Goal: Information Seeking & Learning: Find specific fact

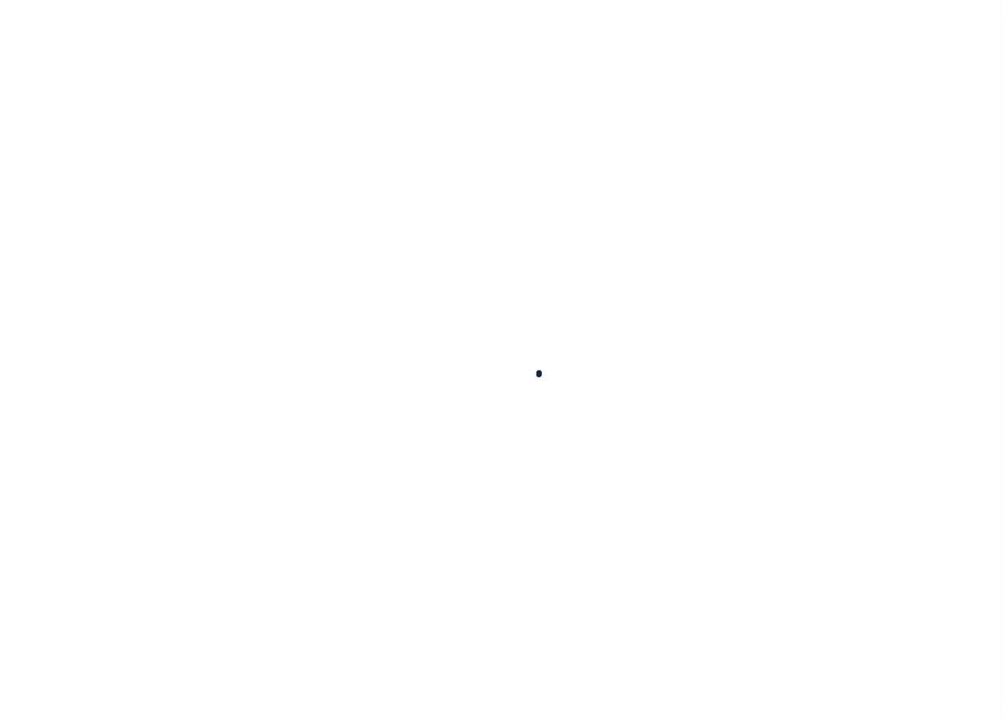
select select
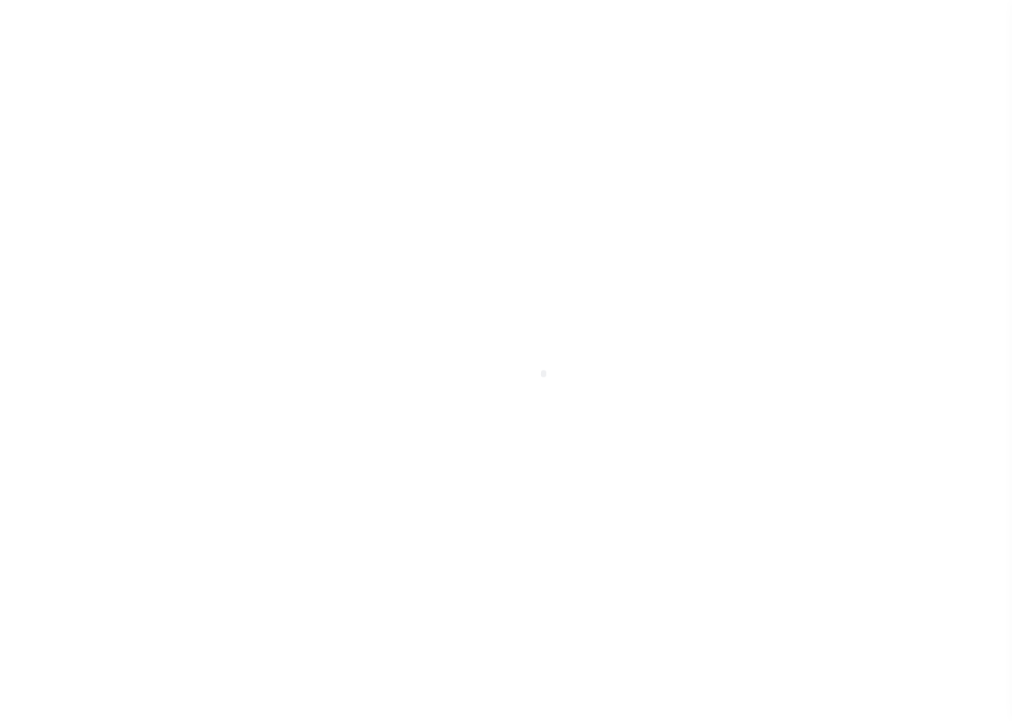
scroll to position [31, 0]
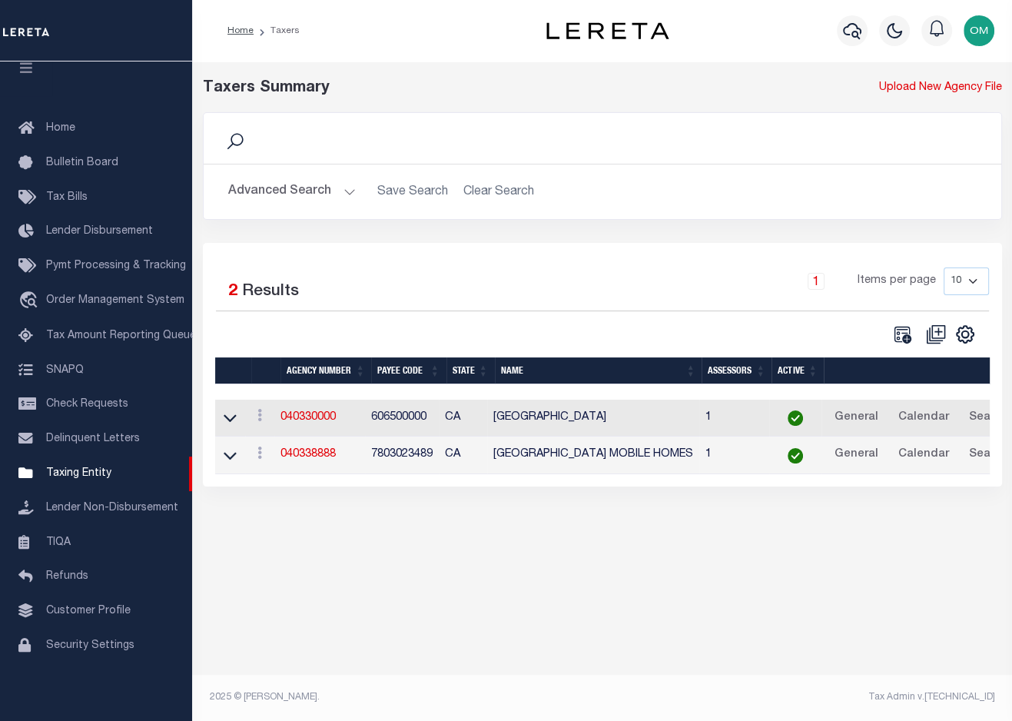
click at [347, 188] on button "Advanced Search" at bounding box center [292, 192] width 128 height 30
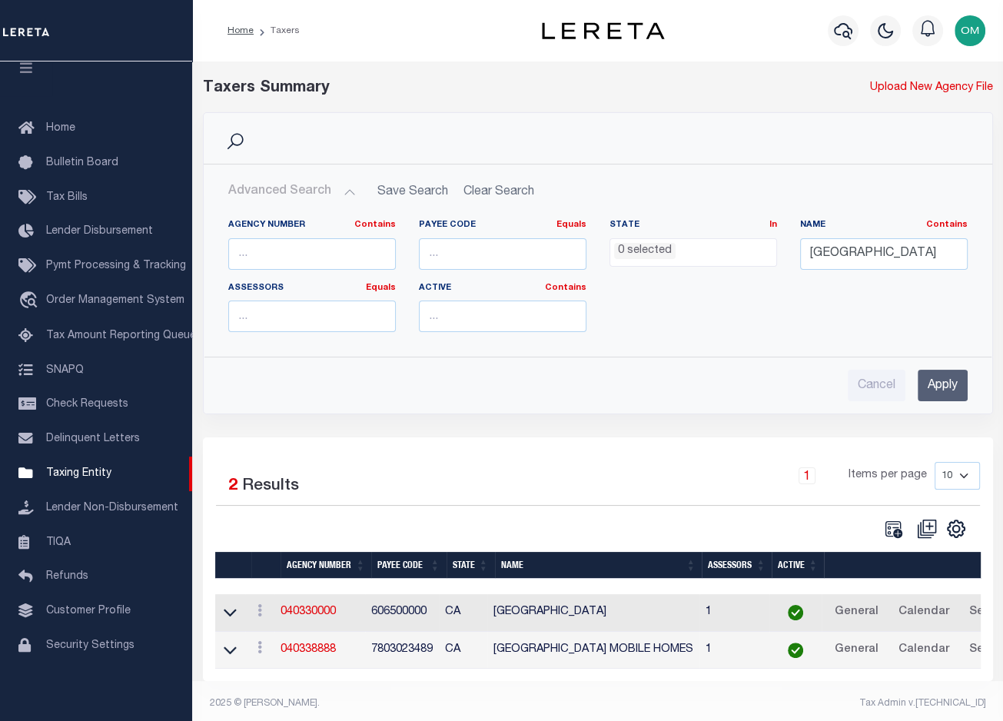
drag, startPoint x: 402, startPoint y: 132, endPoint x: 387, endPoint y: 146, distance: 20.7
click at [401, 133] on div "Search" at bounding box center [598, 138] width 764 height 26
click at [306, 250] on input "text" at bounding box center [312, 254] width 168 height 32
paste input "010370001"
type input "010370001"
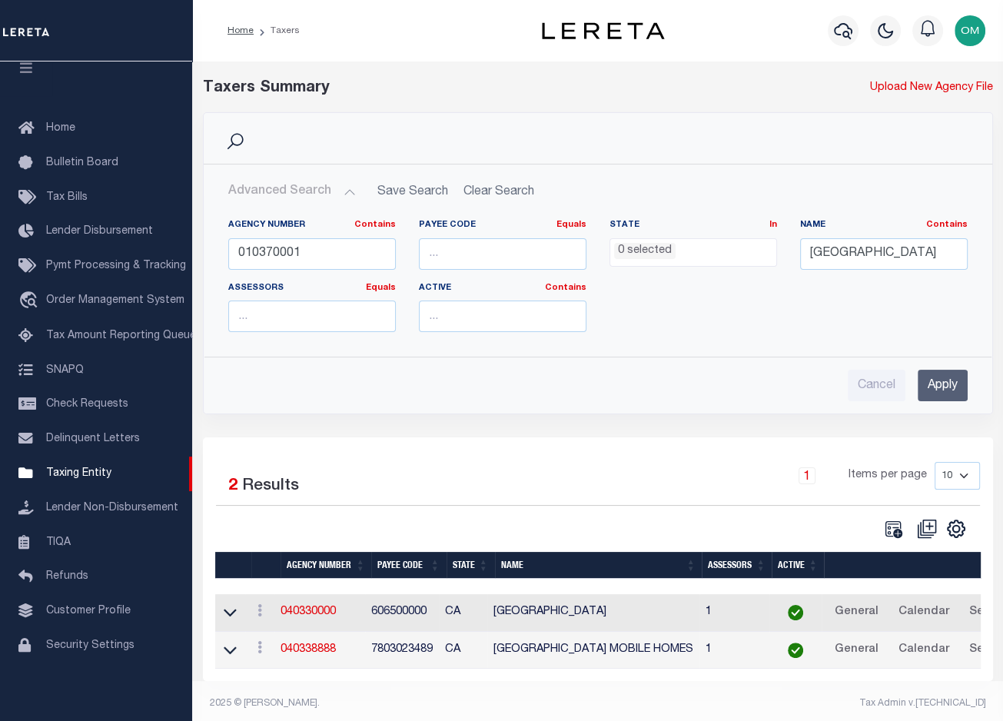
click at [942, 387] on input "Apply" at bounding box center [943, 386] width 50 height 32
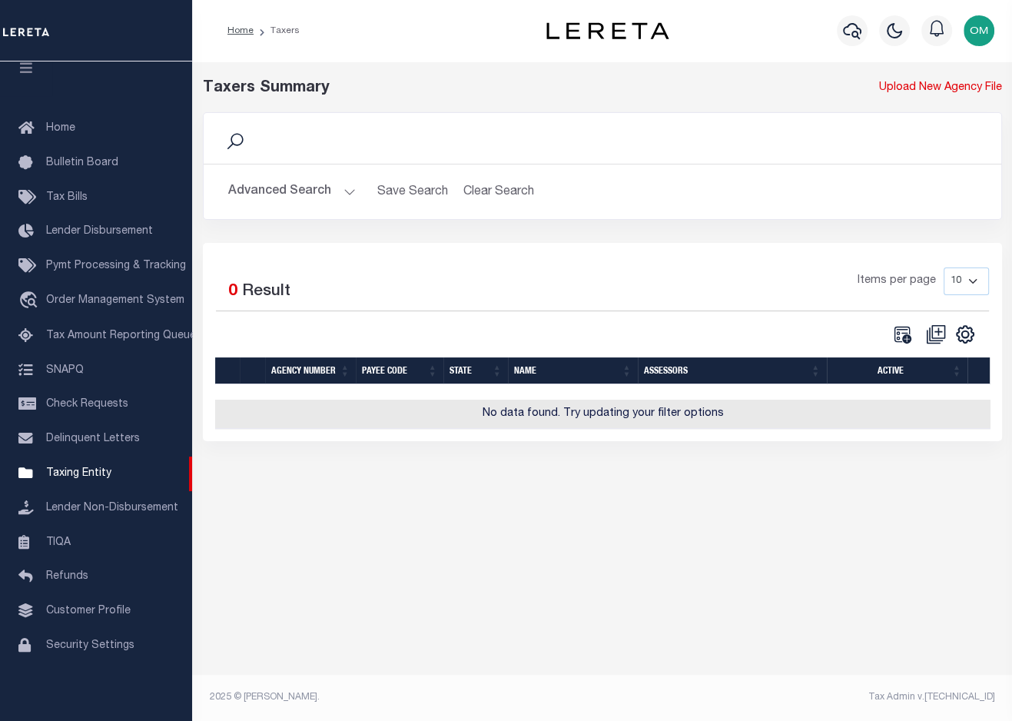
click at [350, 188] on button "Advanced Search" at bounding box center [292, 192] width 128 height 30
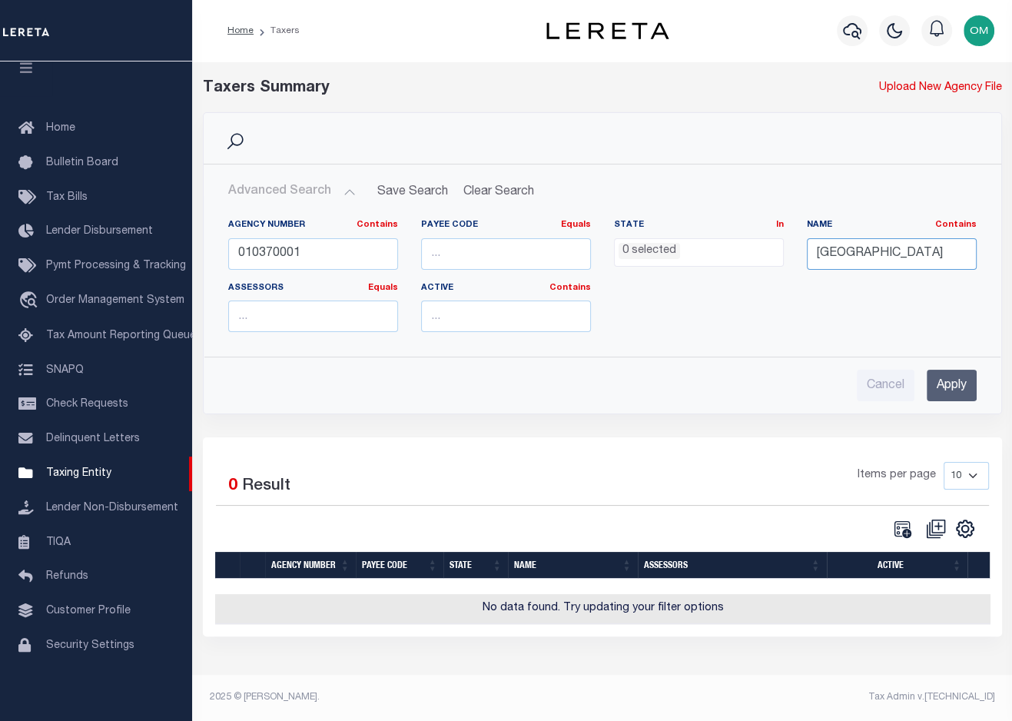
drag, startPoint x: 912, startPoint y: 254, endPoint x: 676, endPoint y: 267, distance: 235.6
click at [676, 267] on div "Agency Number Contains Contains Is 010370001 Payee Code Equals Equals Is Not Eq…" at bounding box center [603, 281] width 772 height 125
click at [947, 384] on input "Apply" at bounding box center [952, 386] width 50 height 32
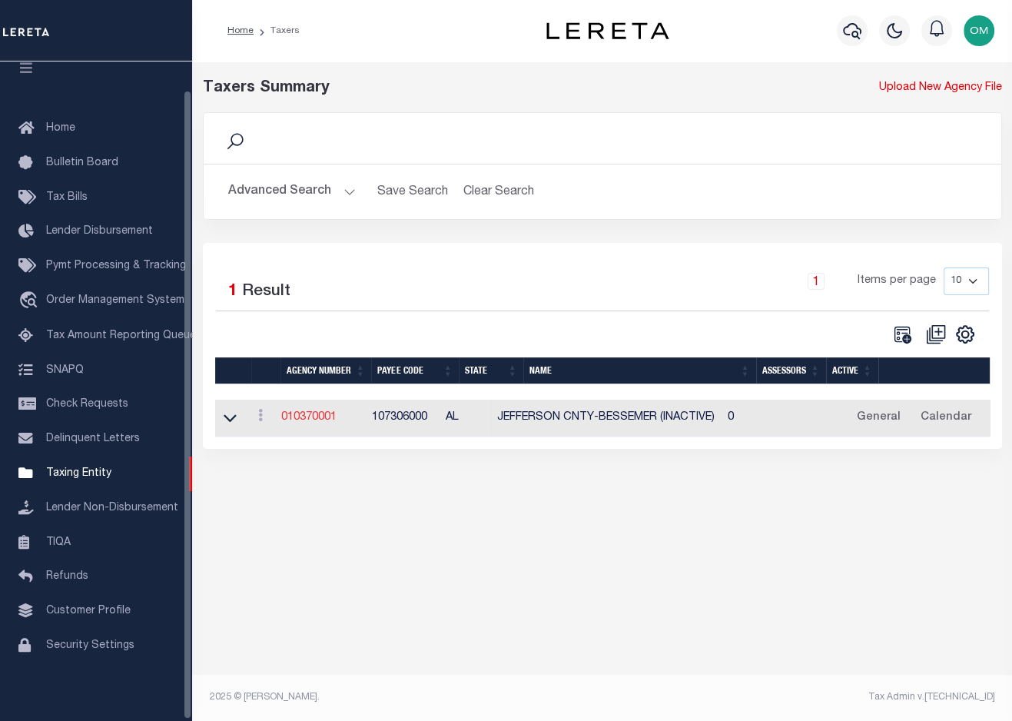
click at [323, 414] on link "010370001" at bounding box center [308, 417] width 55 height 11
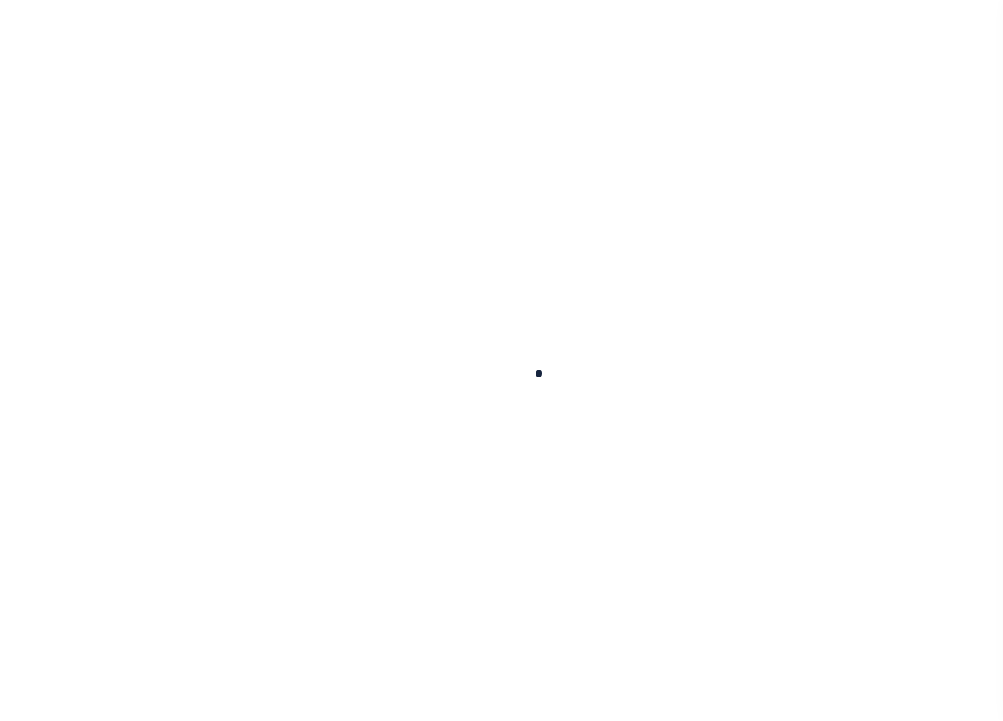
select select
checkbox input "false"
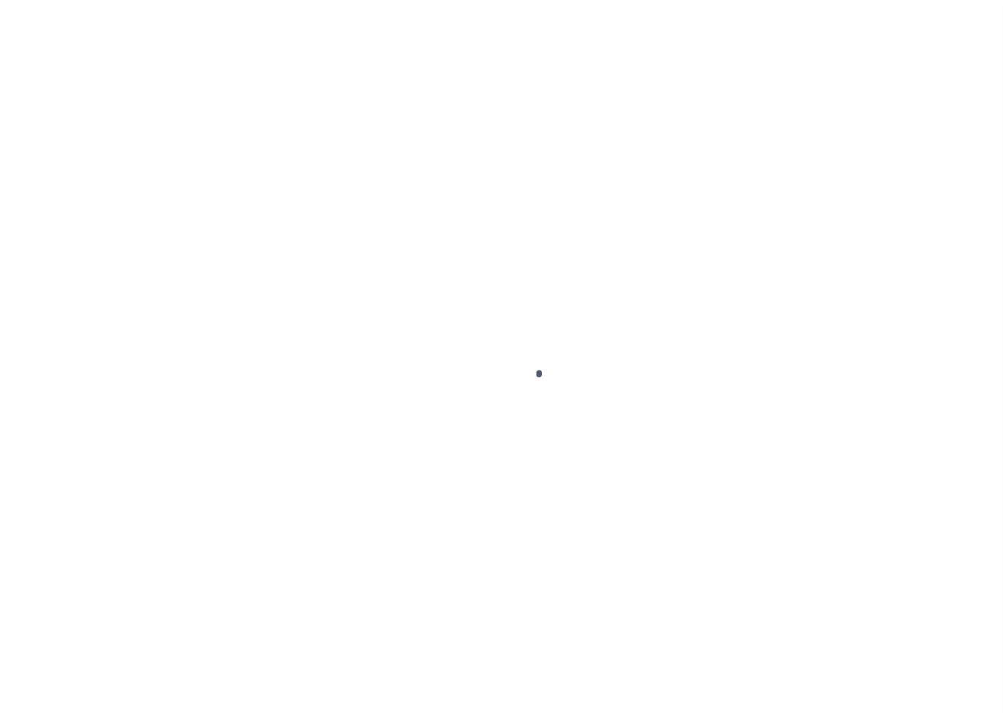
checkbox input "false"
type input "107306000"
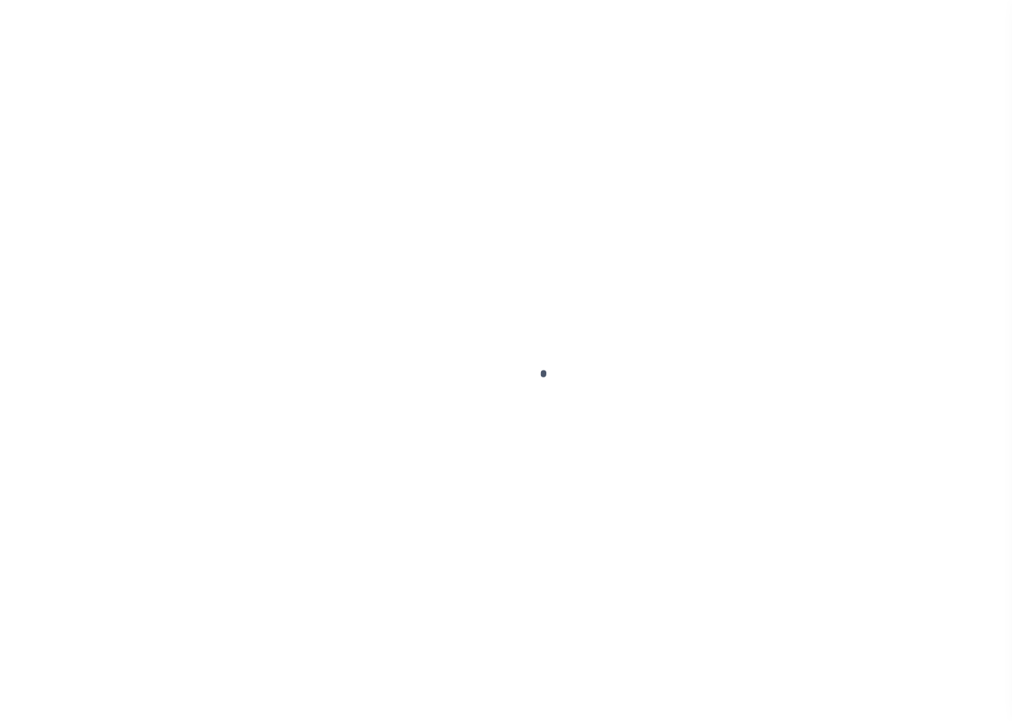
select select
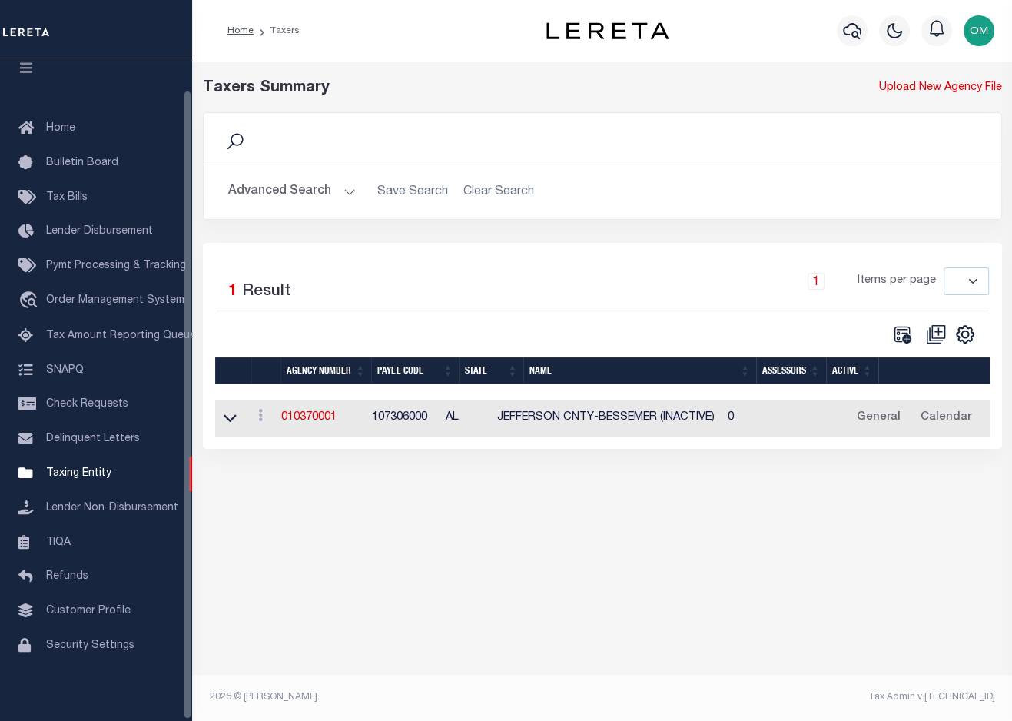
click at [347, 188] on button "Advanced Search" at bounding box center [292, 192] width 128 height 30
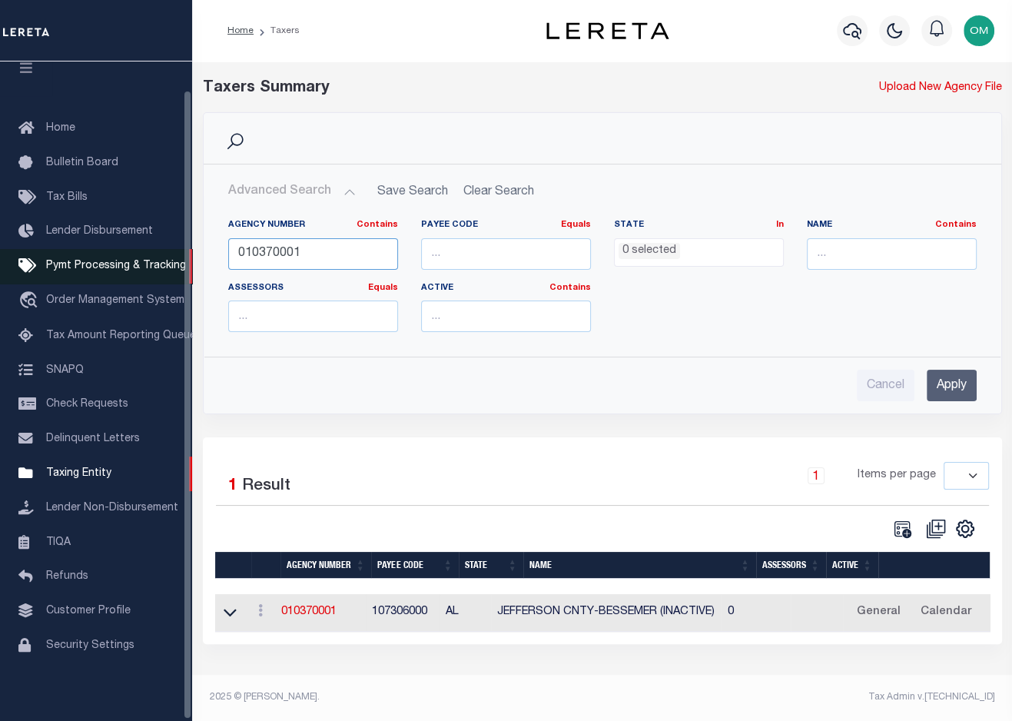
drag, startPoint x: 326, startPoint y: 245, endPoint x: 186, endPoint y: 249, distance: 139.9
click at [186, 249] on div "Home Taxers Profile" at bounding box center [506, 355] width 1012 height 710
paste input "0"
type input "010370000"
click at [950, 382] on input "Apply" at bounding box center [952, 386] width 50 height 32
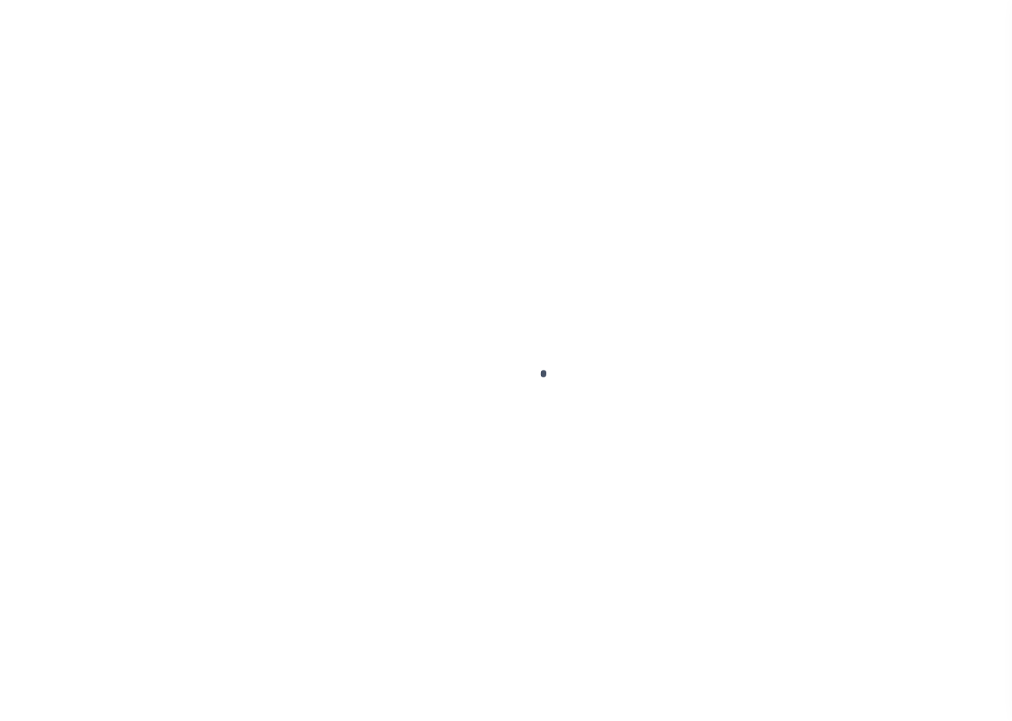
select select
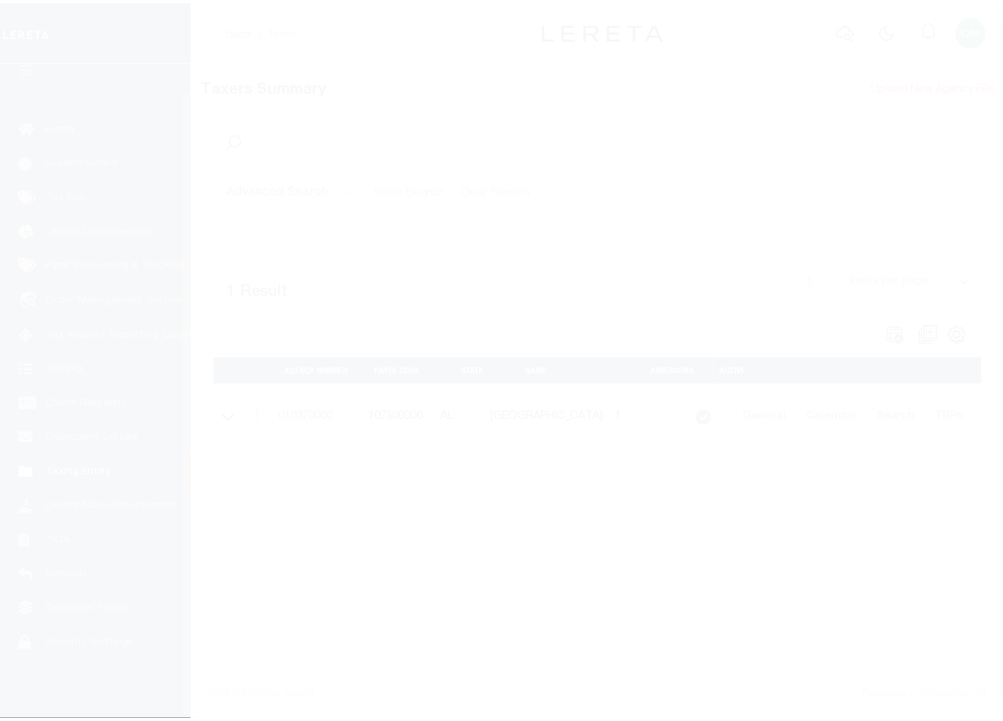
scroll to position [31, 0]
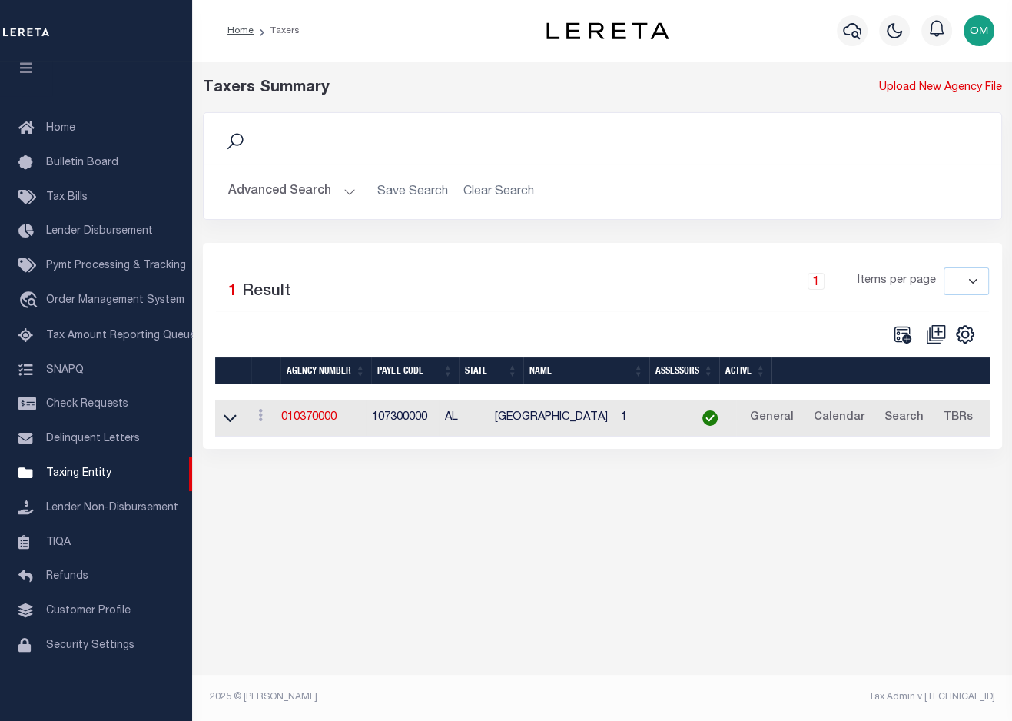
click at [347, 181] on button "Advanced Search" at bounding box center [292, 192] width 128 height 30
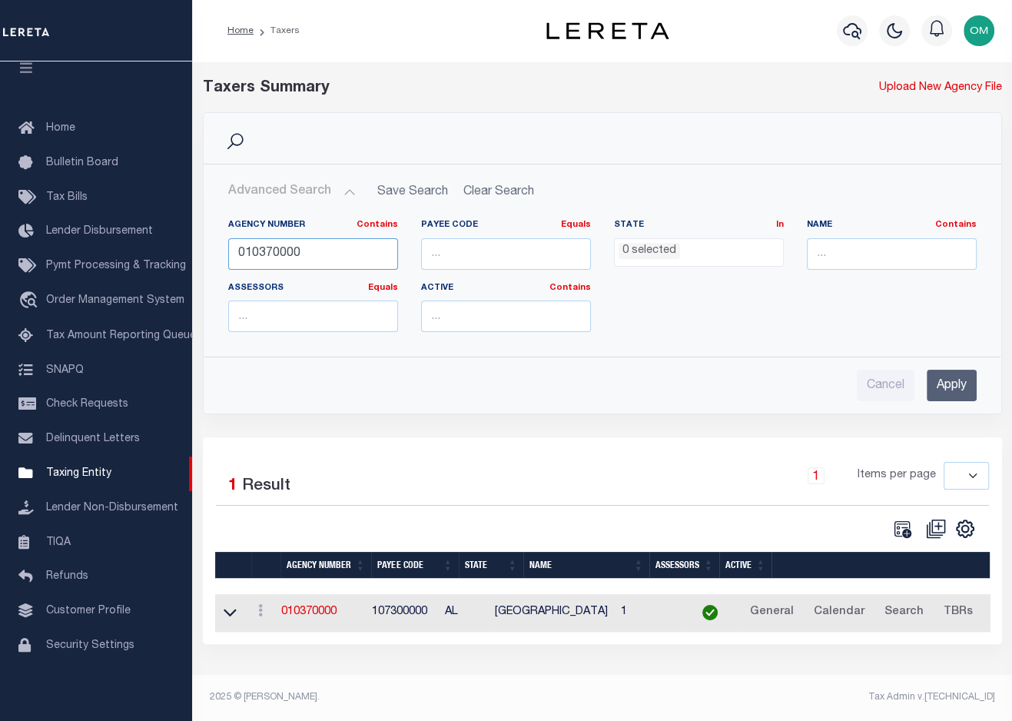
click at [350, 255] on input "010370000" at bounding box center [313, 254] width 170 height 32
click at [935, 380] on input "Apply" at bounding box center [952, 386] width 50 height 32
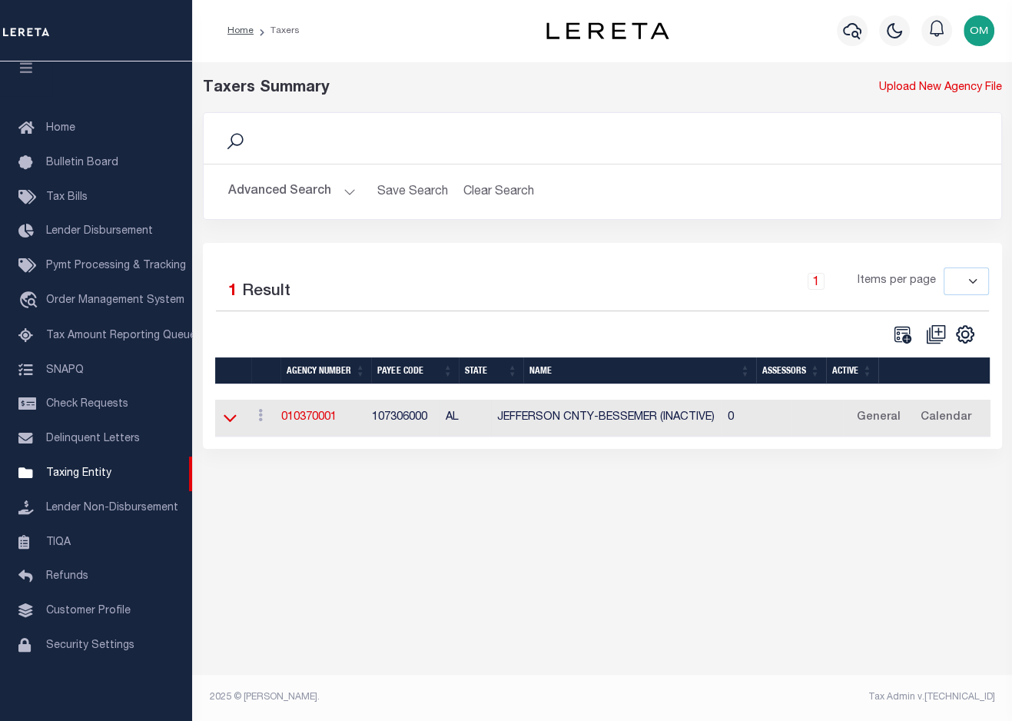
click at [228, 420] on icon at bounding box center [230, 419] width 13 height 8
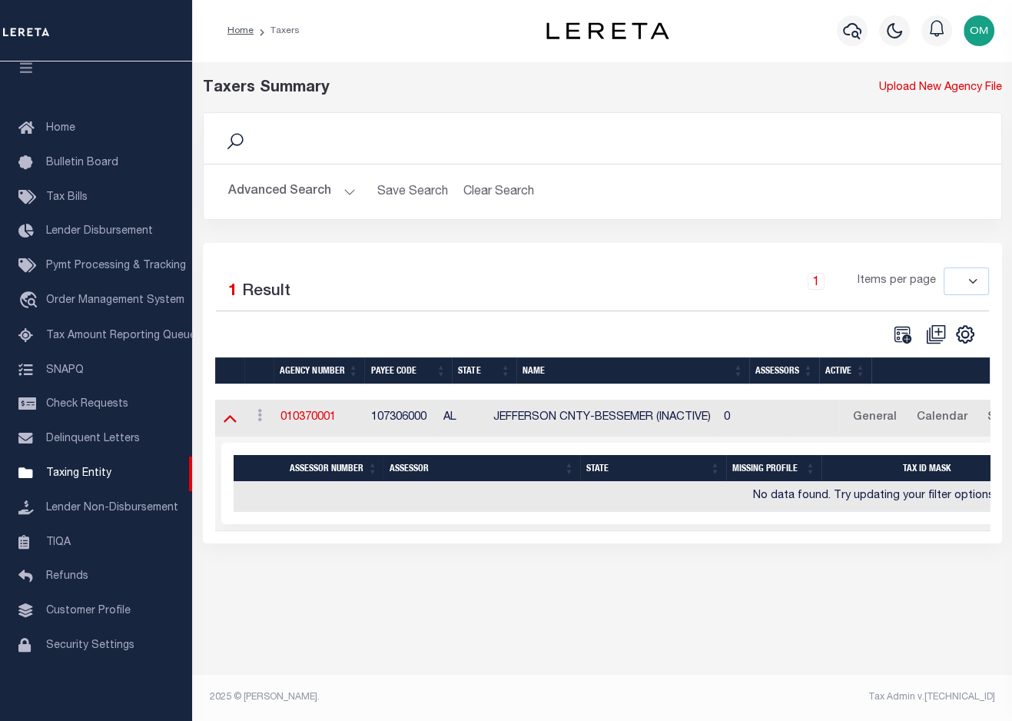
click at [229, 420] on icon at bounding box center [230, 418] width 13 height 16
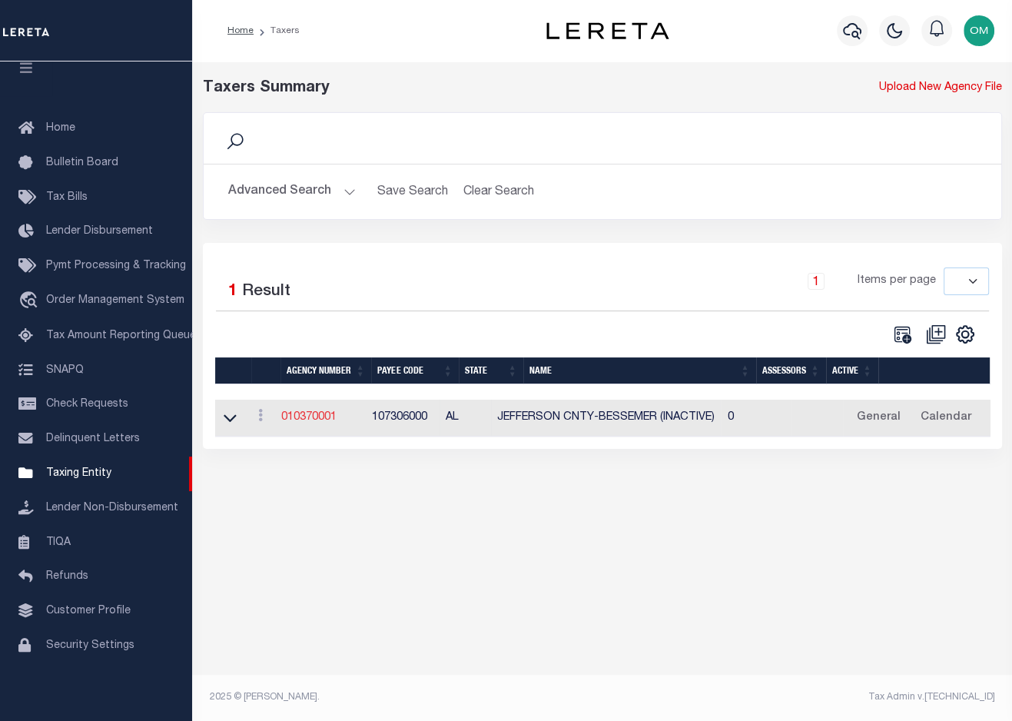
click at [306, 415] on link "010370001" at bounding box center [308, 417] width 55 height 11
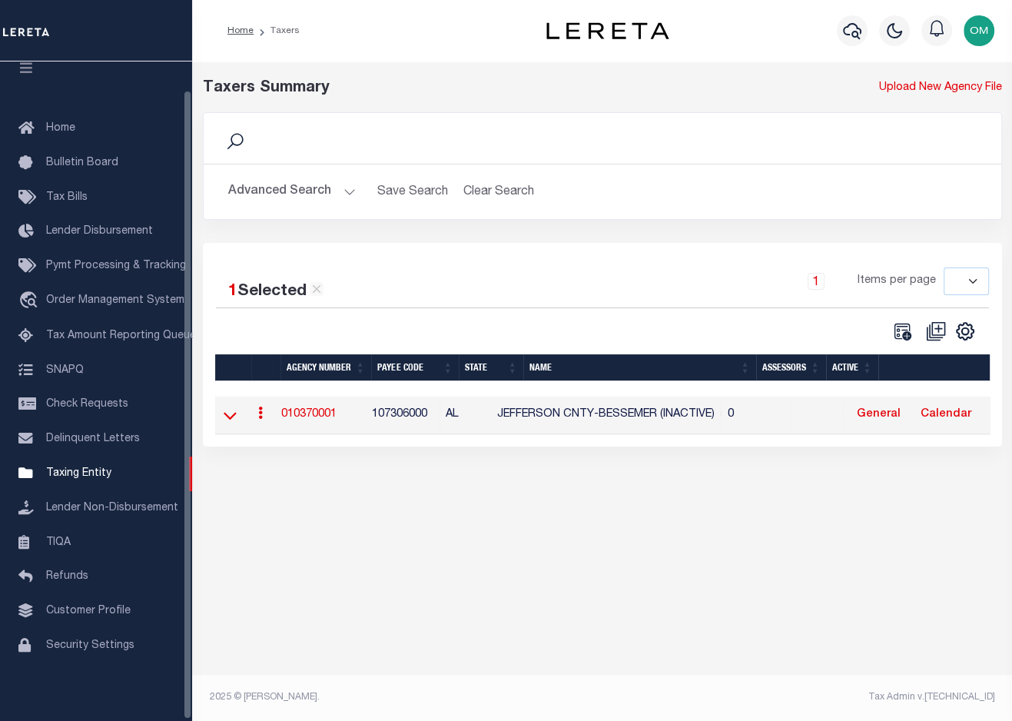
click at [224, 418] on icon at bounding box center [230, 415] width 13 height 16
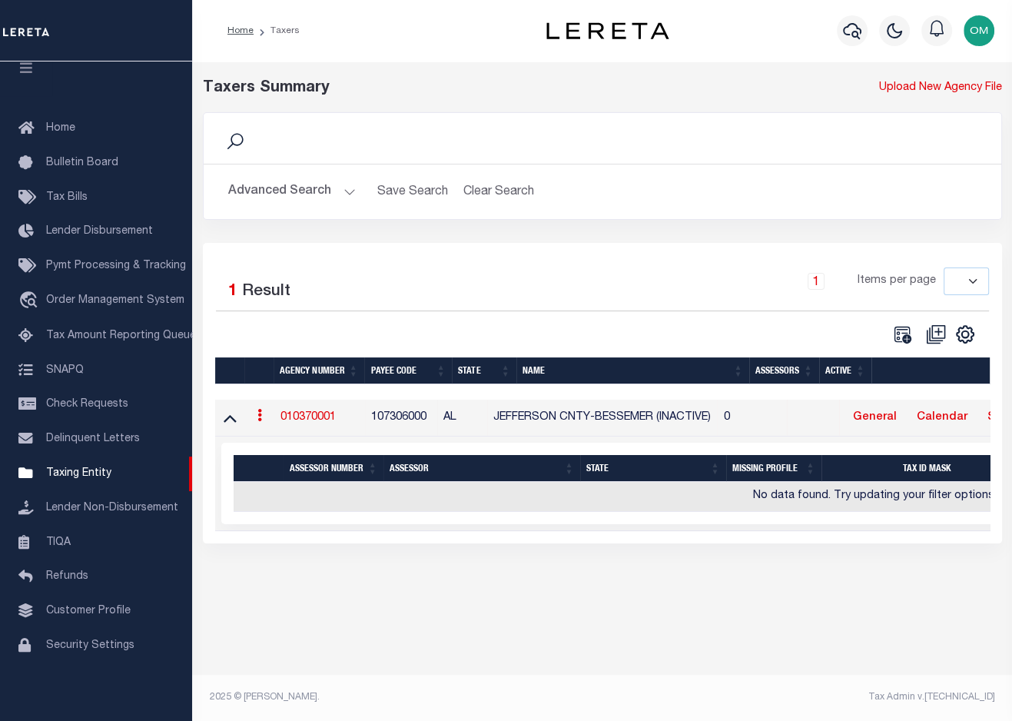
click at [224, 418] on icon at bounding box center [230, 418] width 13 height 16
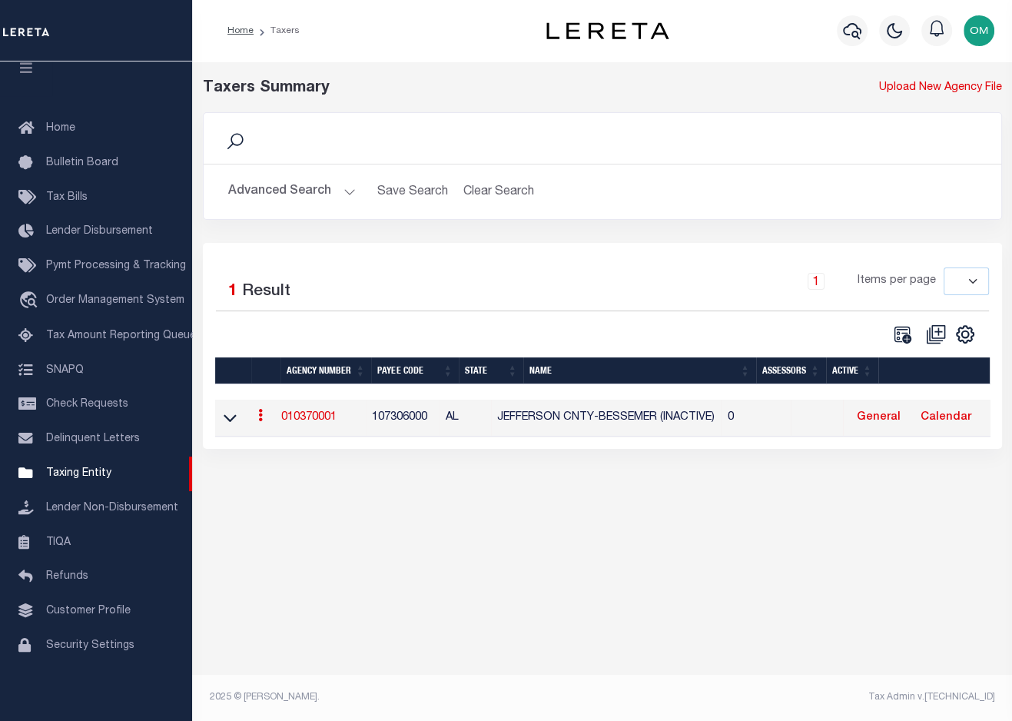
click at [203, 608] on div "Taxers Summary Upload New Agency File Search Advanced Search Save Search Clear …" at bounding box center [602, 385] width 820 height 649
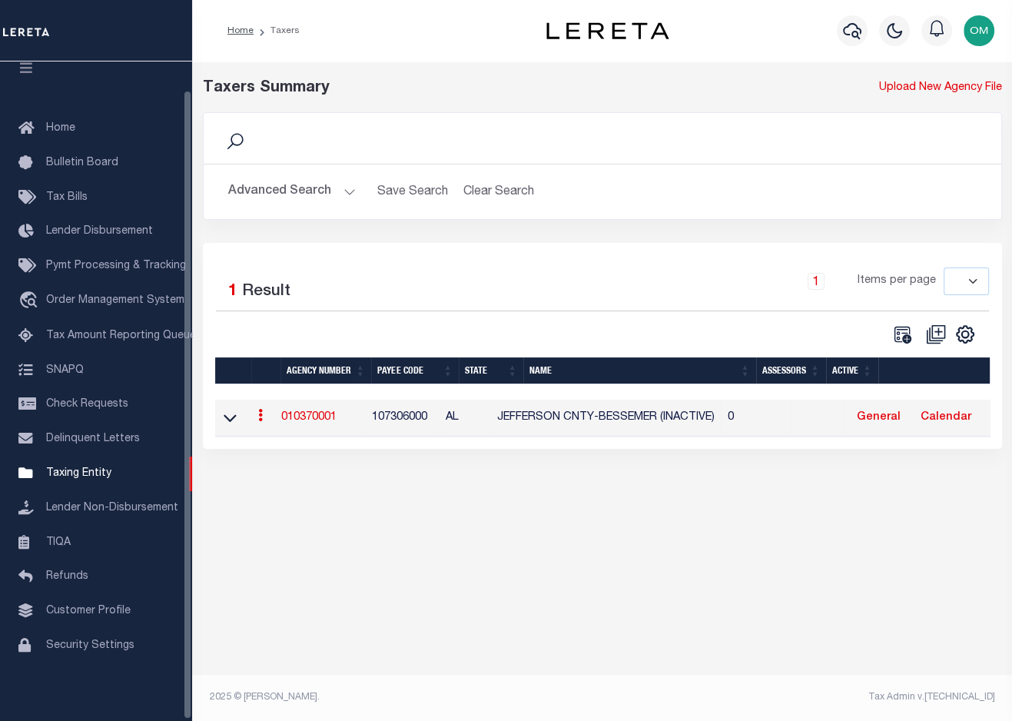
click at [200, 606] on div "Taxers Summary Upload New Agency File Search Advanced Search Save Search Clear …" at bounding box center [602, 385] width 820 height 649
drag, startPoint x: 412, startPoint y: 575, endPoint x: 391, endPoint y: 467, distance: 109.6
click at [413, 572] on div "Taxers Summary Upload New Agency File Search Advanced Search Save Search Clear …" at bounding box center [602, 385] width 820 height 649
click at [347, 193] on button "Advanced Search" at bounding box center [292, 192] width 128 height 30
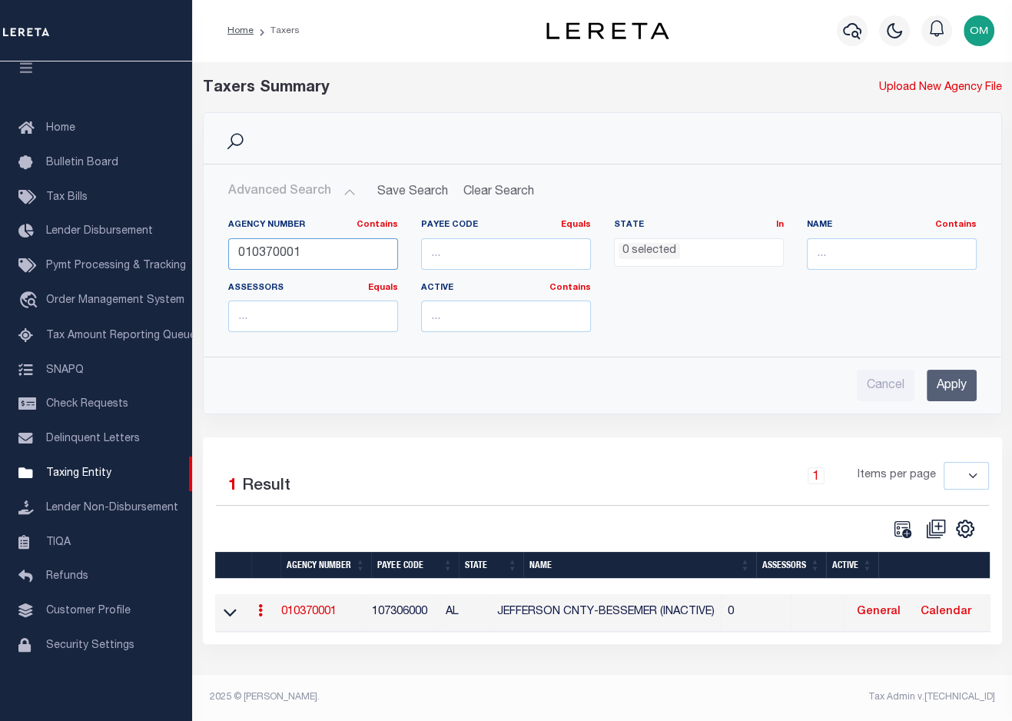
drag, startPoint x: 323, startPoint y: 249, endPoint x: 224, endPoint y: 251, distance: 99.2
click at [224, 251] on div "Agency Number Contains Contains Is 010370001" at bounding box center [313, 250] width 193 height 63
paste input "420722"
click at [945, 388] on input "Apply" at bounding box center [952, 386] width 50 height 32
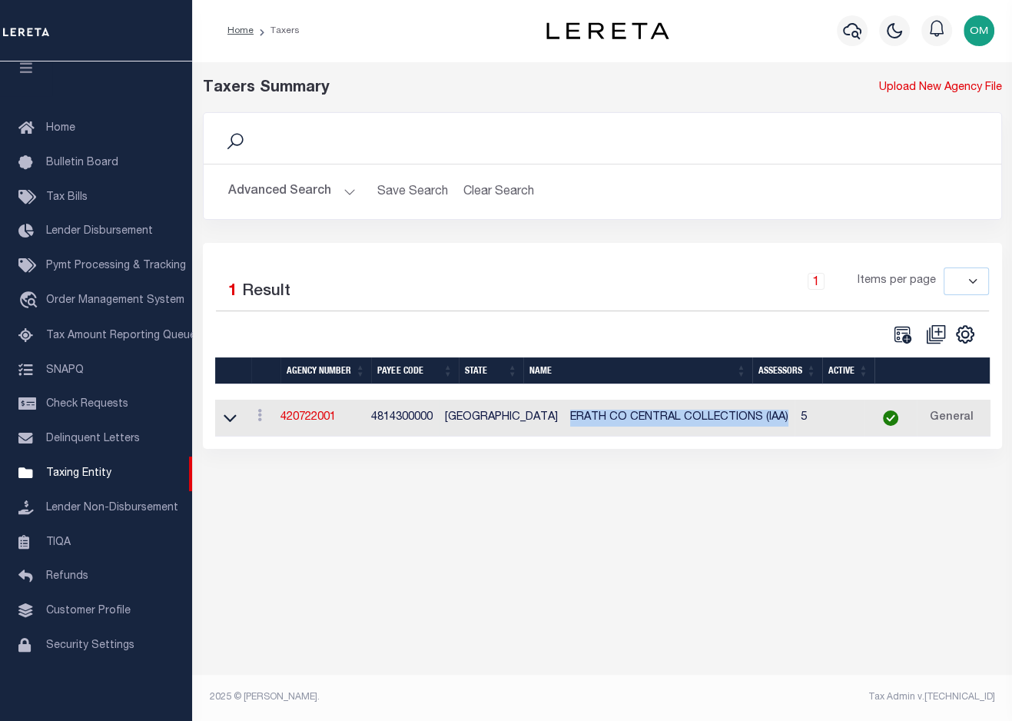
drag, startPoint x: 530, startPoint y: 420, endPoint x: 748, endPoint y: 425, distance: 218.3
click at [748, 425] on td "ERATH CO CENTRAL COLLECTIONS (IAA)" at bounding box center [679, 419] width 231 height 38
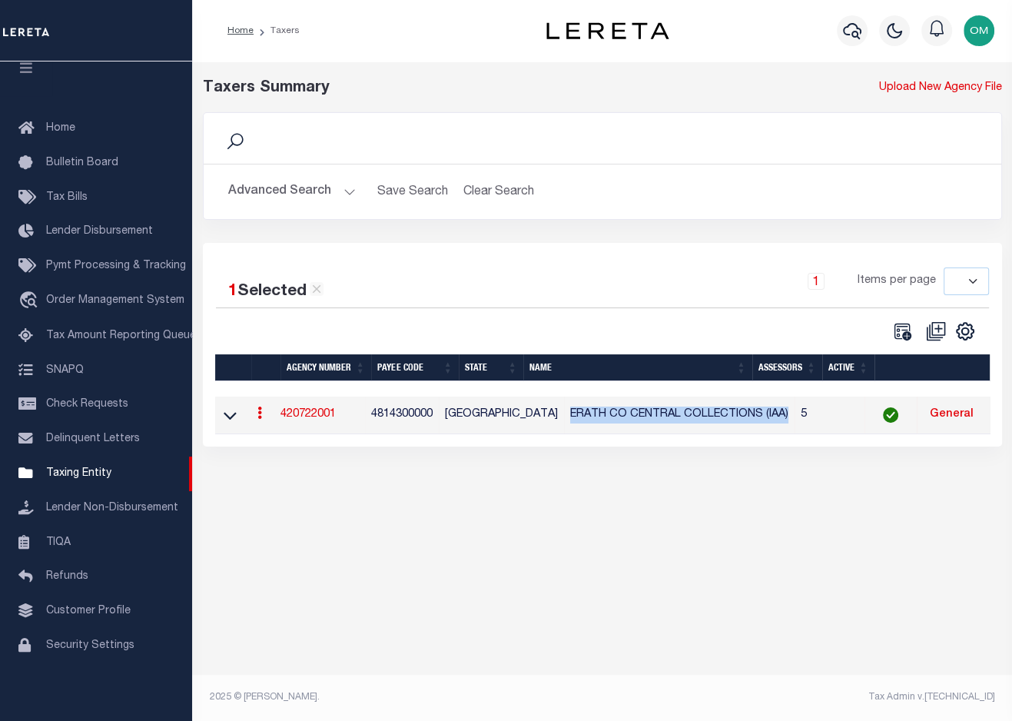
copy td "ERATH CO CENTRAL COLLECTIONS (IAA)"
click at [228, 420] on icon at bounding box center [230, 415] width 13 height 16
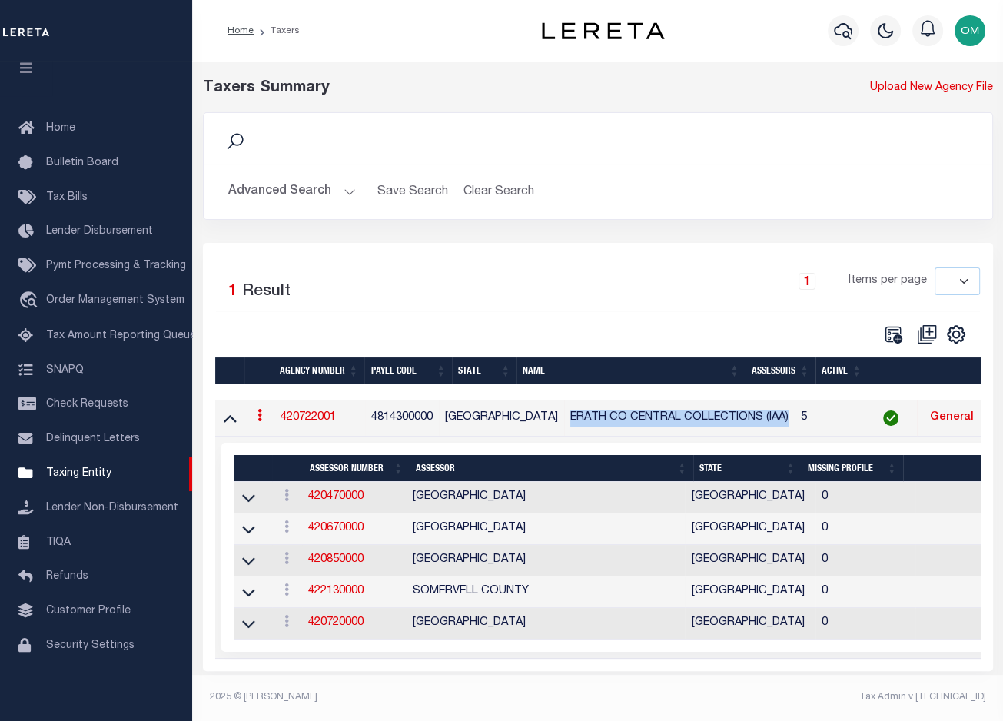
click at [298, 417] on link "420722001" at bounding box center [308, 417] width 55 height 11
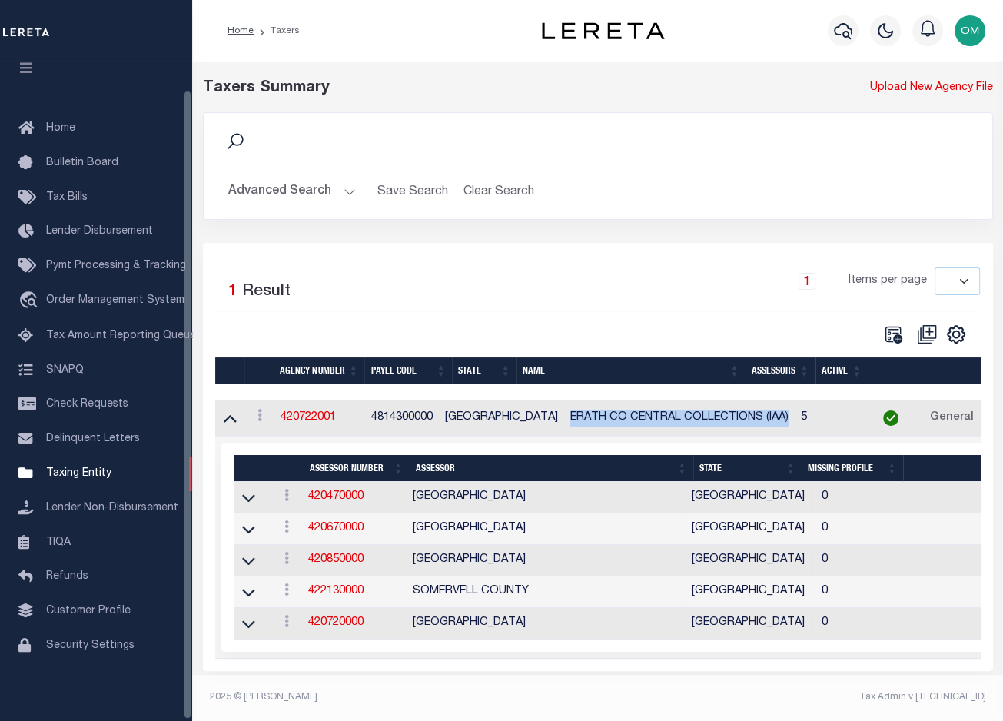
click at [338, 190] on button "Advanced Search" at bounding box center [292, 192] width 128 height 30
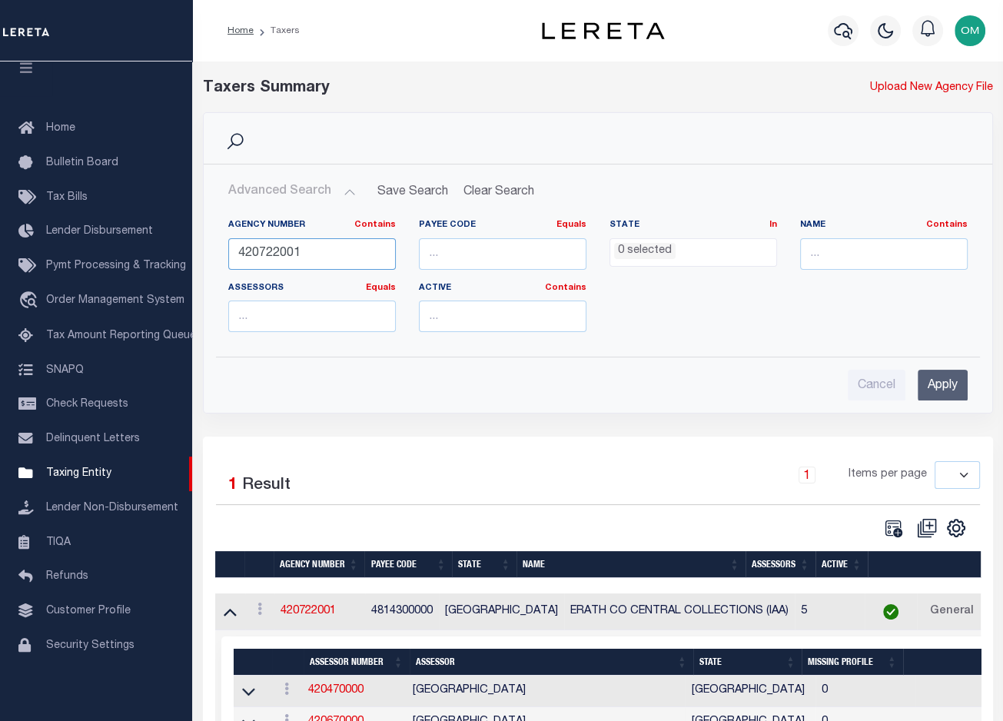
drag, startPoint x: 324, startPoint y: 250, endPoint x: 201, endPoint y: 255, distance: 123.1
click at [201, 255] on div "Search Advanced Search Save Search Clear Search tblPayees_dynamictable_____Defa…" at bounding box center [597, 274] width 813 height 324
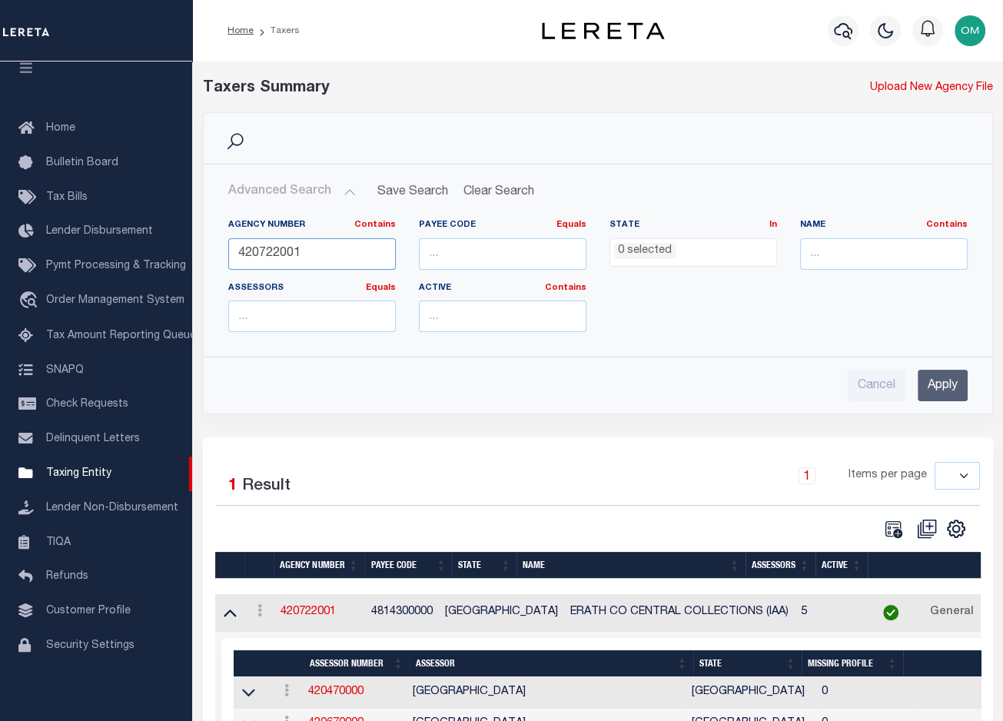
paste input "0000"
type input "420720000"
click at [945, 387] on input "Apply" at bounding box center [943, 386] width 50 height 32
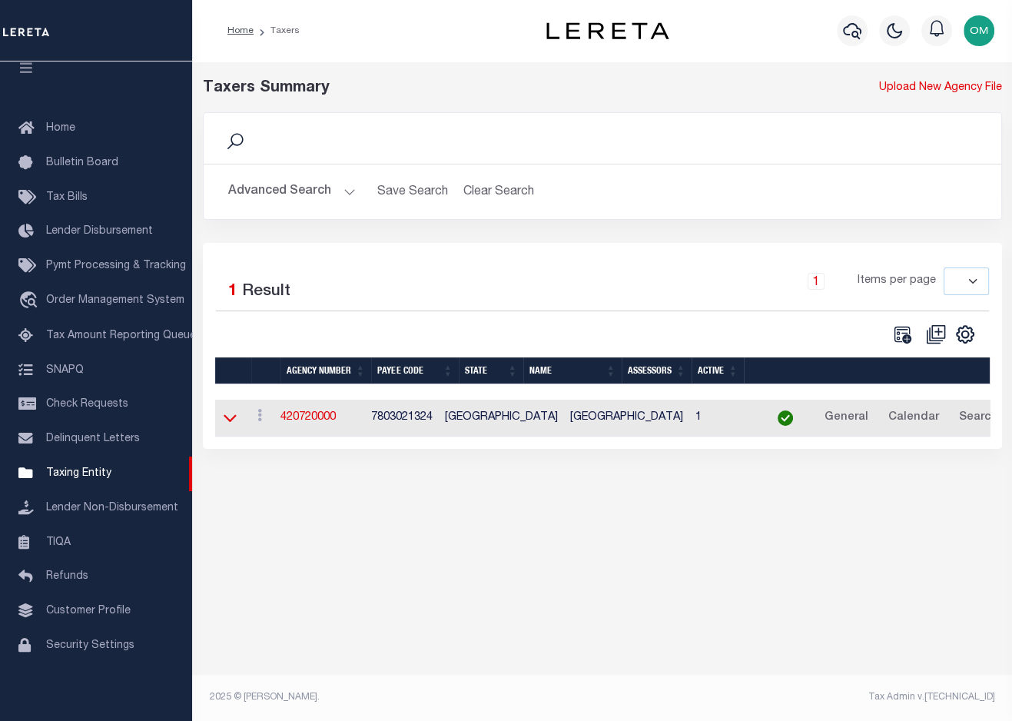
click at [227, 423] on icon at bounding box center [230, 418] width 13 height 16
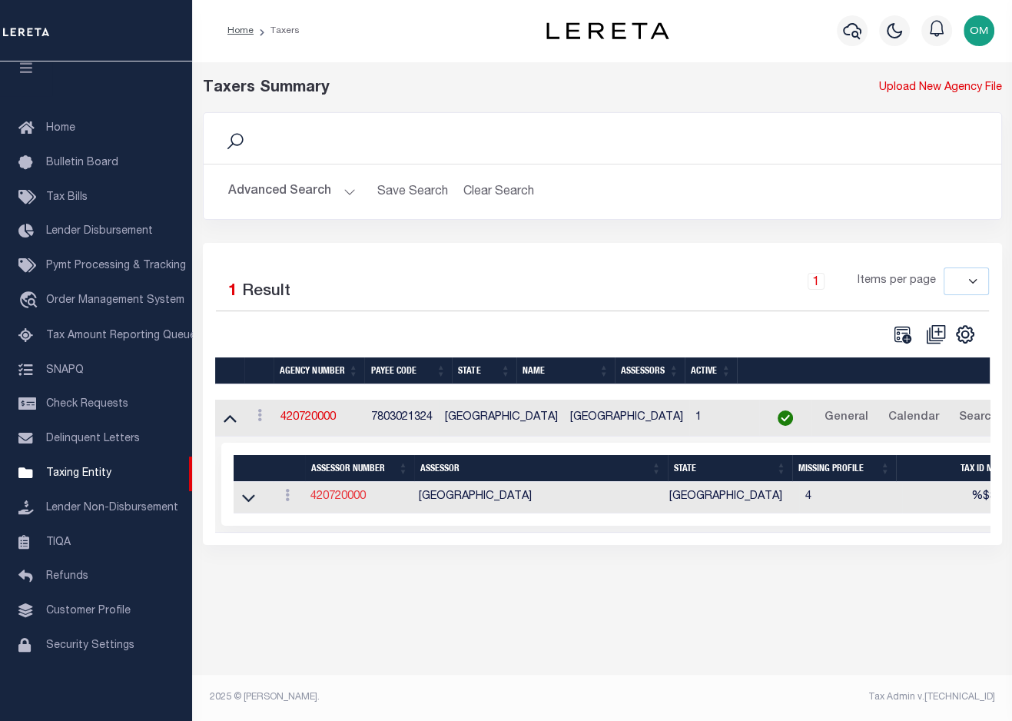
click at [344, 497] on link "420720000" at bounding box center [338, 496] width 55 height 11
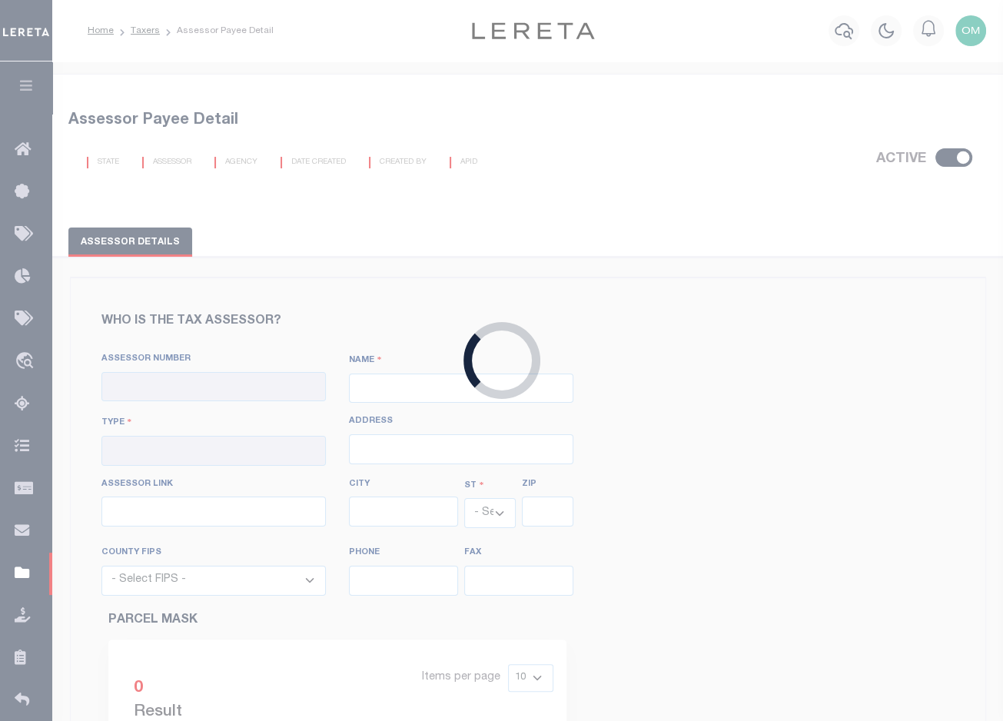
checkbox input "true"
type input "420720000"
type input "[GEOGRAPHIC_DATA]"
type input "00 - County"
type input "COUNTY COURTHOUSE"
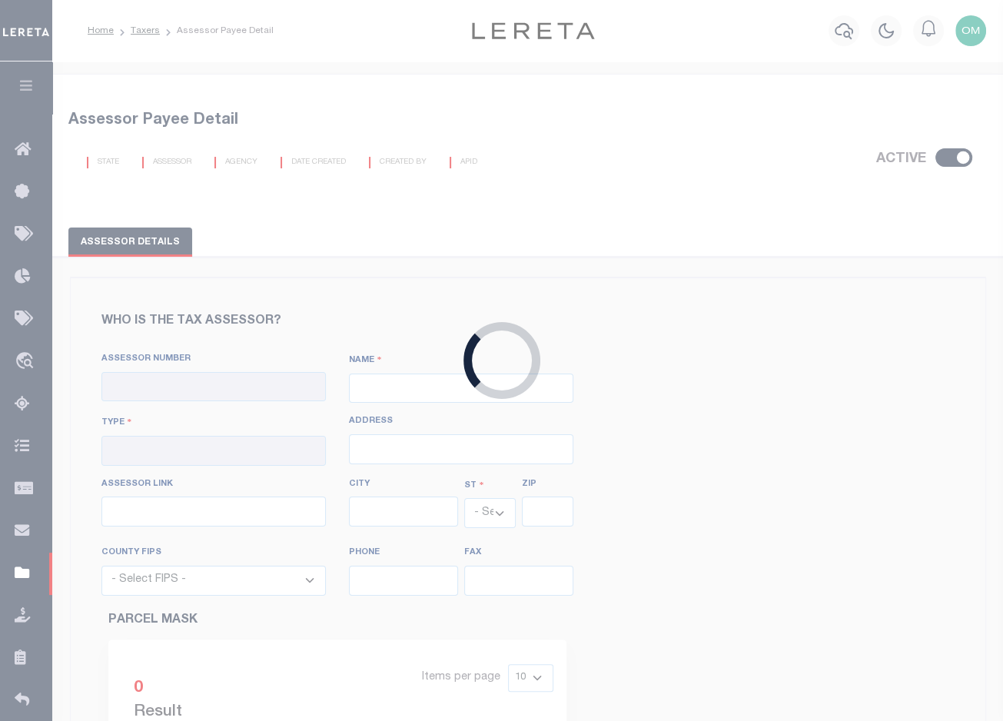
type input "STEPHENVILLE"
select select "[GEOGRAPHIC_DATA]"
type input "76401"
select select "48143"
type input "2549658630"
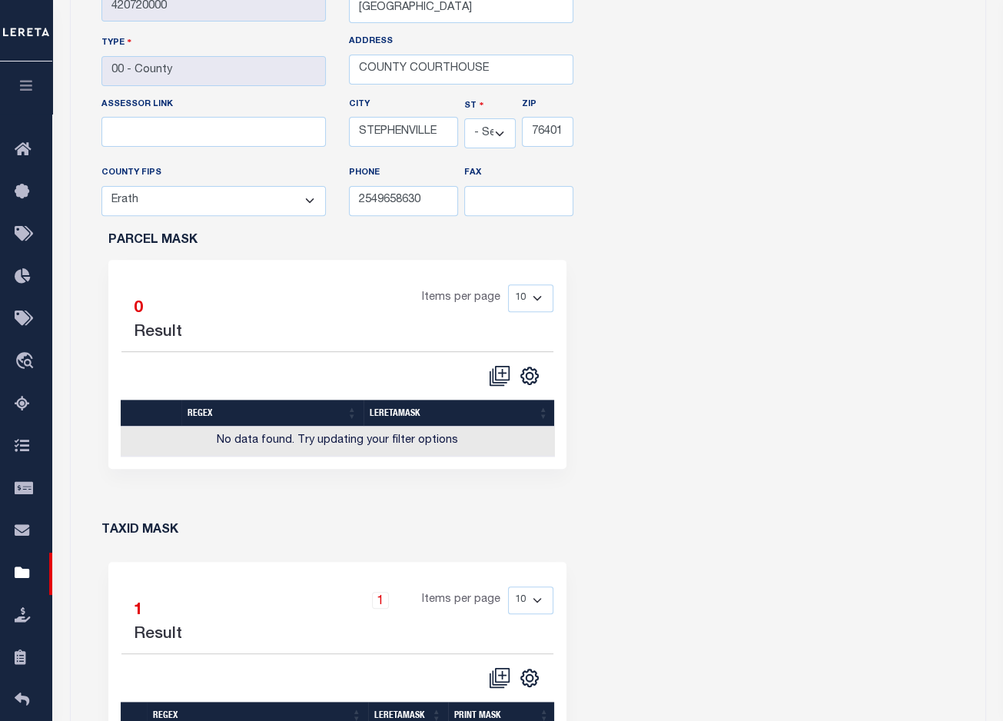
scroll to position [184, 0]
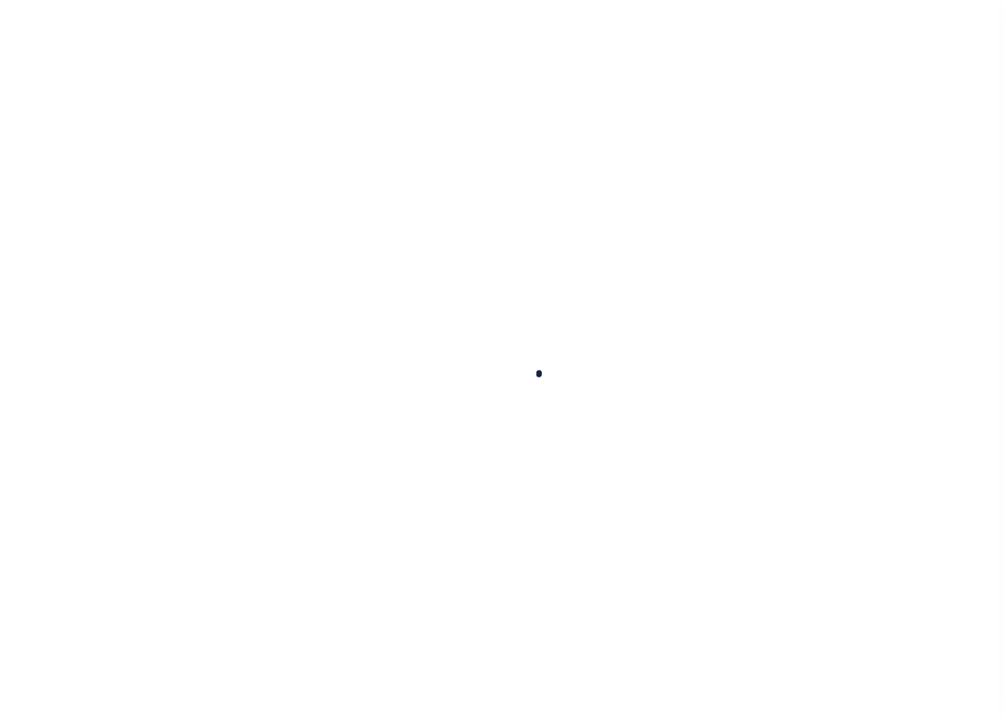
select select
checkbox input "false"
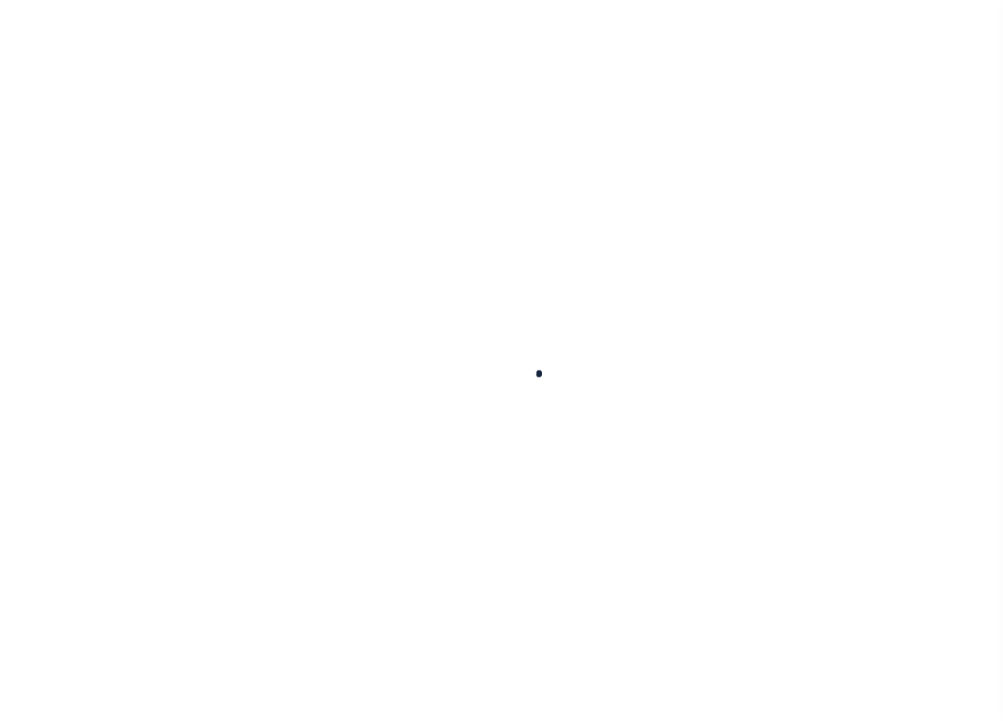
checkbox input "false"
type input "107306000"
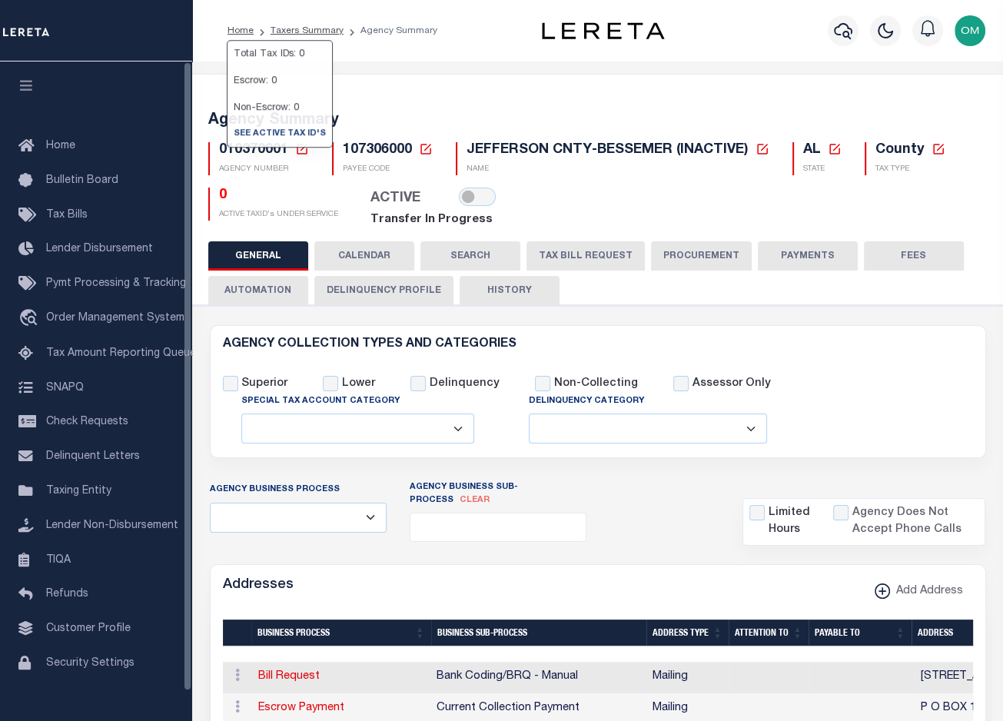
click at [221, 197] on h5 "0" at bounding box center [278, 196] width 119 height 17
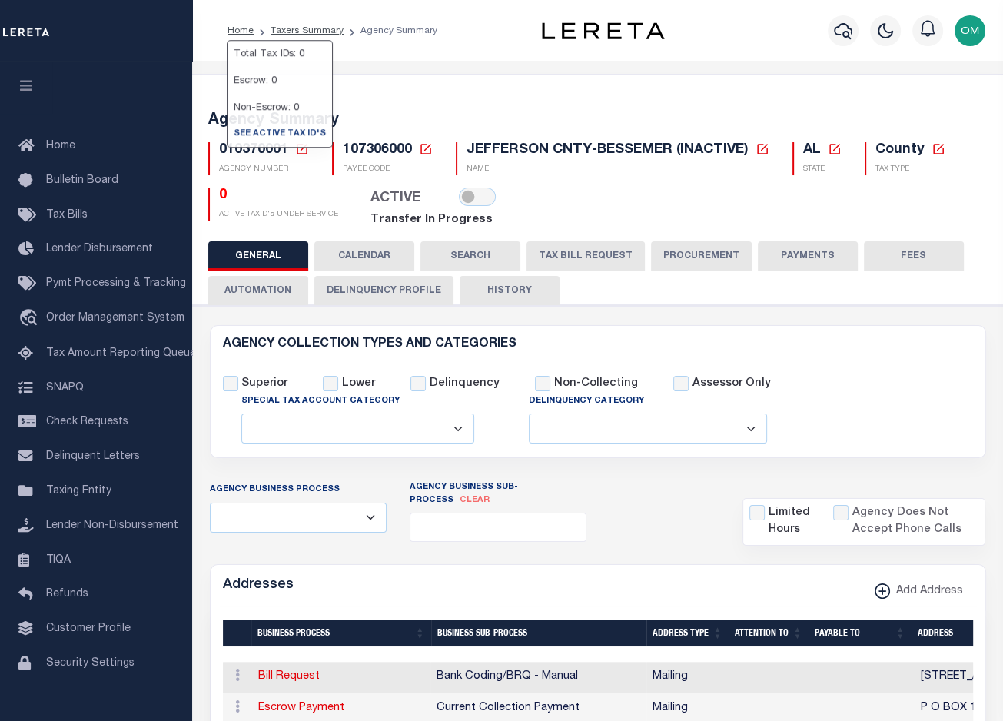
click at [221, 197] on h5 "0" at bounding box center [278, 196] width 119 height 17
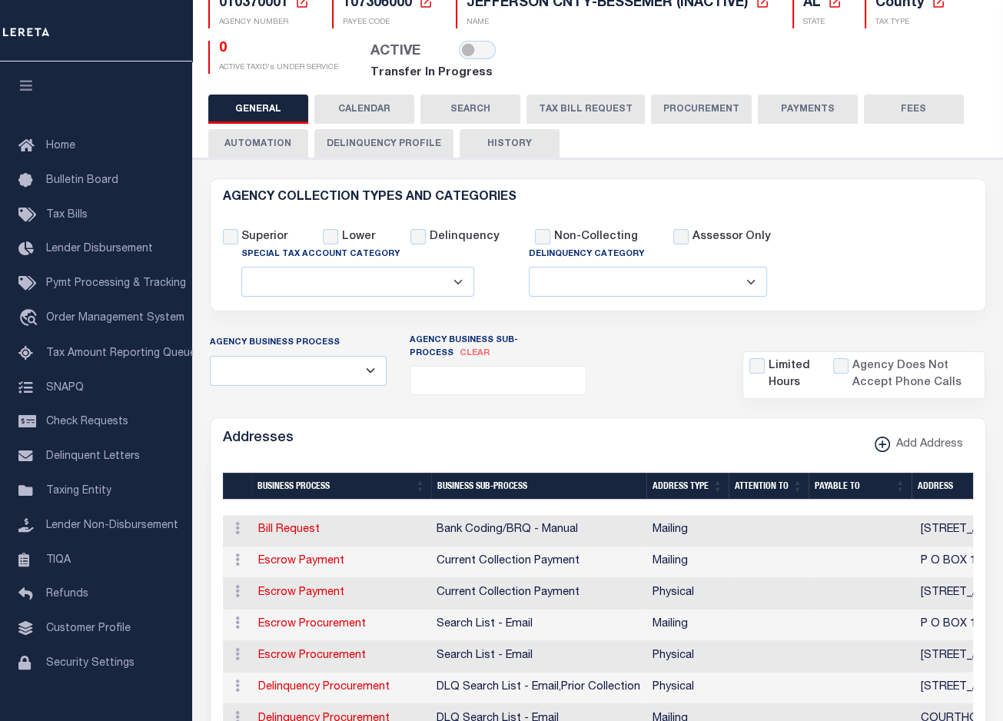
scroll to position [123, 0]
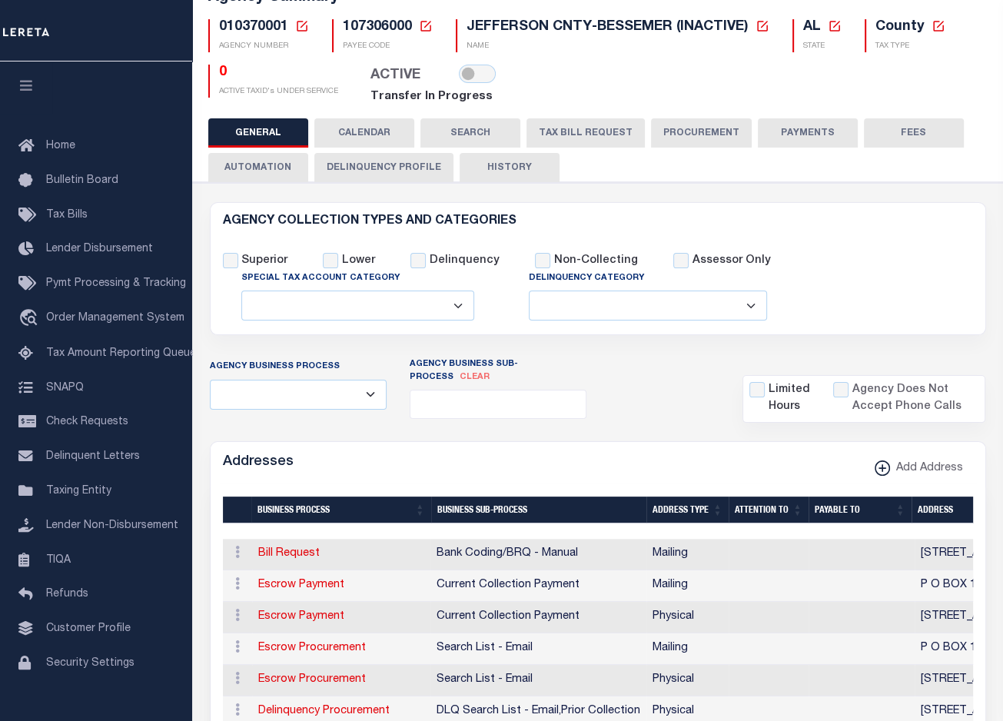
click at [591, 134] on button "TAX BILL REQUEST" at bounding box center [585, 132] width 118 height 29
checkbox input "false"
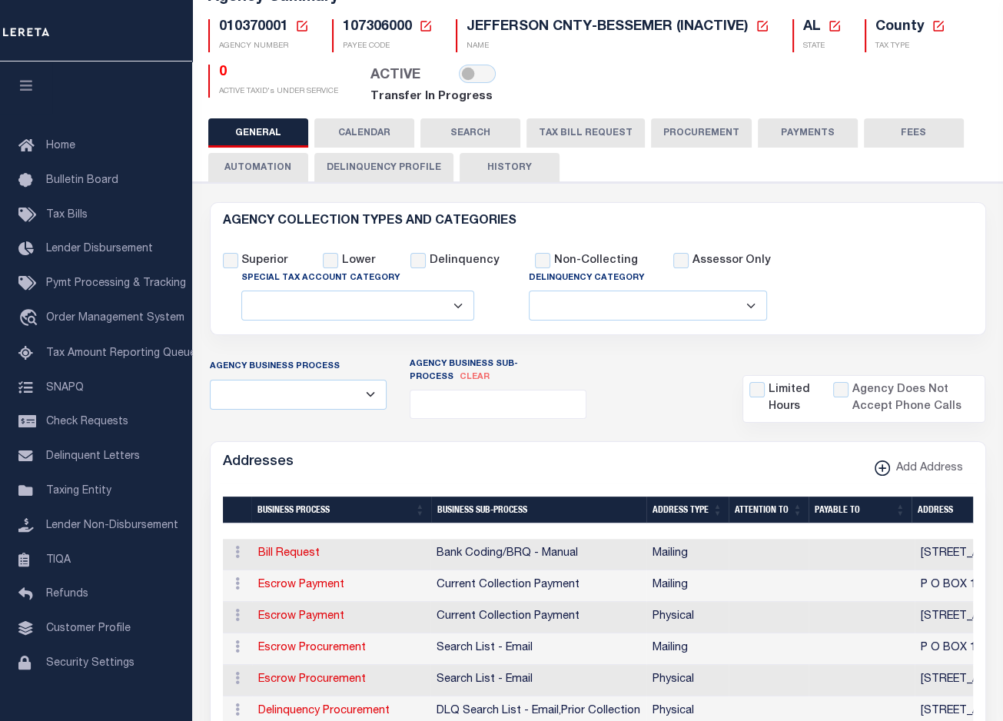
select select "23"
select select "false"
select select
select select "7803021001"
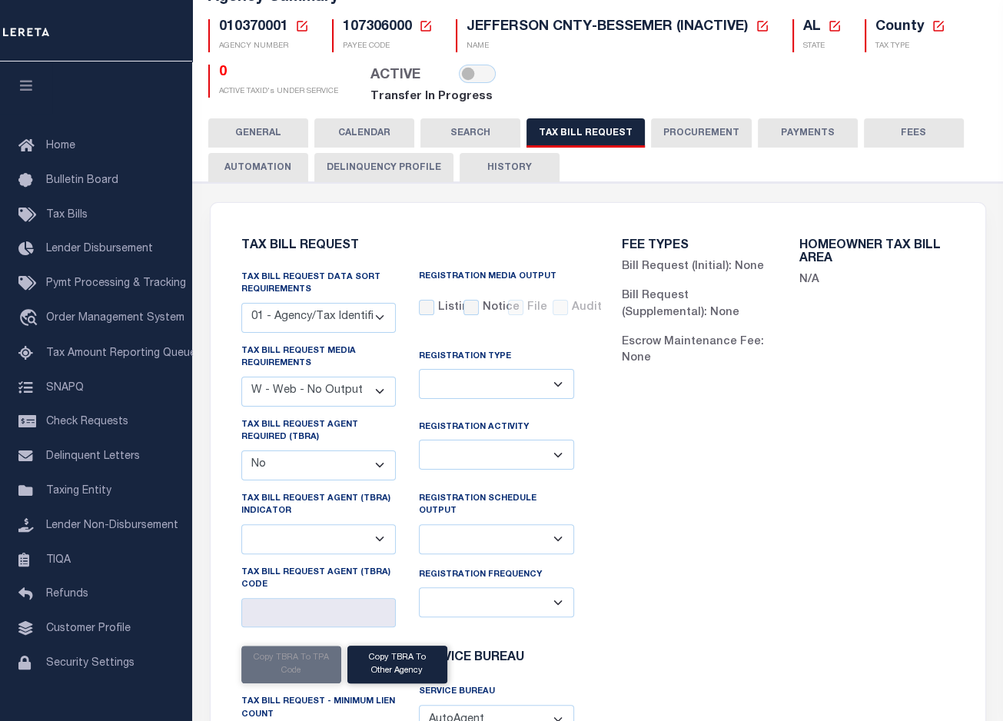
click at [271, 135] on button "GENERAL" at bounding box center [258, 132] width 100 height 29
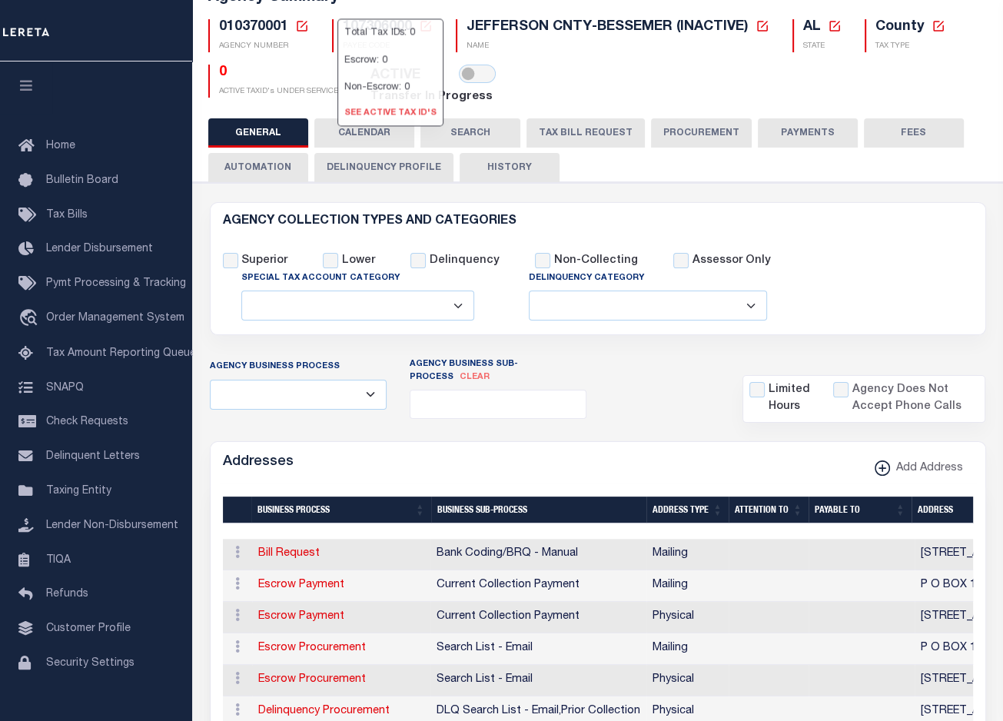
click at [375, 106] on link "See Active Tax ID's" at bounding box center [390, 113] width 105 height 25
click at [375, 108] on div "Agency Summary 010370001 Agency Number Edit Cancel Ok New Agency Number Cancel …" at bounding box center [598, 44] width 816 height 148
click at [367, 113] on link "See Active Tax ID's" at bounding box center [390, 113] width 105 height 25
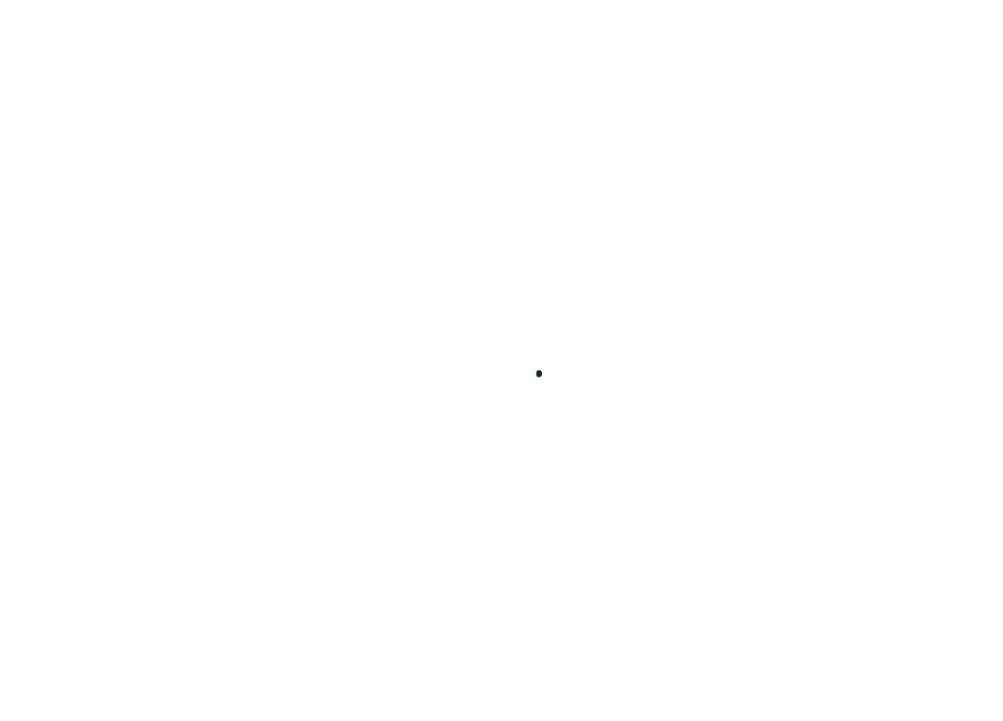
select select
checkbox input "false"
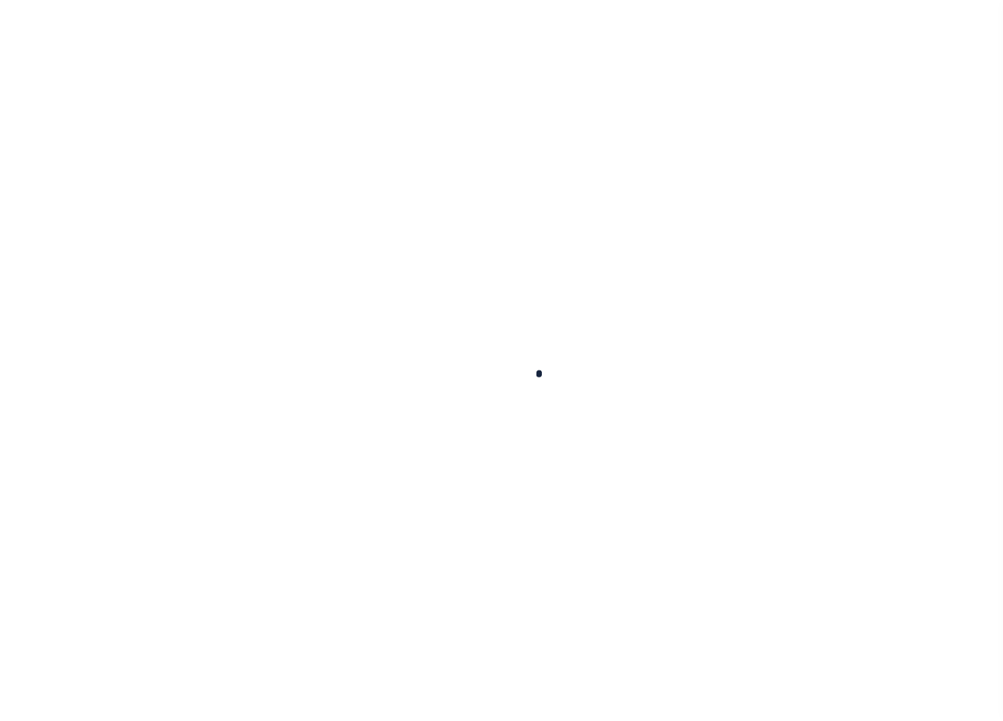
checkbox input "false"
type input "4814300000"
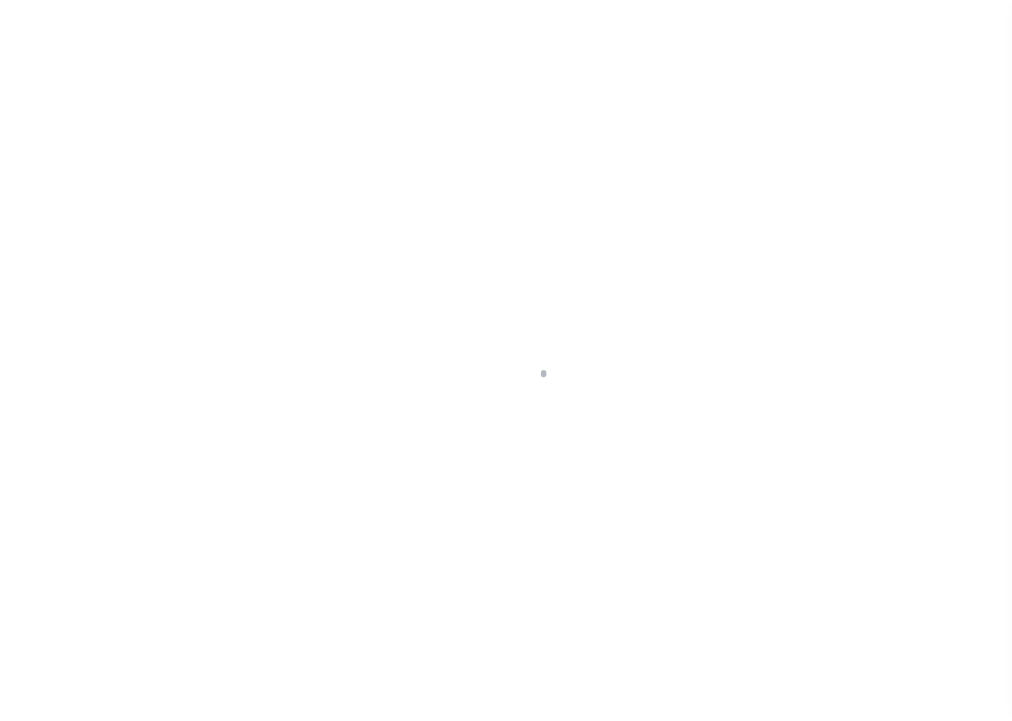
scroll to position [31, 0]
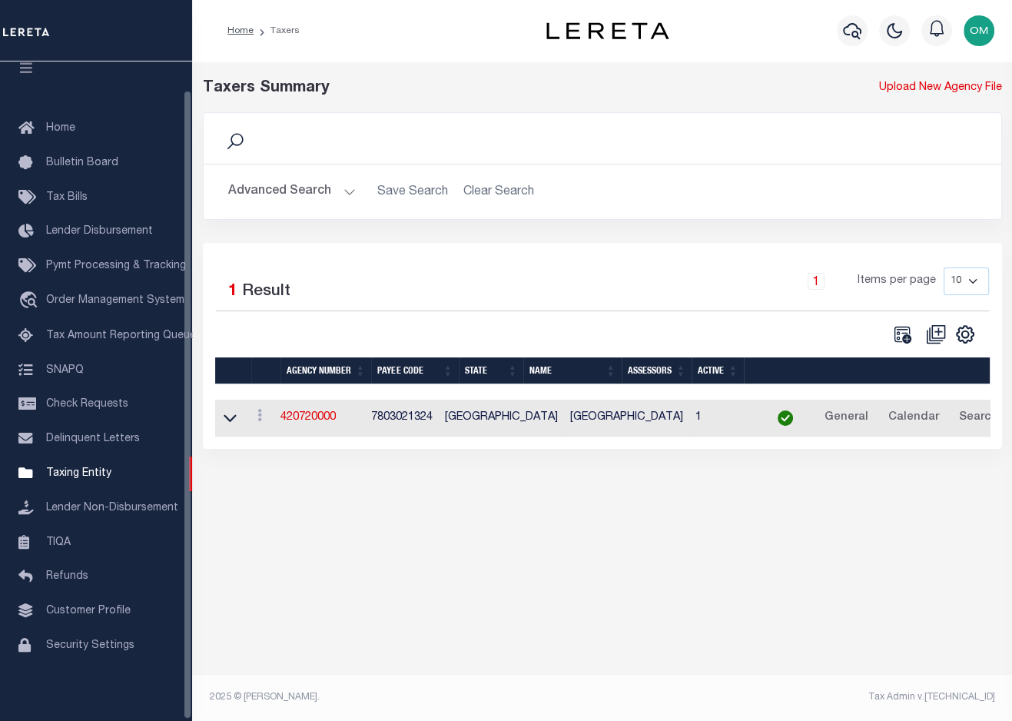
click at [311, 557] on div "Taxers Summary Upload New Agency File Search Advanced Search Save Search Clear …" at bounding box center [602, 385] width 820 height 649
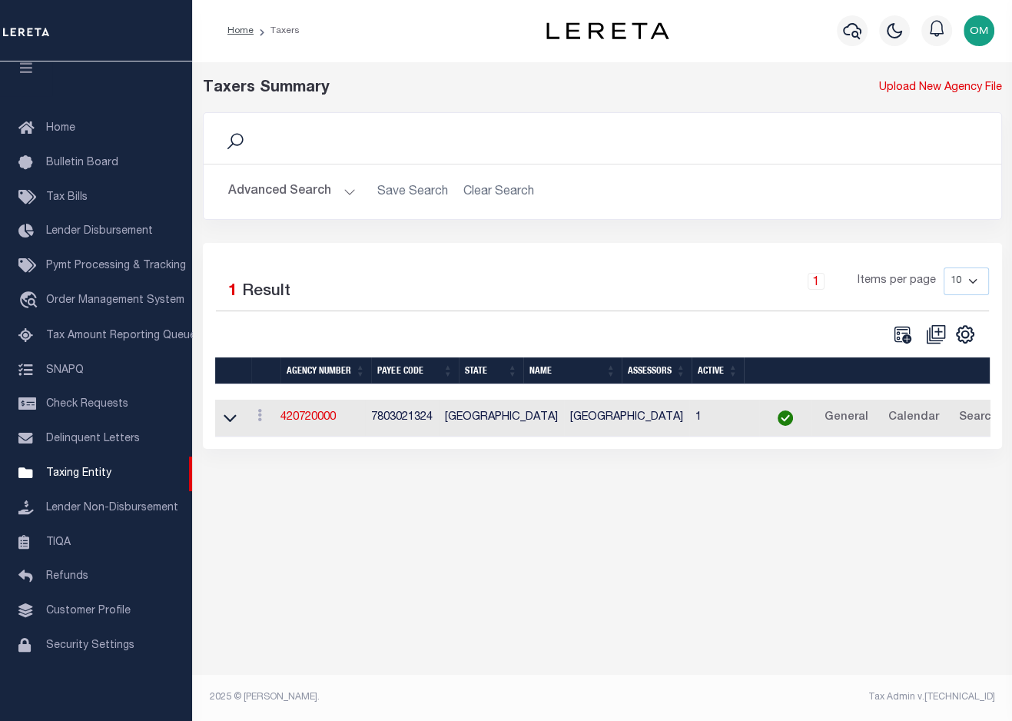
click at [338, 709] on footer "2025 © [PERSON_NAME]. Tax Admin v.[TECHNICAL_ID]" at bounding box center [602, 698] width 820 height 46
click at [339, 191] on button "Advanced Search" at bounding box center [292, 192] width 128 height 30
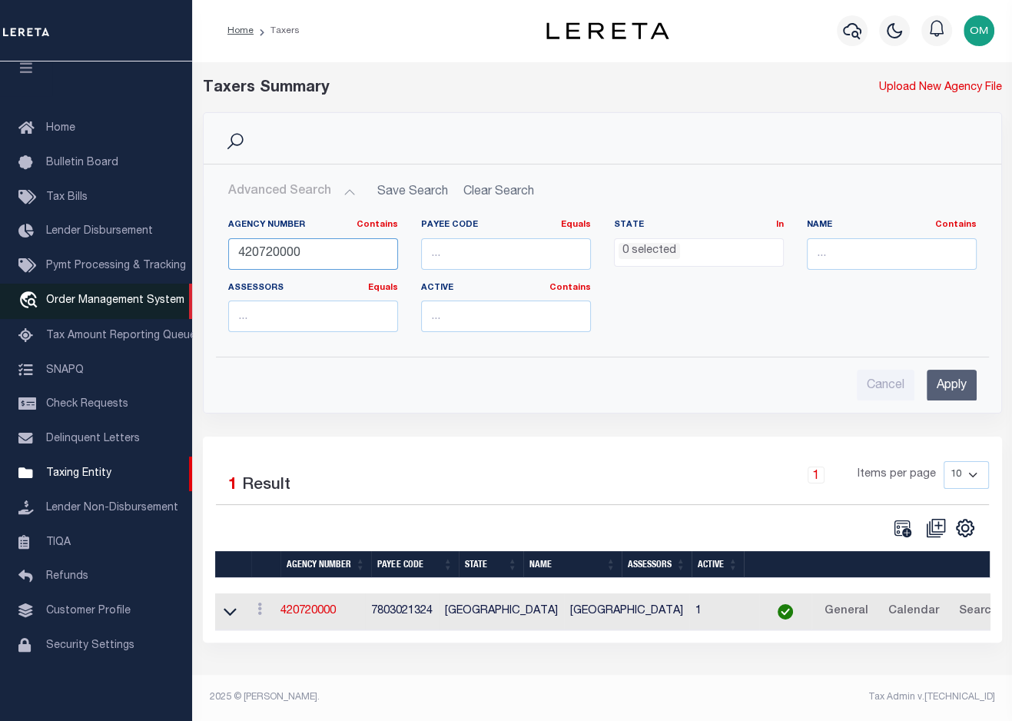
drag, startPoint x: 255, startPoint y: 266, endPoint x: 190, endPoint y: 276, distance: 66.1
click at [190, 276] on div "Home Taxers Profile" at bounding box center [506, 355] width 1012 height 710
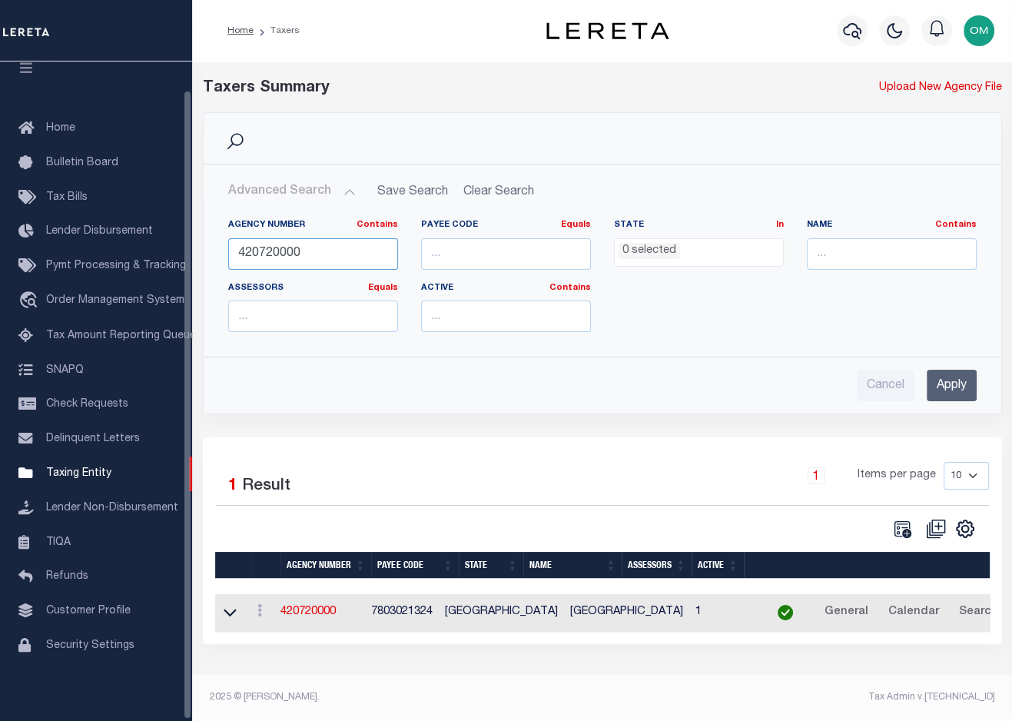
paste input "10730"
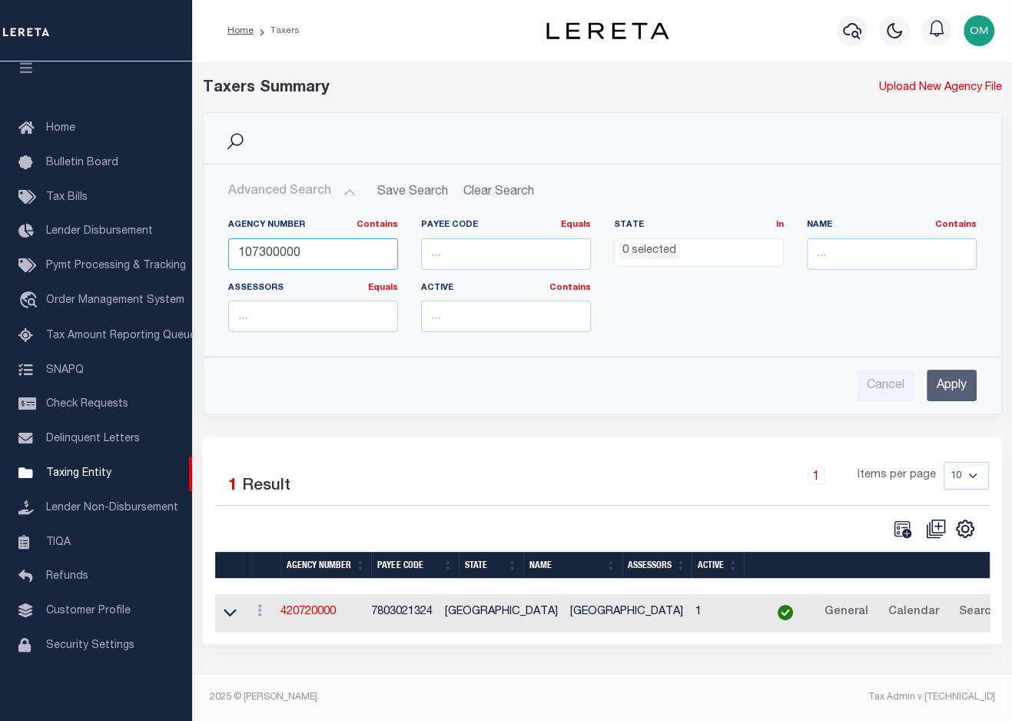
type input "107300000"
click at [952, 383] on input "Apply" at bounding box center [952, 386] width 50 height 32
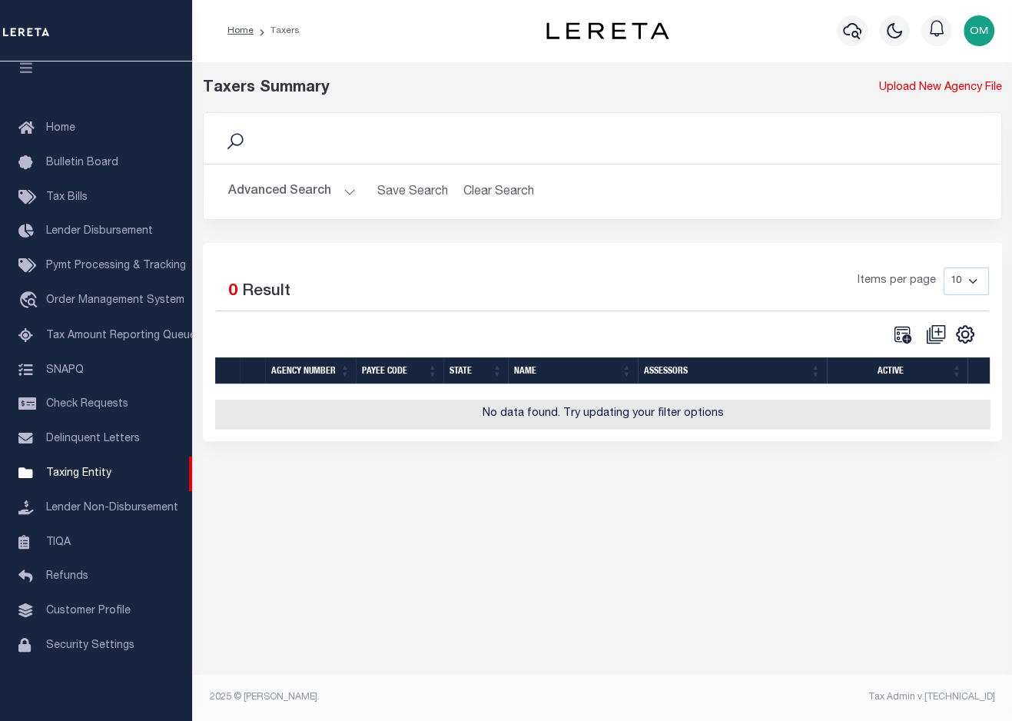
click at [344, 184] on button "Advanced Search" at bounding box center [292, 192] width 128 height 30
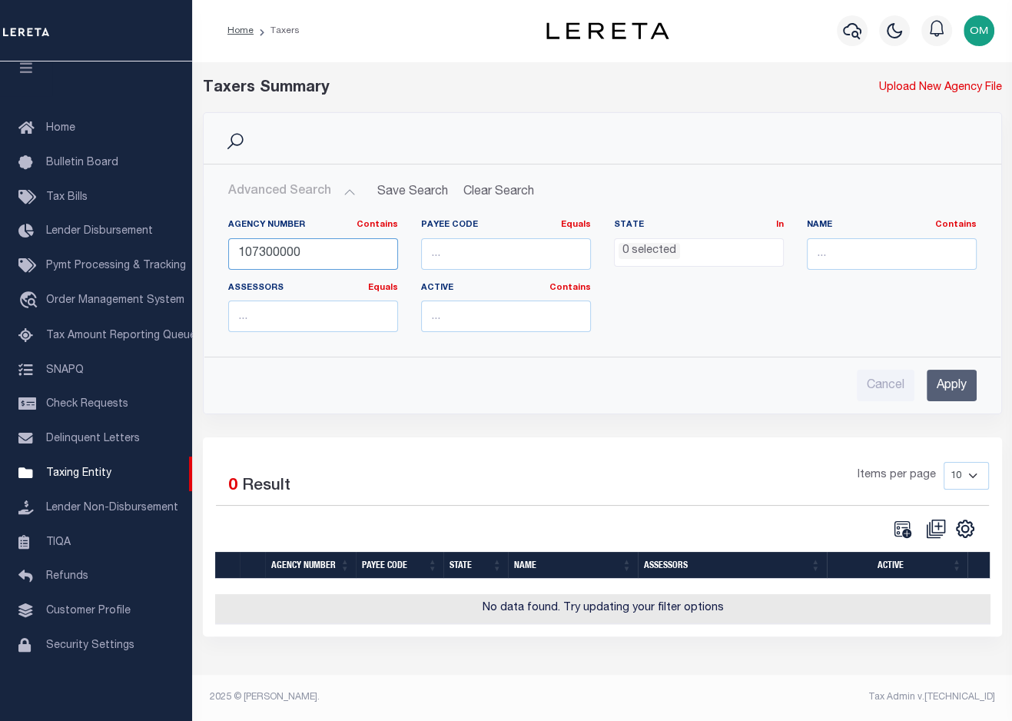
click at [338, 254] on input "107300000" at bounding box center [313, 254] width 170 height 32
click at [489, 190] on button "Clear Search" at bounding box center [499, 192] width 84 height 30
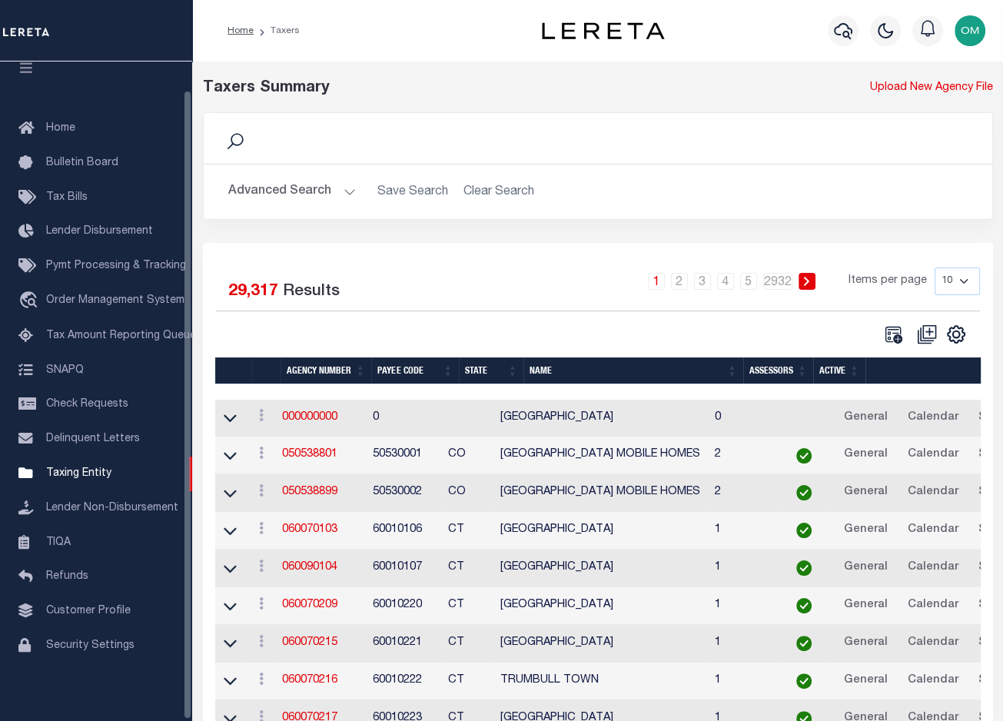
click at [140, 679] on li "Loan Onboarding" at bounding box center [96, 680] width 192 height 35
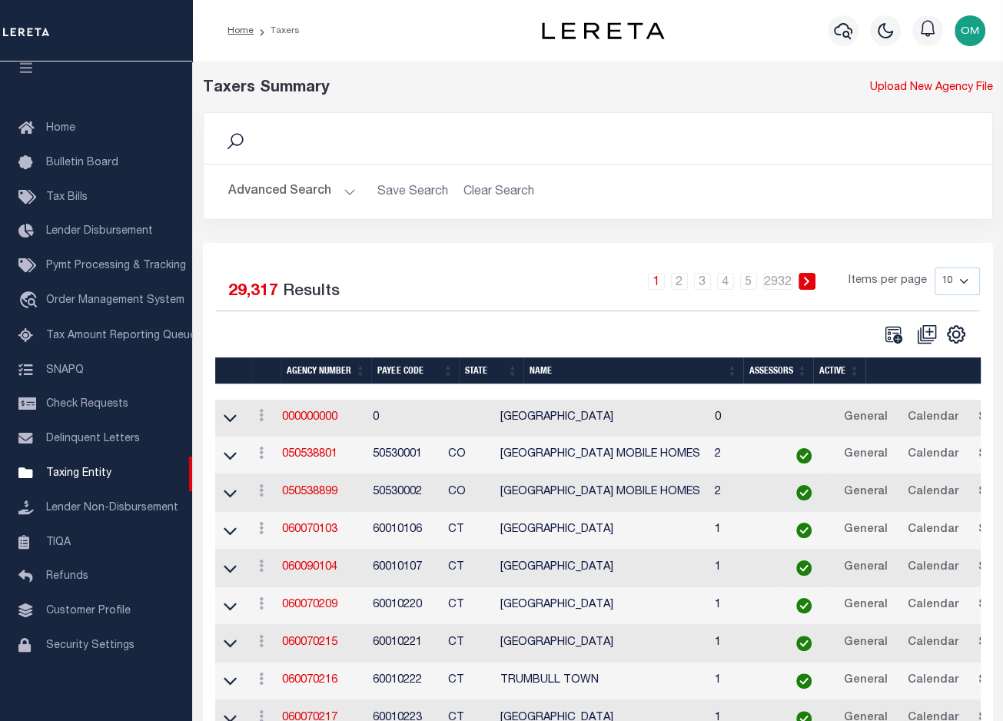
click at [325, 188] on button "Advanced Search" at bounding box center [292, 192] width 128 height 30
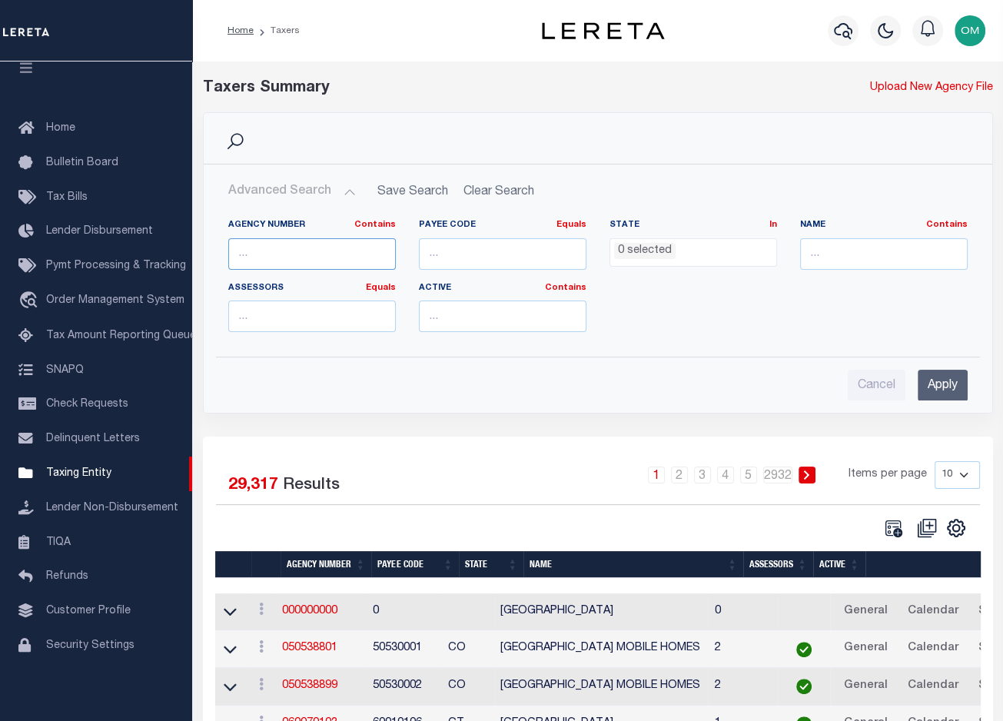
click at [299, 261] on input "text" at bounding box center [312, 254] width 168 height 32
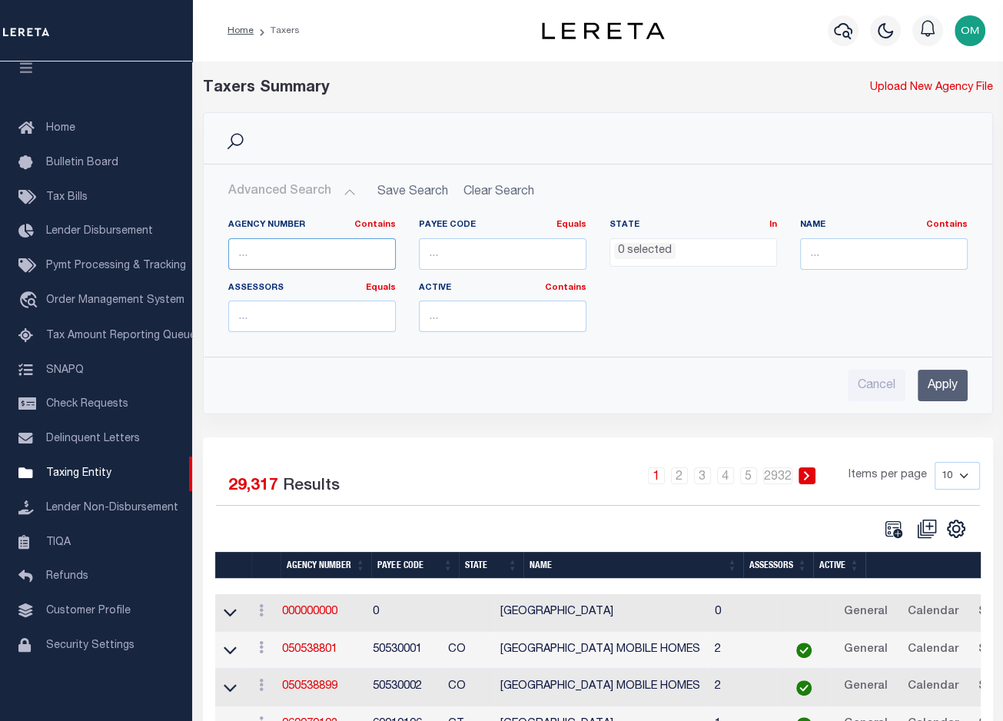
paste input "010370001"
type input "010370001"
click at [935, 390] on input "Apply" at bounding box center [943, 386] width 50 height 32
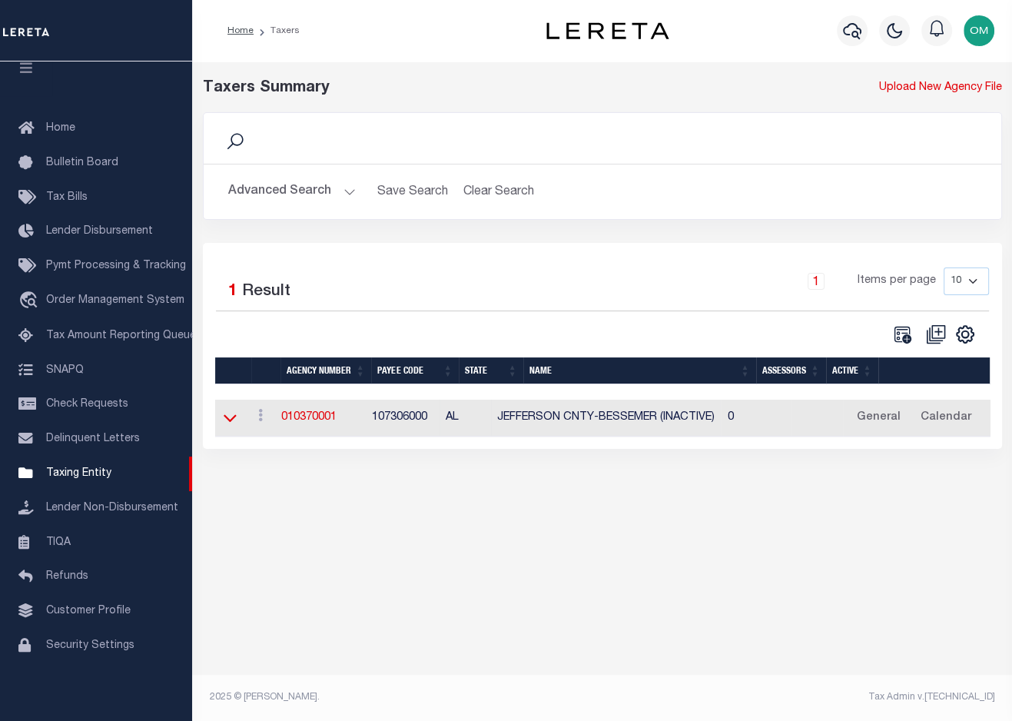
click at [230, 420] on icon at bounding box center [230, 418] width 13 height 16
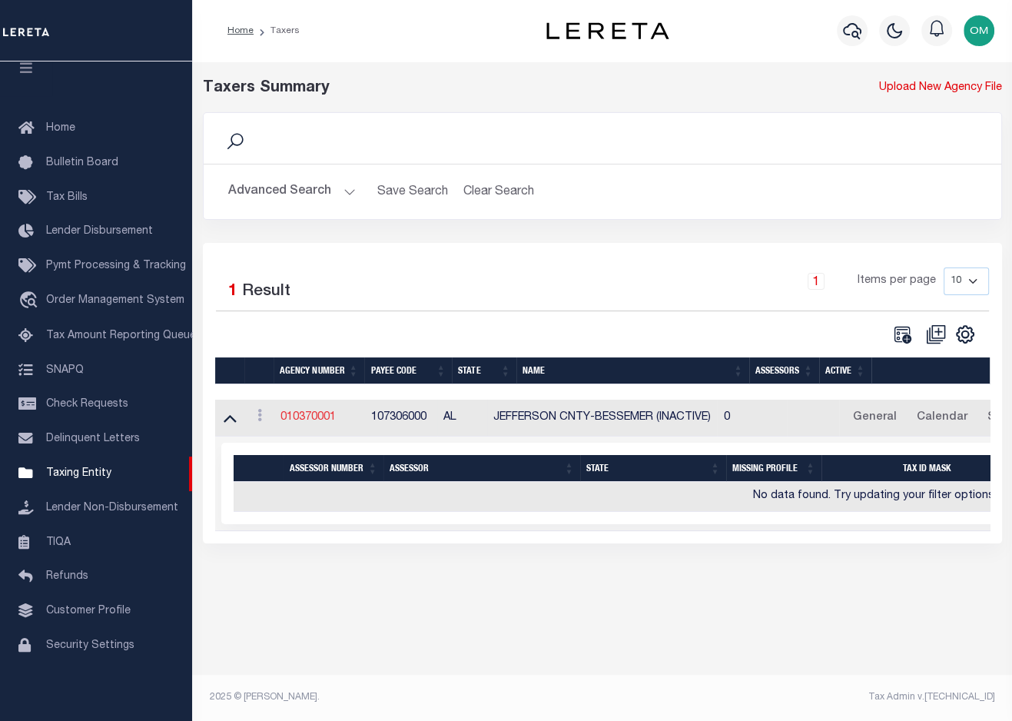
click at [310, 416] on link "010370001" at bounding box center [308, 417] width 55 height 11
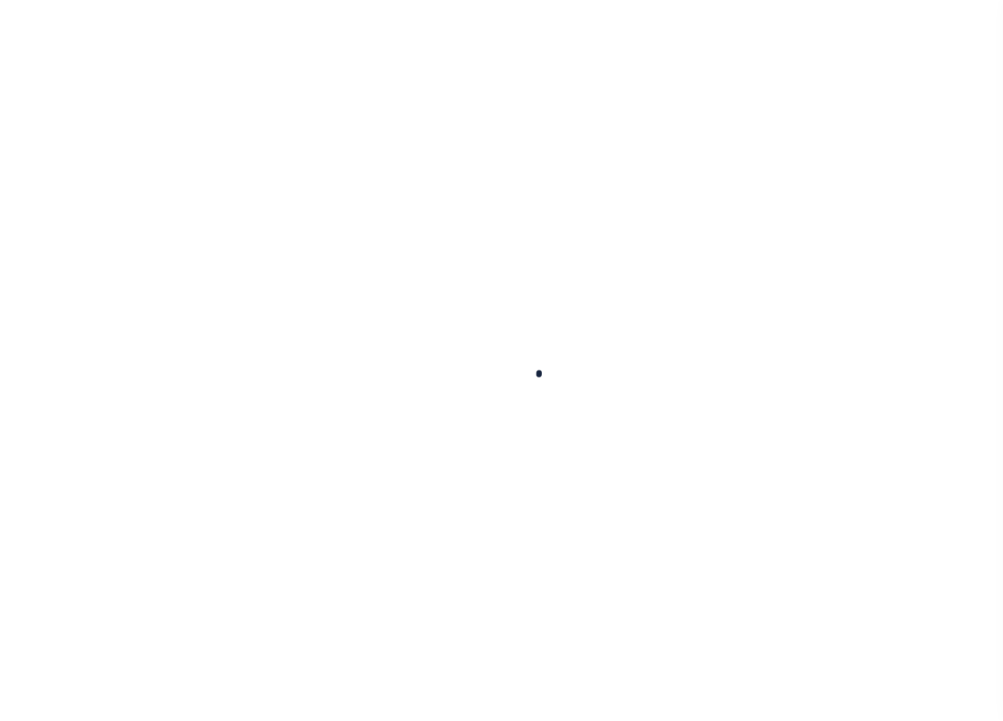
select select
checkbox input "false"
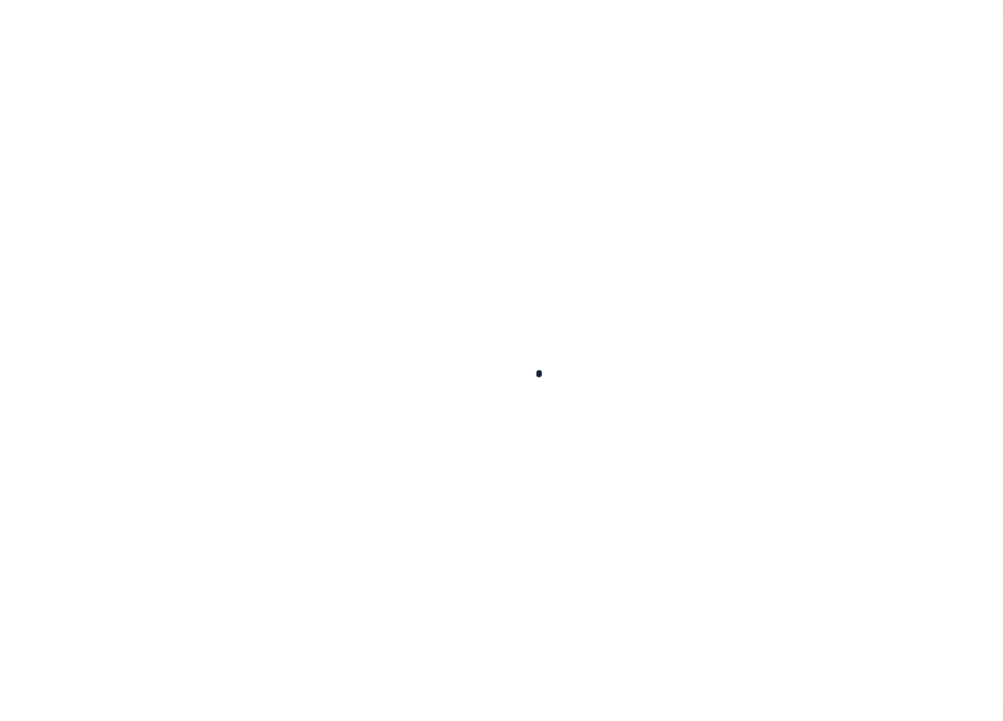
checkbox input "false"
type input "107306000"
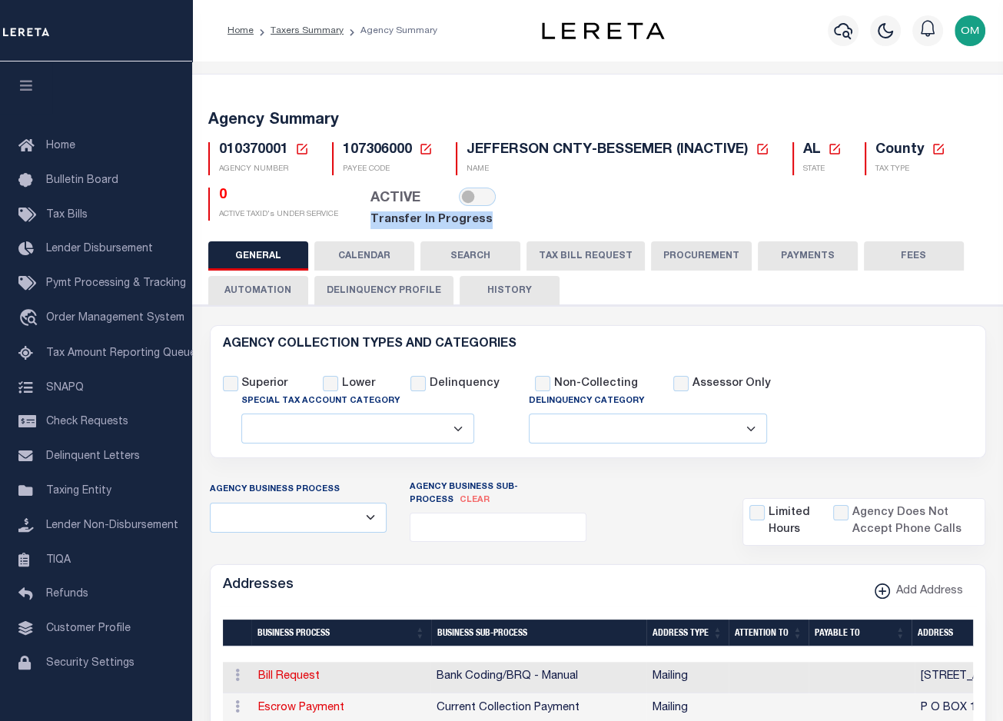
drag, startPoint x: 372, startPoint y: 222, endPoint x: 489, endPoint y: 223, distance: 116.8
click at [489, 223] on div "ACTIVE Transfer In Progress" at bounding box center [427, 209] width 154 height 42
click at [338, 221] on div "0 ACTIVE TAXID's UNDER SERVICE" at bounding box center [273, 209] width 153 height 42
click at [738, 32] on div "Profile Sign out" at bounding box center [830, 31] width 324 height 54
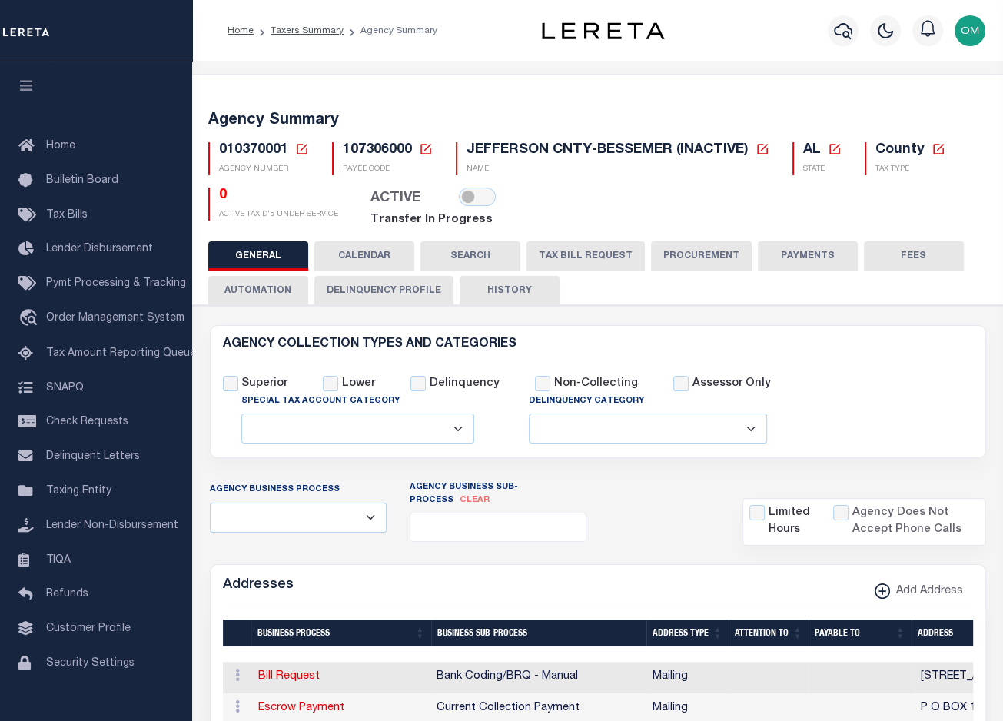
click at [908, 362] on div "Superior Lower Delinquency Non-Collecting Assessor Only" at bounding box center [597, 401] width 773 height 88
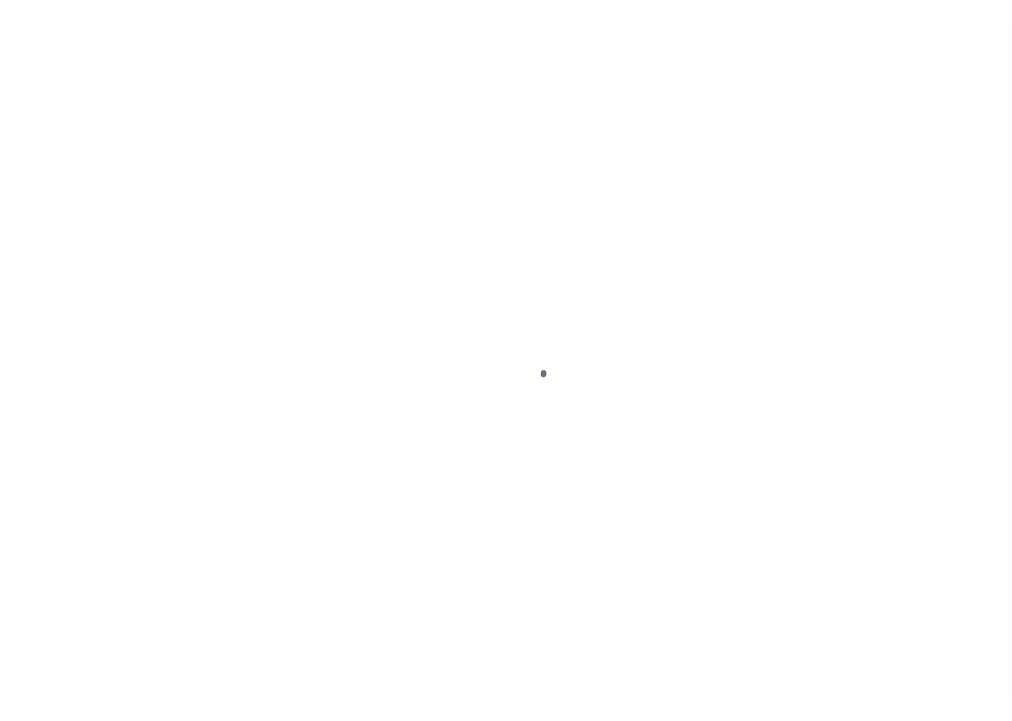
select select
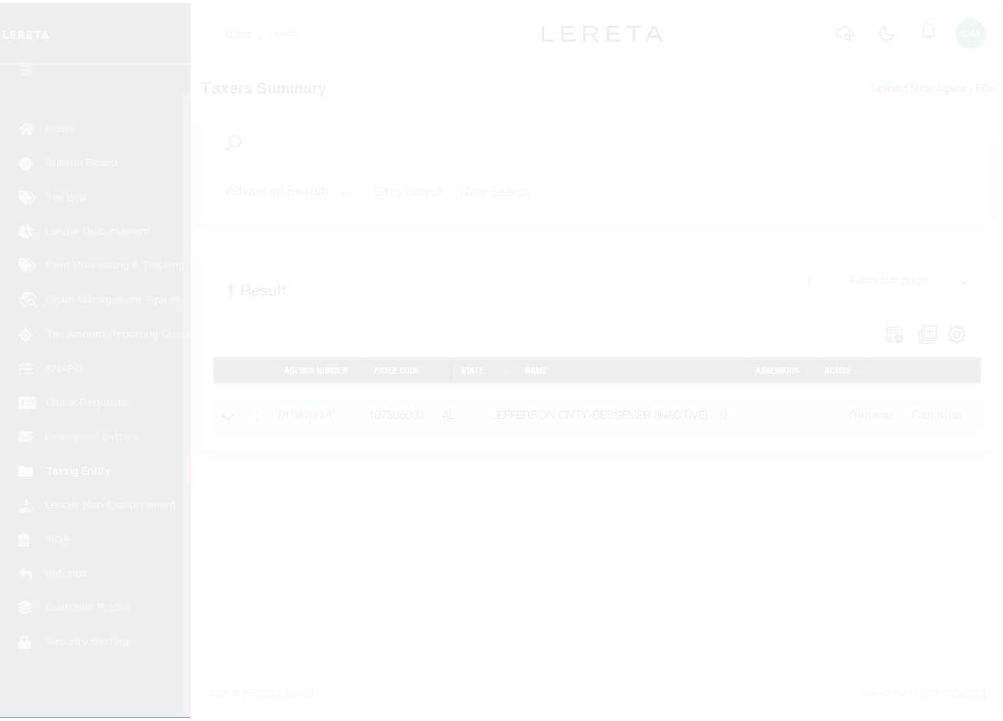
scroll to position [31, 0]
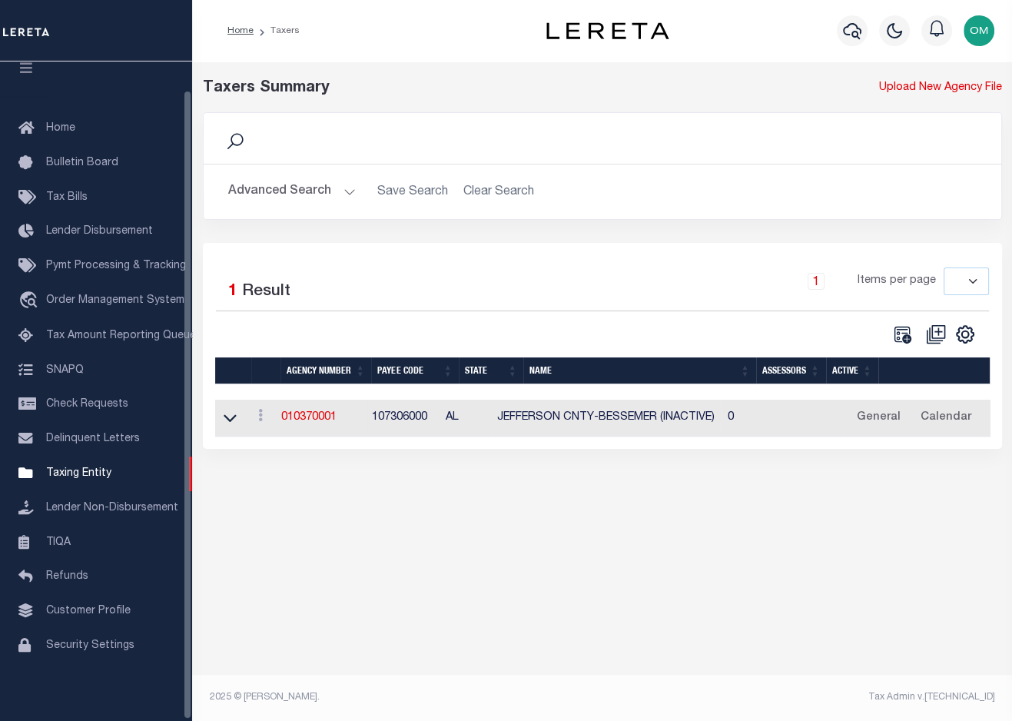
click at [341, 192] on button "Advanced Search" at bounding box center [292, 192] width 128 height 30
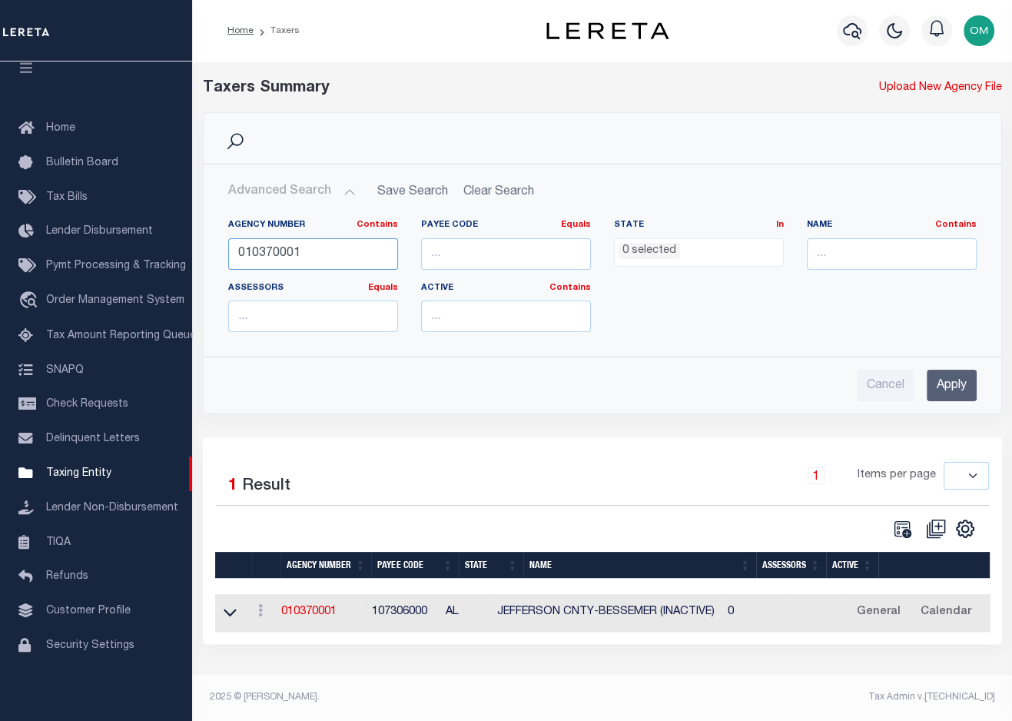
drag, startPoint x: 328, startPoint y: 254, endPoint x: 221, endPoint y: 271, distance: 108.8
click at [221, 271] on div "Agency Number Contains Contains Is 010370001" at bounding box center [313, 250] width 193 height 63
paste input "60010103"
click at [947, 387] on input "Apply" at bounding box center [952, 386] width 50 height 32
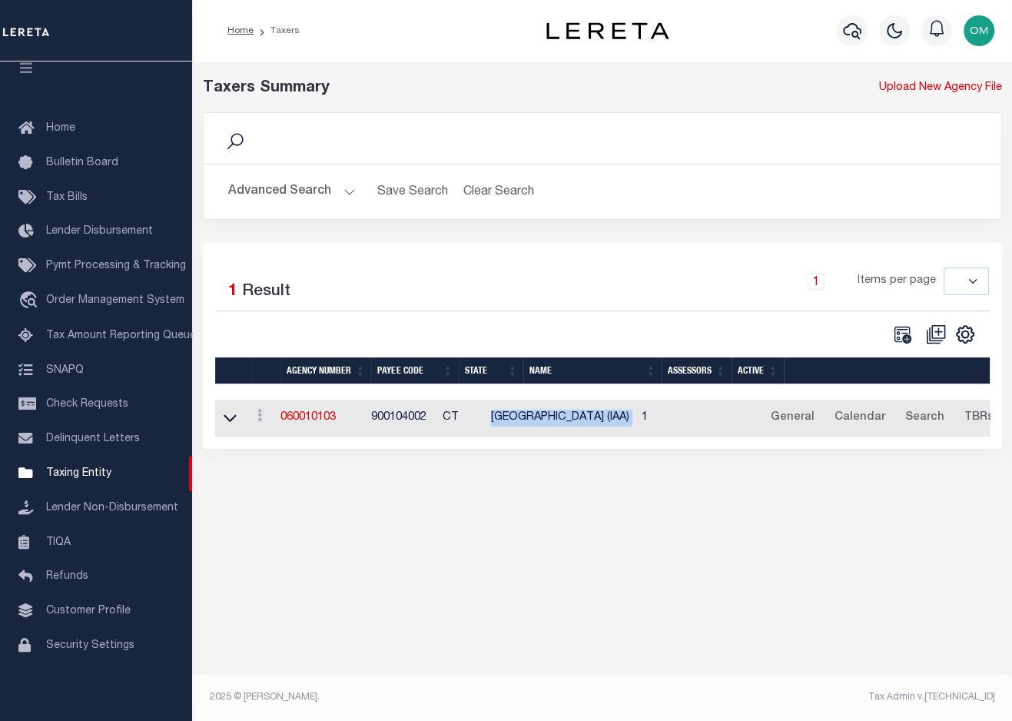
drag, startPoint x: 520, startPoint y: 419, endPoint x: 666, endPoint y: 422, distance: 145.3
click at [666, 422] on tr "View Clone agency 060010103 900104002 [GEOGRAPHIC_DATA] ([GEOGRAPHIC_DATA]) 1 G…" at bounding box center [833, 419] width 1236 height 38
copy tr "[GEOGRAPHIC_DATA] (IAA)"
click at [829, 611] on div "Taxers Summary Upload New Agency File Search Advanced Search Save Search Clear …" at bounding box center [602, 385] width 820 height 649
click at [307, 421] on link "060010103" at bounding box center [308, 417] width 55 height 11
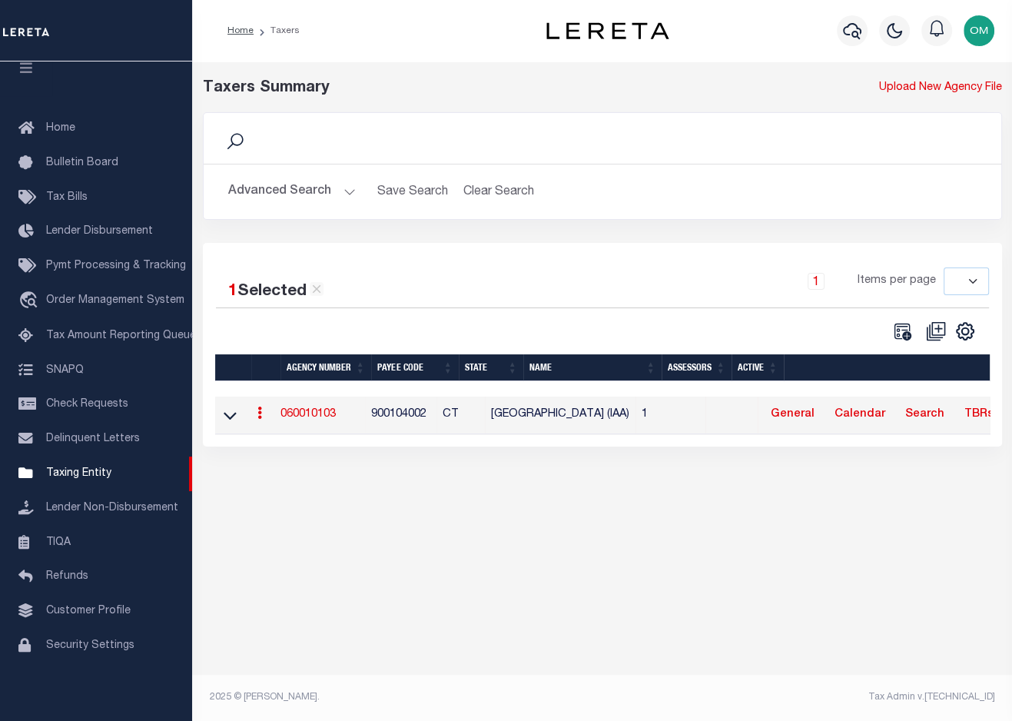
click at [362, 707] on footer "2025 © [PERSON_NAME]. Tax Admin v.[TECHNICAL_ID]" at bounding box center [602, 698] width 820 height 46
click at [513, 470] on div "Taxers Summary Upload New Agency File Search Advanced Search Save Search Clear …" at bounding box center [602, 276] width 820 height 431
click at [779, 533] on div "Taxers Summary Upload New Agency File Search Advanced Search Save Search Clear …" at bounding box center [602, 385] width 820 height 649
click at [340, 190] on button "Advanced Search" at bounding box center [292, 192] width 128 height 30
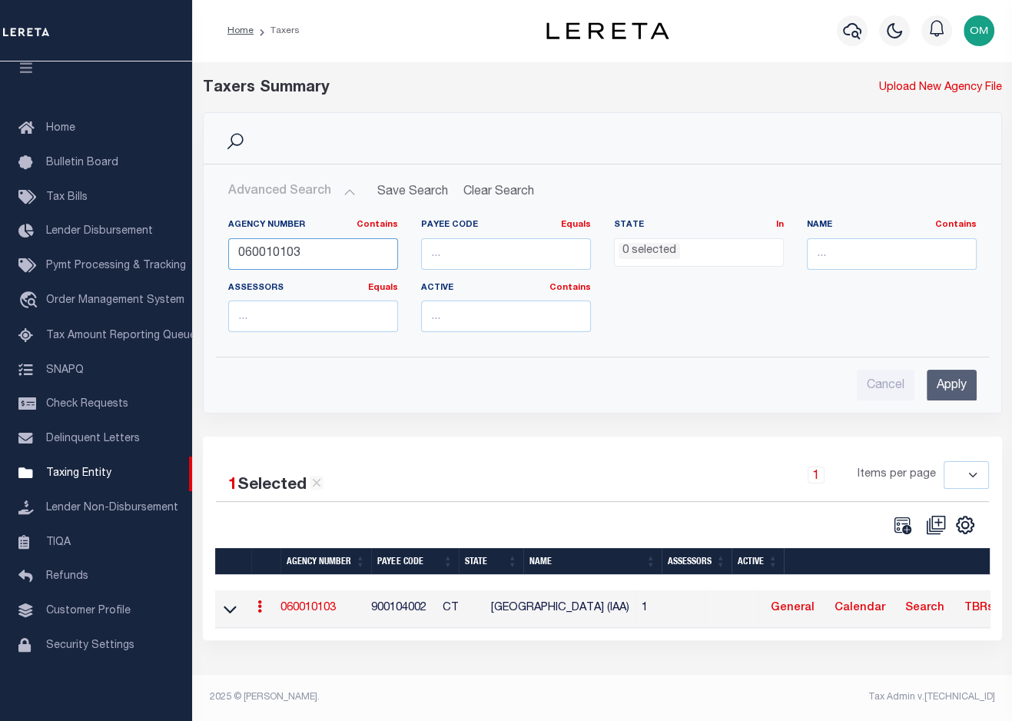
drag, startPoint x: 314, startPoint y: 249, endPoint x: 206, endPoint y: 252, distance: 108.4
click at [206, 252] on div "Agency Number Contains Contains Is 060010103 Payee Code Equals Equals Is Not Eq…" at bounding box center [602, 276] width 796 height 138
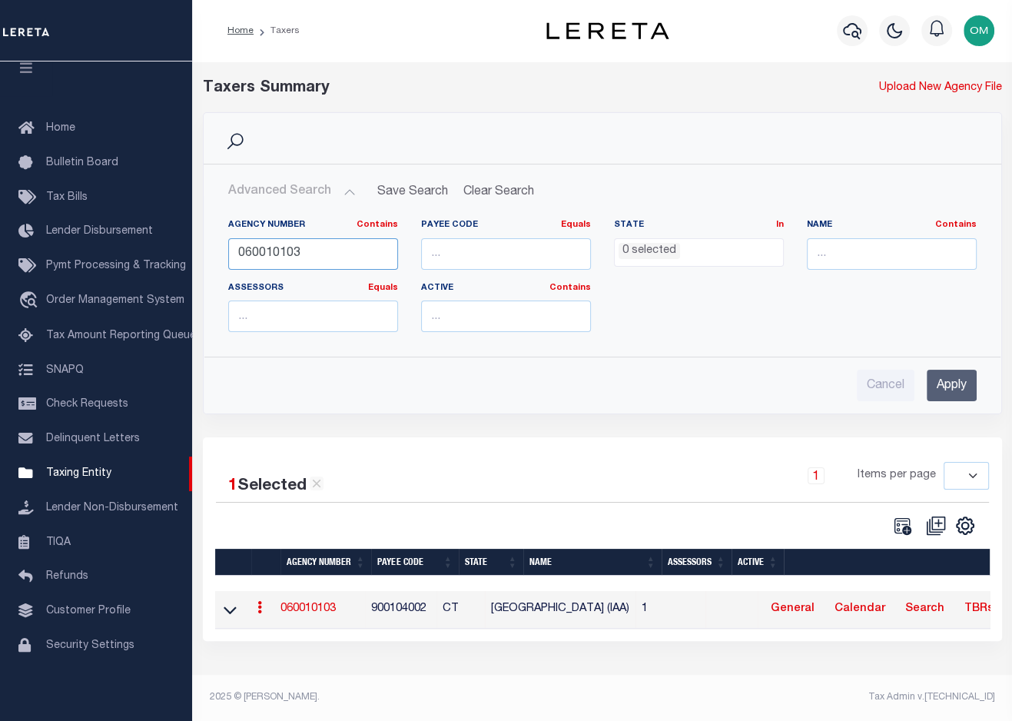
paste input "7"
type input "060070103"
click at [953, 373] on input "Apply" at bounding box center [952, 386] width 50 height 32
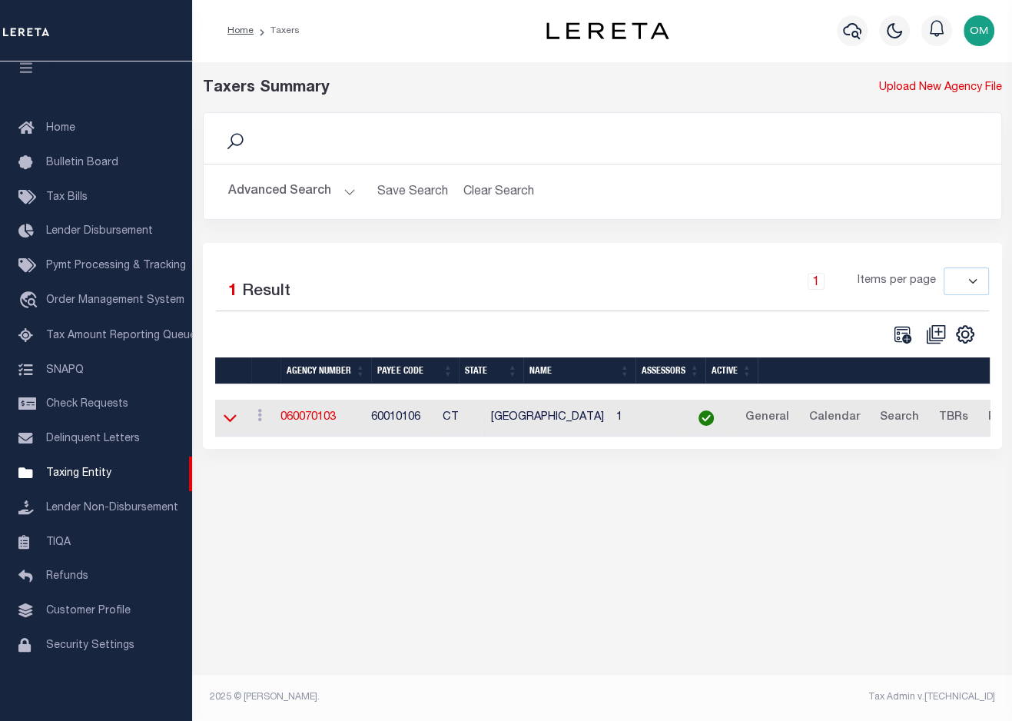
click at [234, 421] on icon at bounding box center [230, 418] width 13 height 16
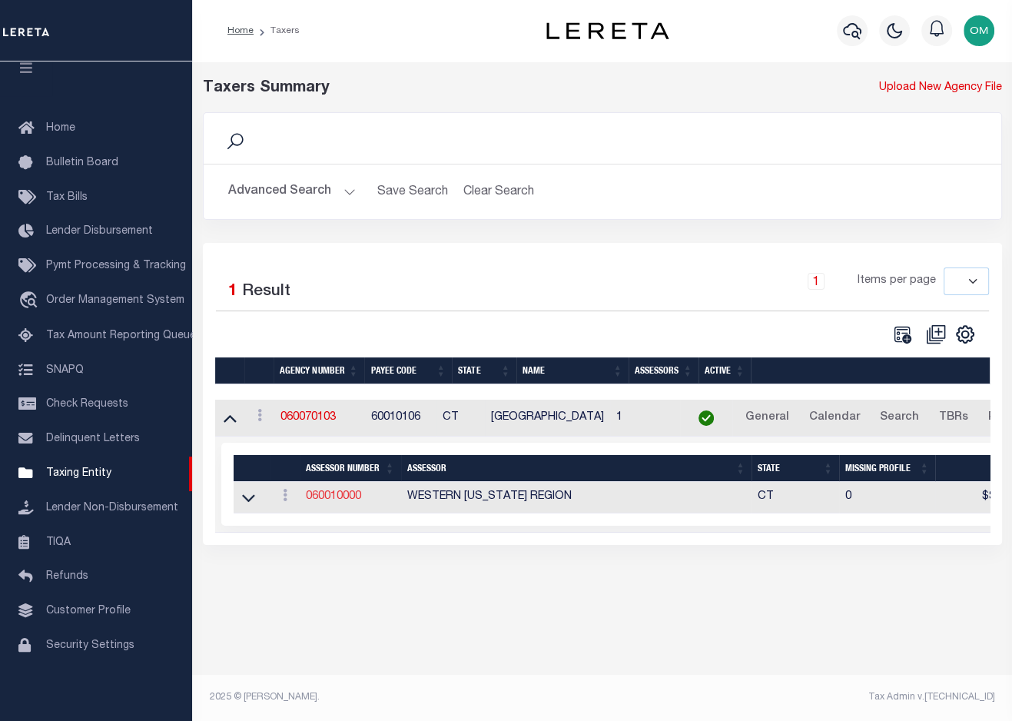
click at [329, 498] on link "060010000" at bounding box center [333, 496] width 55 height 11
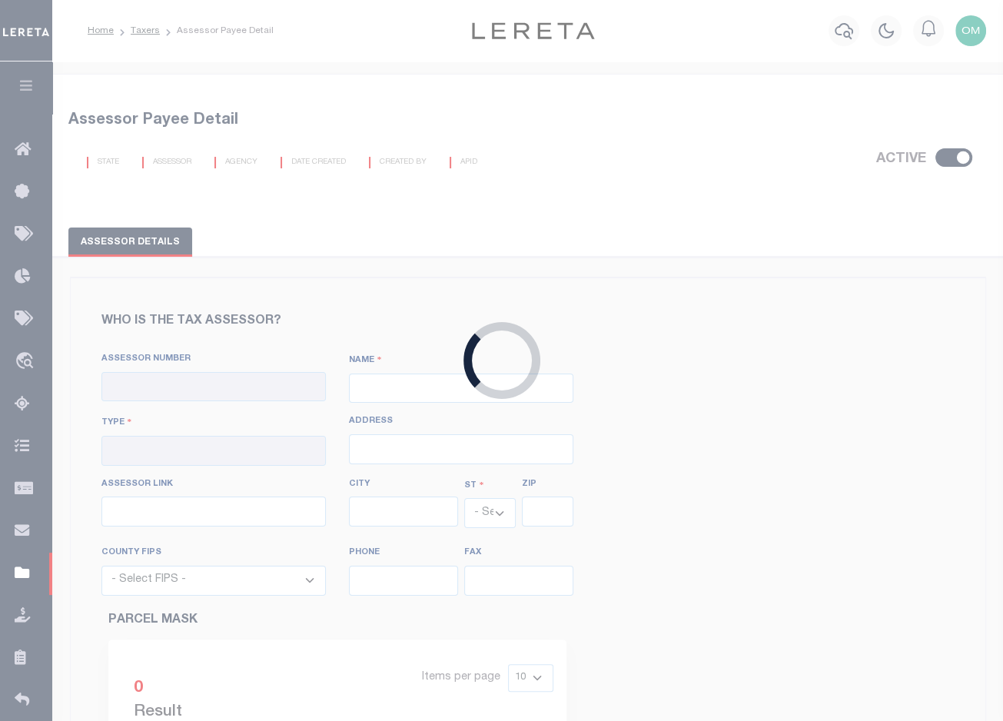
checkbox input "true"
type input "060010000"
type input "WESTERN CONNECTICUT REGION"
type input "00 - County"
select select "CT"
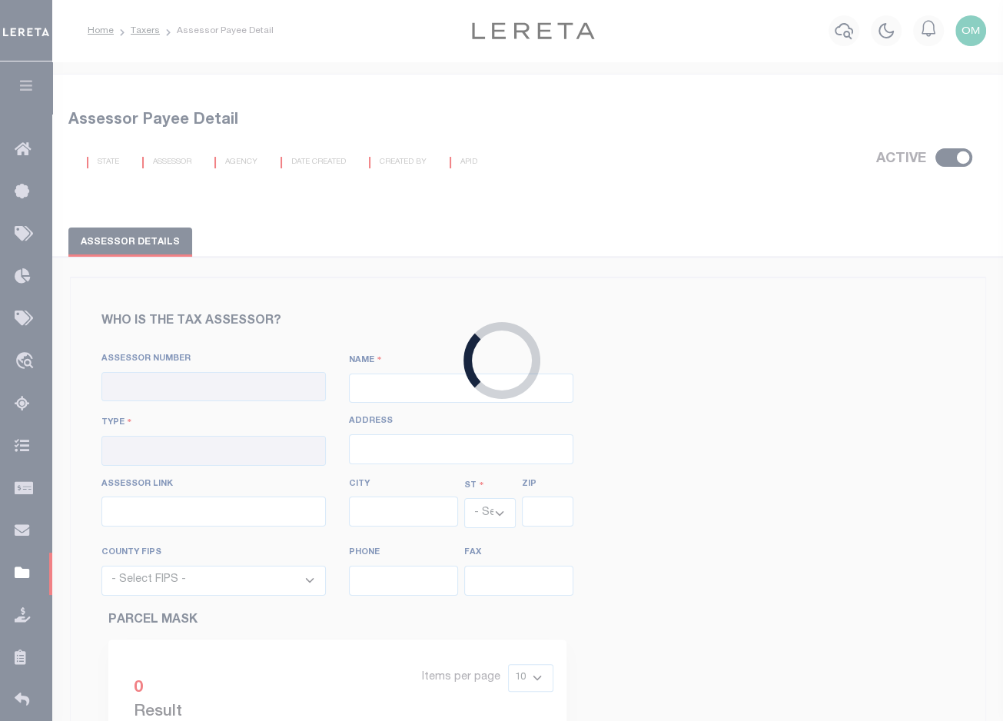
select select "9001"
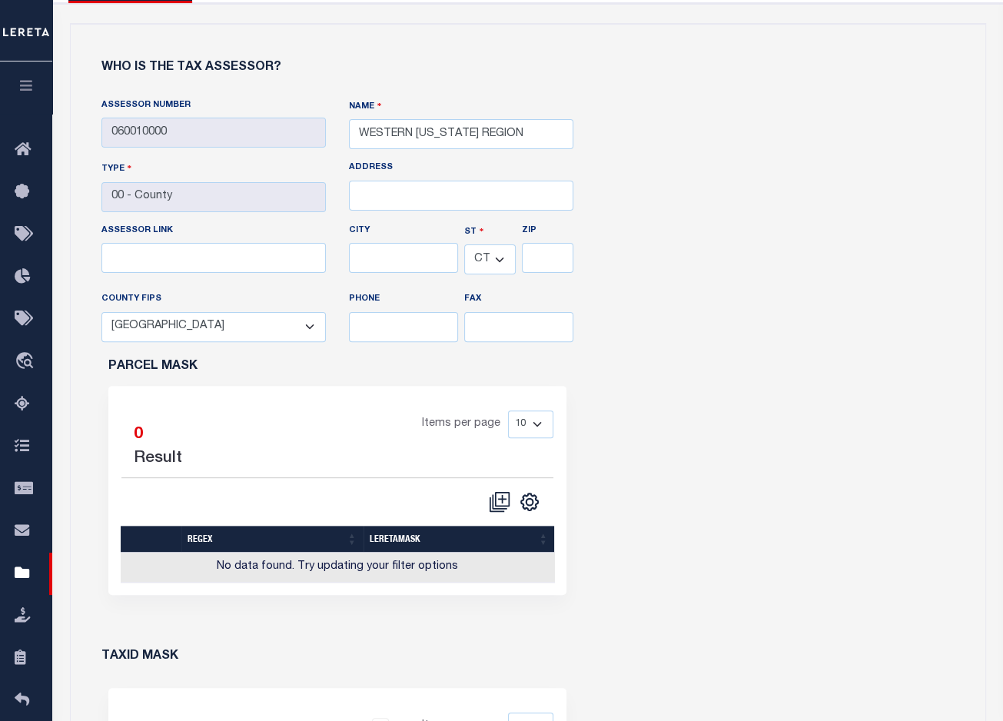
scroll to position [307, 0]
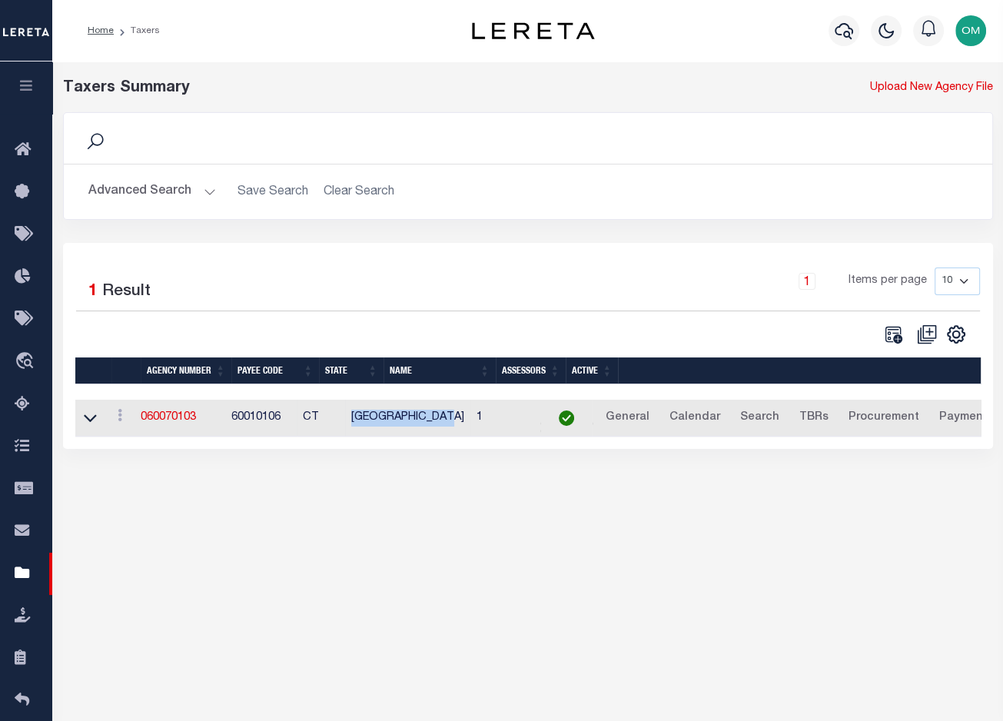
drag, startPoint x: 490, startPoint y: 418, endPoint x: 386, endPoint y: 420, distance: 103.8
click at [386, 420] on td "BRIDGEPORT CITY" at bounding box center [407, 419] width 125 height 38
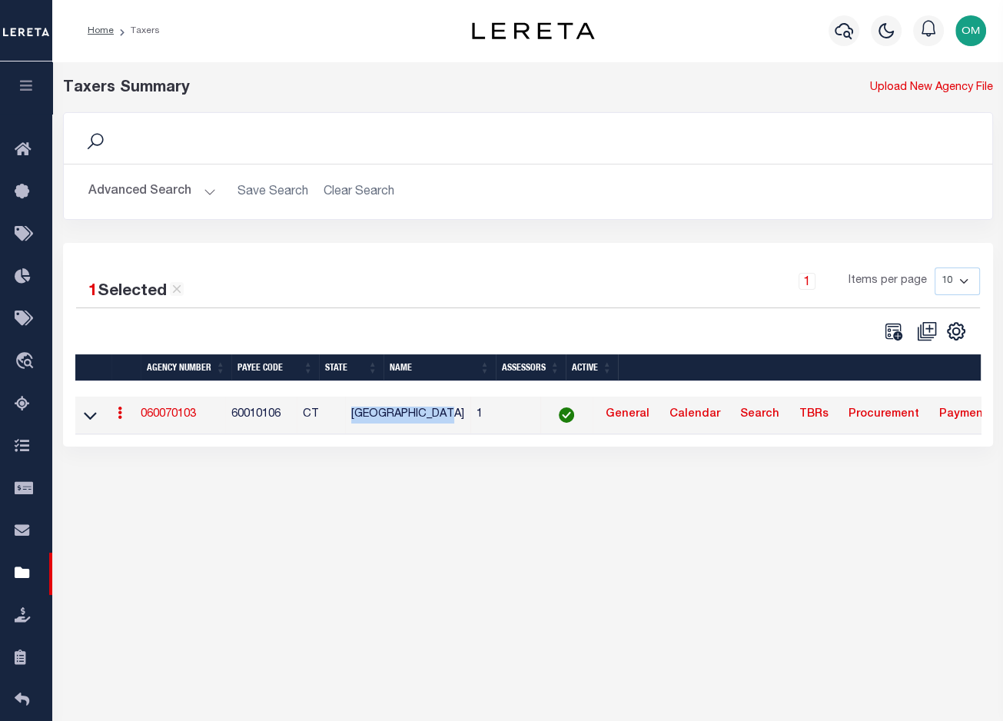
copy td "BRIDGEPORT CITY"
click at [184, 707] on div "Taxers Summary Upload New Agency File Search Advanced Search Save Search Clear …" at bounding box center [527, 385] width 951 height 649
click at [191, 191] on button "Advanced Search" at bounding box center [152, 192] width 128 height 30
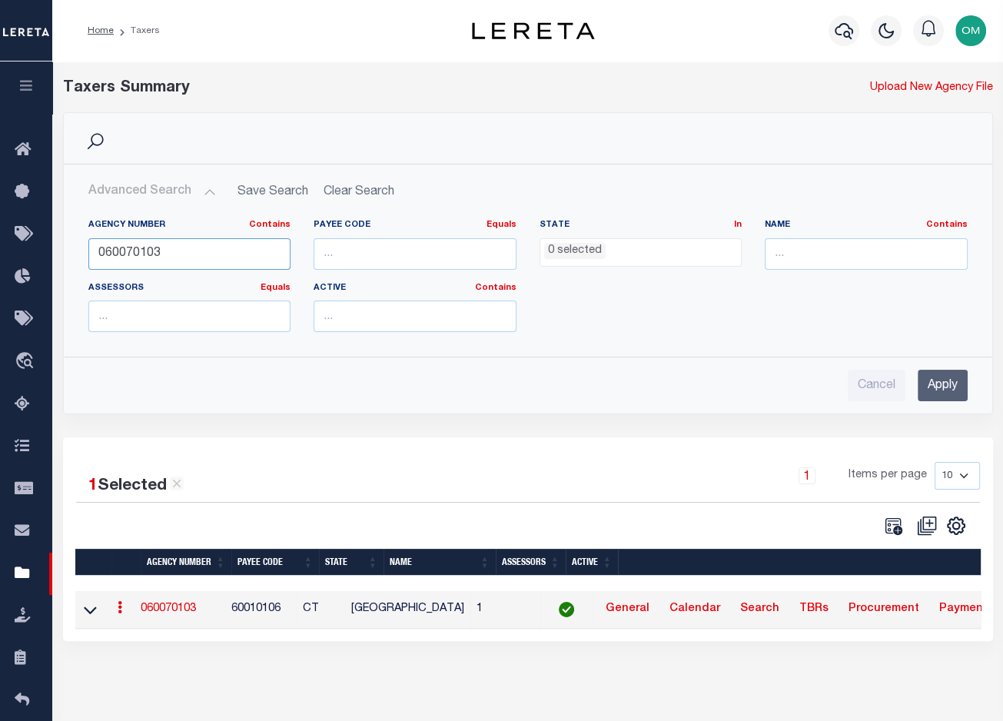
drag, startPoint x: 182, startPoint y: 255, endPoint x: 78, endPoint y: 261, distance: 104.7
click at [78, 261] on div "Agency Number Contains Contains Is 060070103" at bounding box center [190, 250] width 226 height 63
paste input "30201"
click at [950, 387] on input "Apply" at bounding box center [943, 386] width 50 height 32
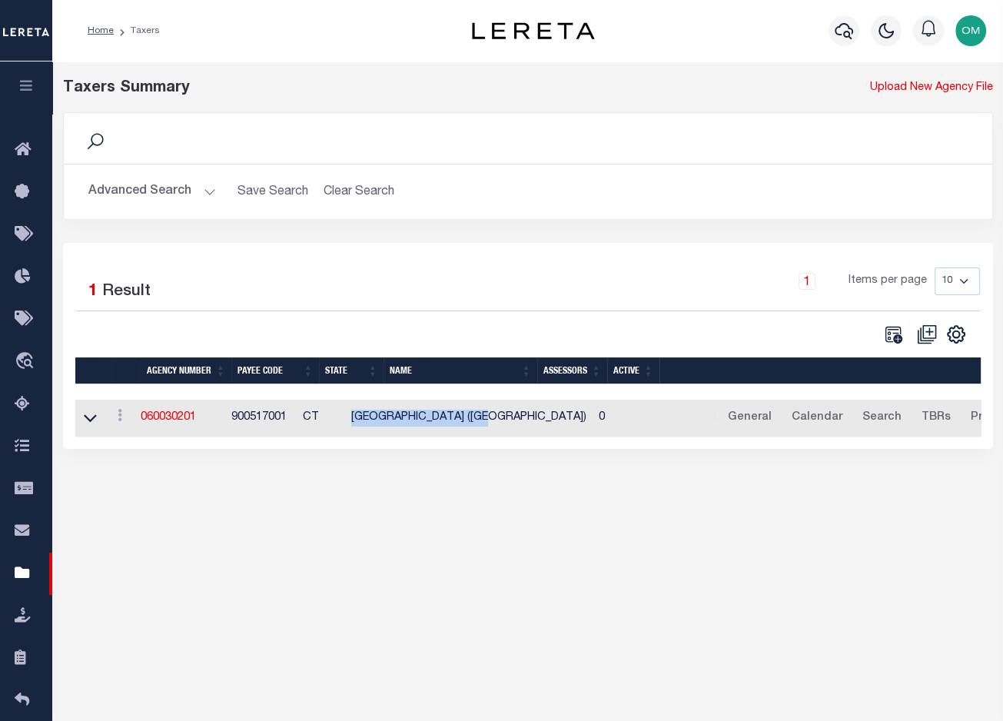
drag, startPoint x: 387, startPoint y: 421, endPoint x: 534, endPoint y: 424, distance: 146.8
click at [534, 424] on td "[GEOGRAPHIC_DATA] ([GEOGRAPHIC_DATA])" at bounding box center [468, 419] width 247 height 38
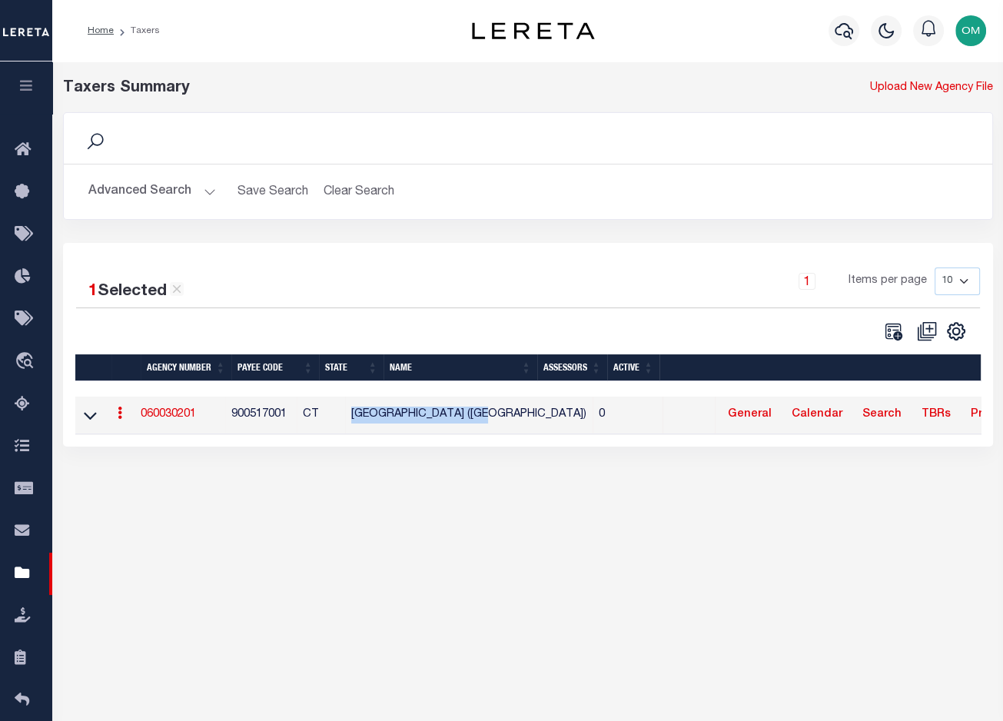
copy td "[GEOGRAPHIC_DATA] ([GEOGRAPHIC_DATA])"
click at [526, 704] on div "Taxers Summary Upload New Agency File Search Advanced Search Save Search Clear …" at bounding box center [527, 385] width 951 height 649
click at [195, 187] on button "Advanced Search" at bounding box center [152, 192] width 128 height 30
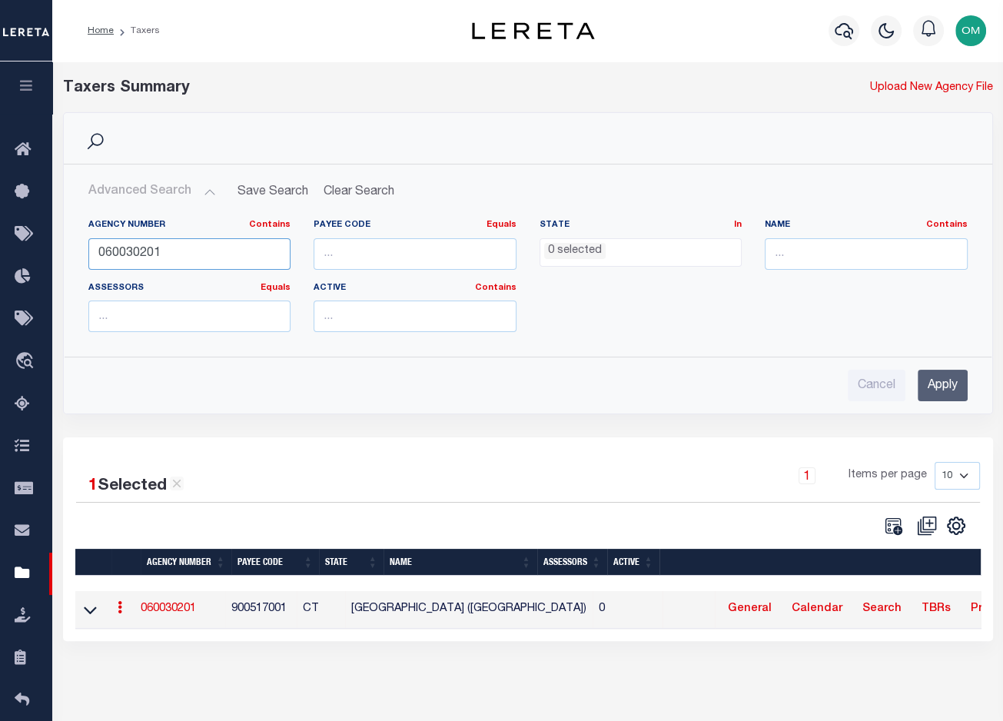
drag, startPoint x: 199, startPoint y: 252, endPoint x: 83, endPoint y: 258, distance: 116.2
click at [83, 258] on div "Agency Number Contains Contains Is 060030201" at bounding box center [190, 250] width 226 height 63
paste input "10220"
type input "060010220"
click at [942, 384] on input "Apply" at bounding box center [943, 386] width 50 height 32
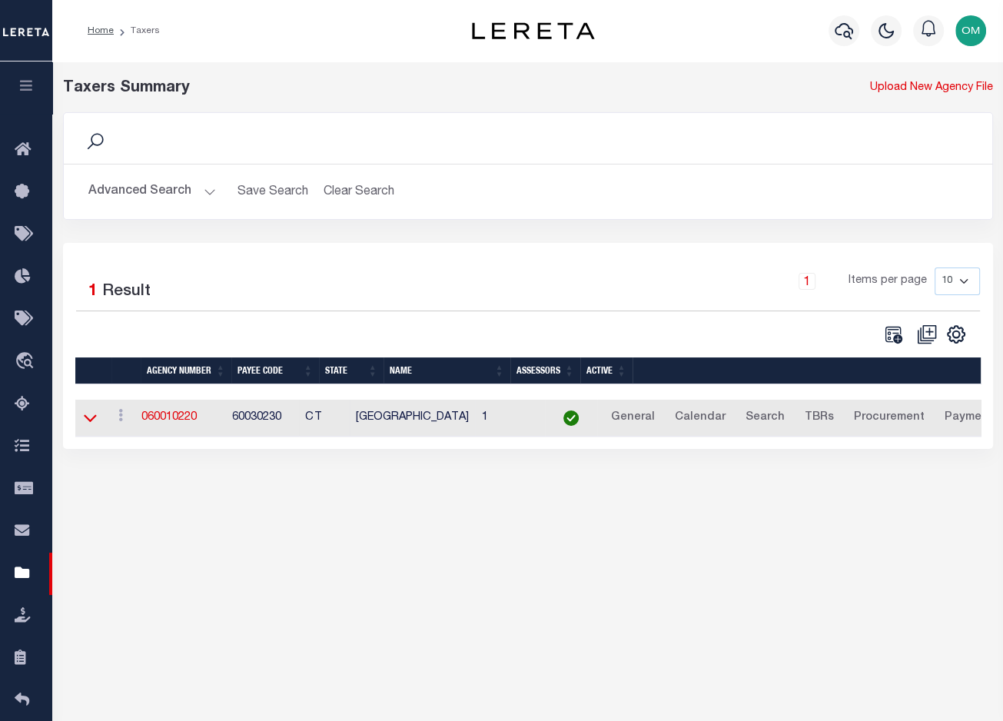
click at [89, 418] on icon at bounding box center [90, 418] width 13 height 16
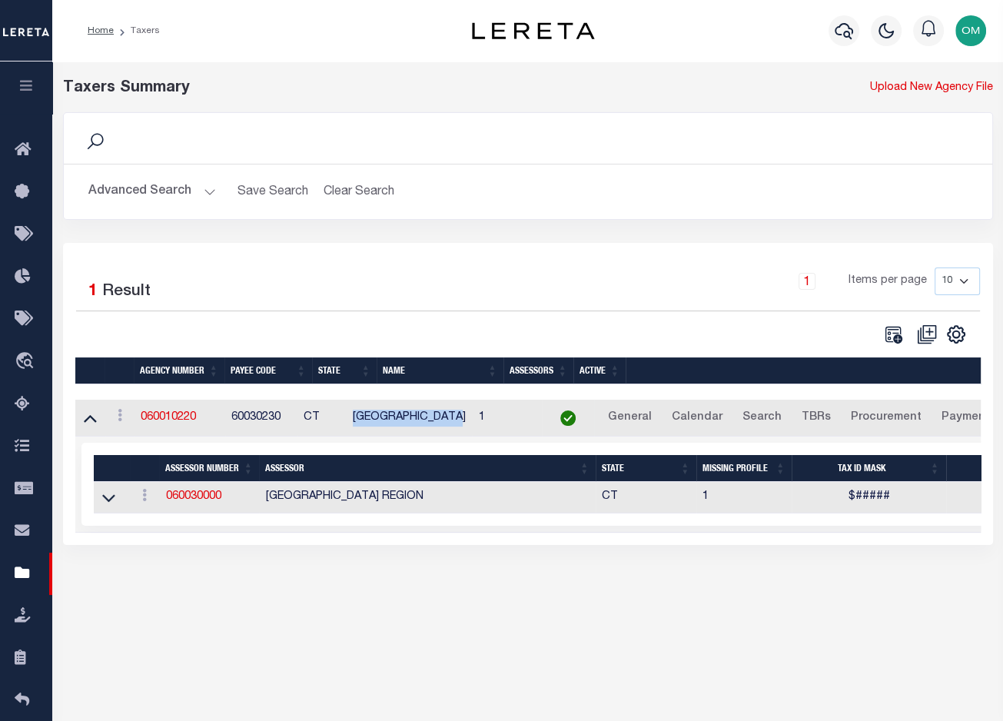
drag, startPoint x: 502, startPoint y: 417, endPoint x: 379, endPoint y: 419, distance: 123.0
click at [379, 419] on td "NEW MILFORD TOWN" at bounding box center [409, 419] width 125 height 38
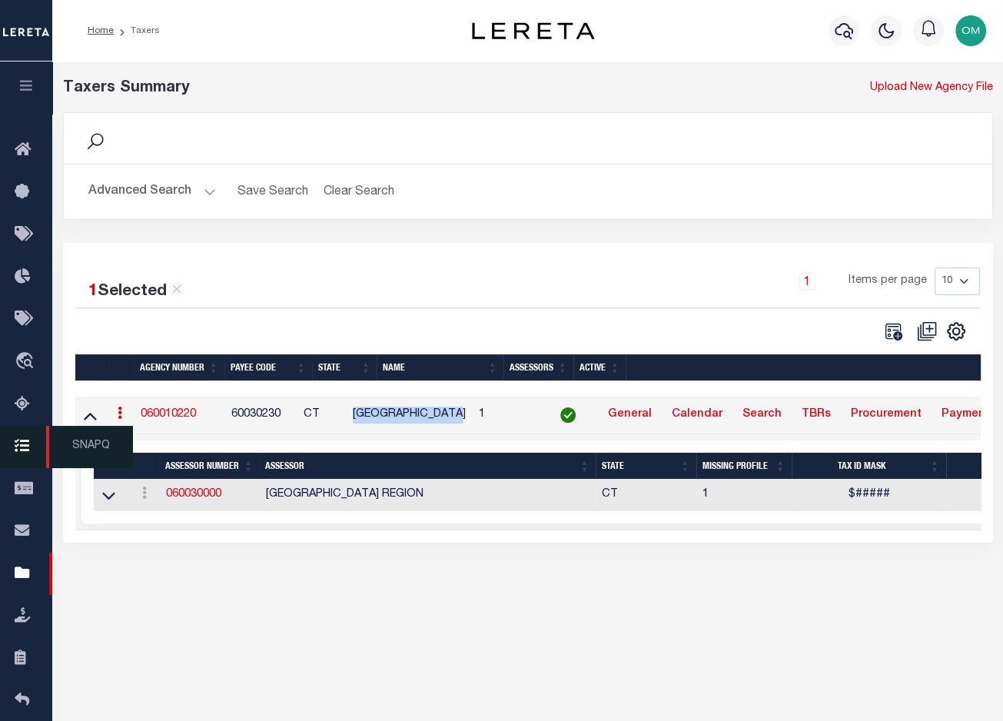
copy td "NEW MILFORD TOWN"
click at [815, 644] on div "Taxers Summary Upload New Agency File Search Advanced Search Save Search Clear …" at bounding box center [527, 385] width 951 height 649
click at [166, 412] on link "060010220" at bounding box center [168, 414] width 55 height 11
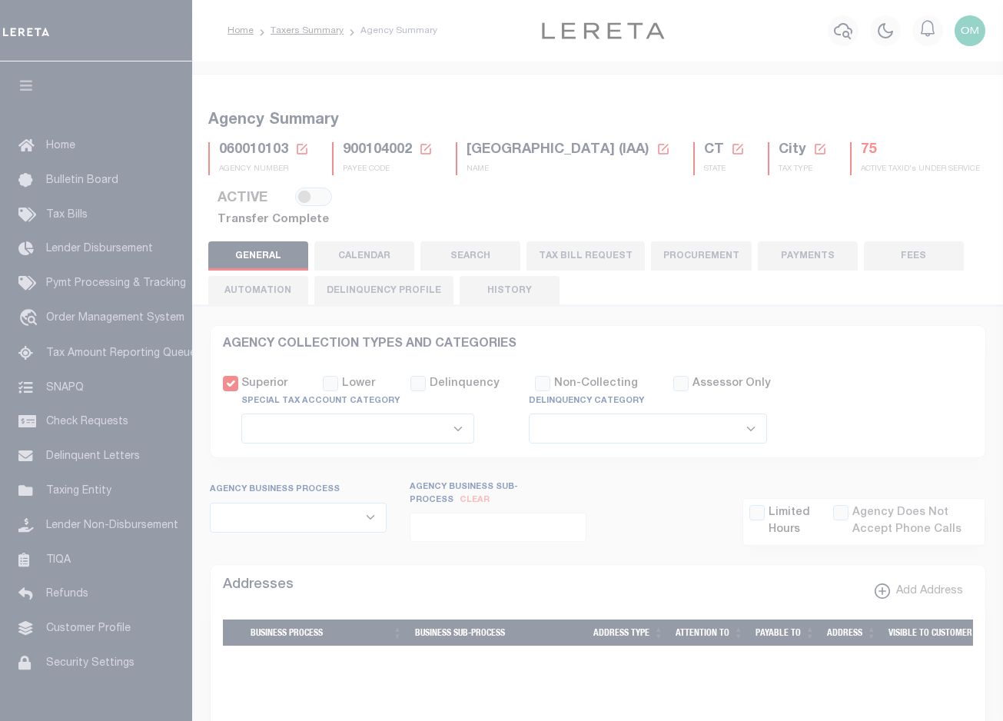
select select
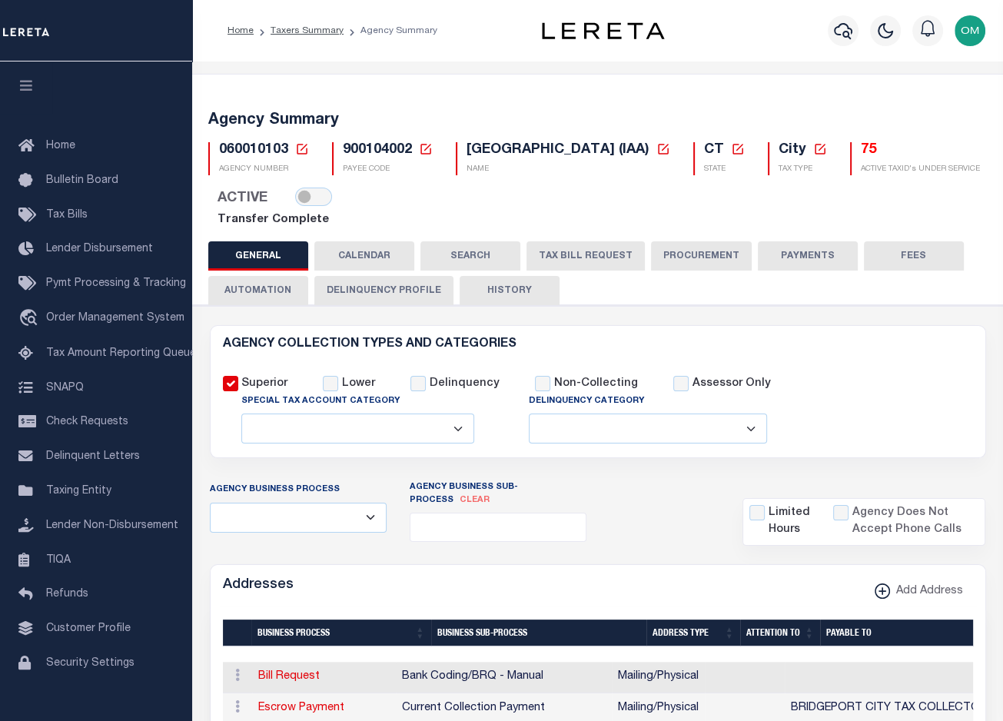
click at [872, 384] on div "Superior Lower Delinquency Non-Collecting Assessor Only" at bounding box center [597, 401] width 773 height 88
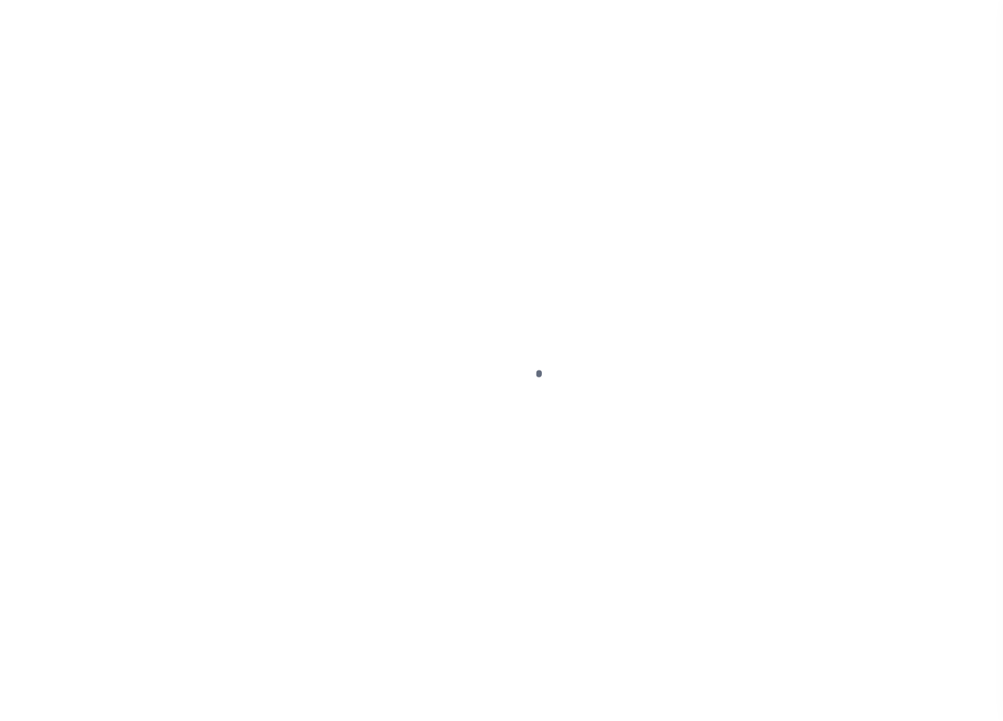
select select
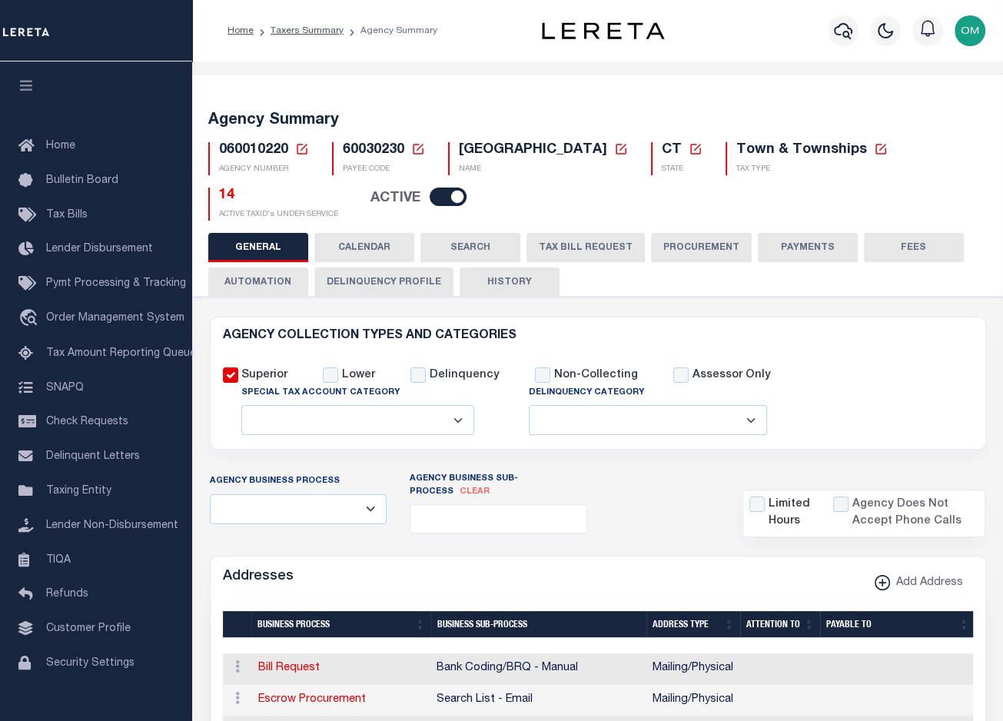
click at [896, 370] on div "Superior Lower Delinquency Non-Collecting Assessor Only" at bounding box center [597, 393] width 773 height 88
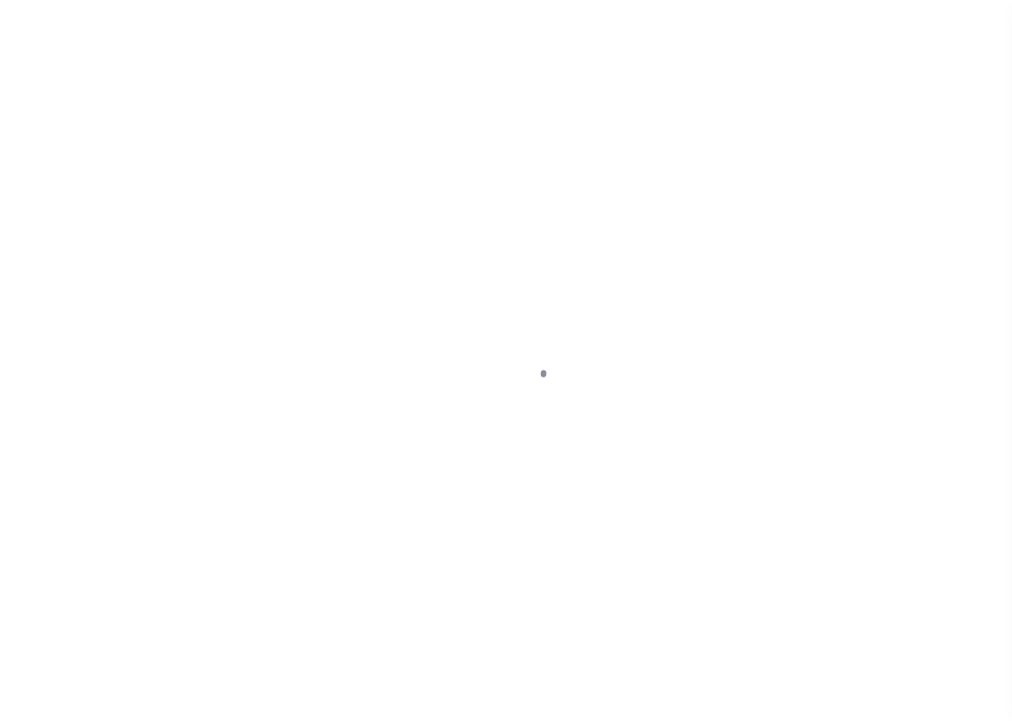
select select
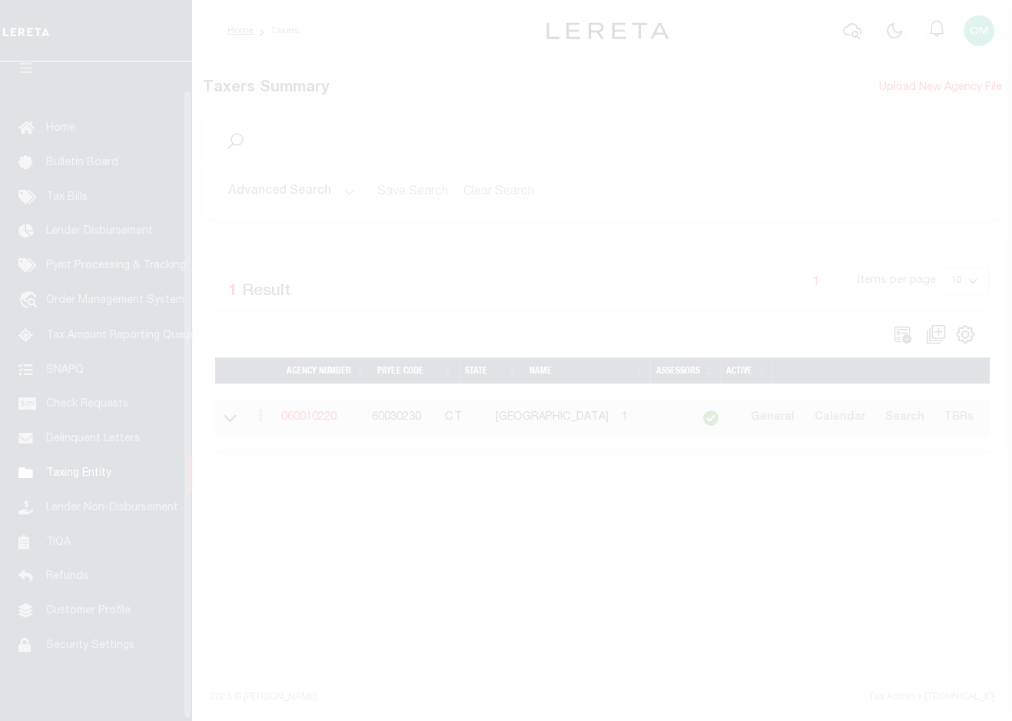
scroll to position [31, 0]
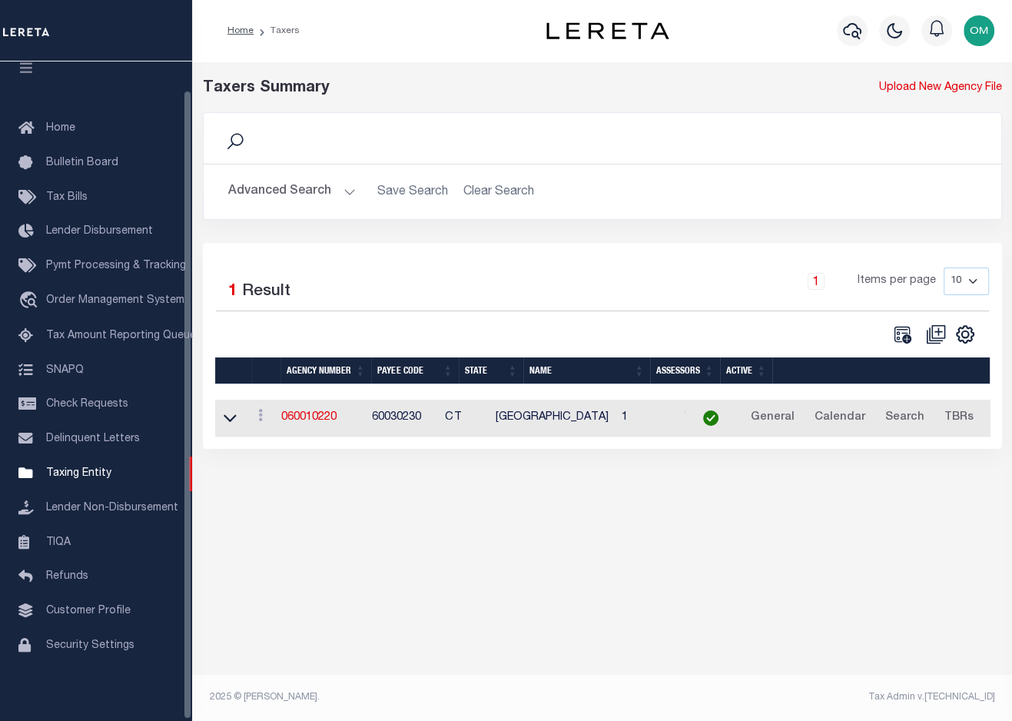
click at [340, 191] on button "Advanced Search" at bounding box center [292, 192] width 128 height 30
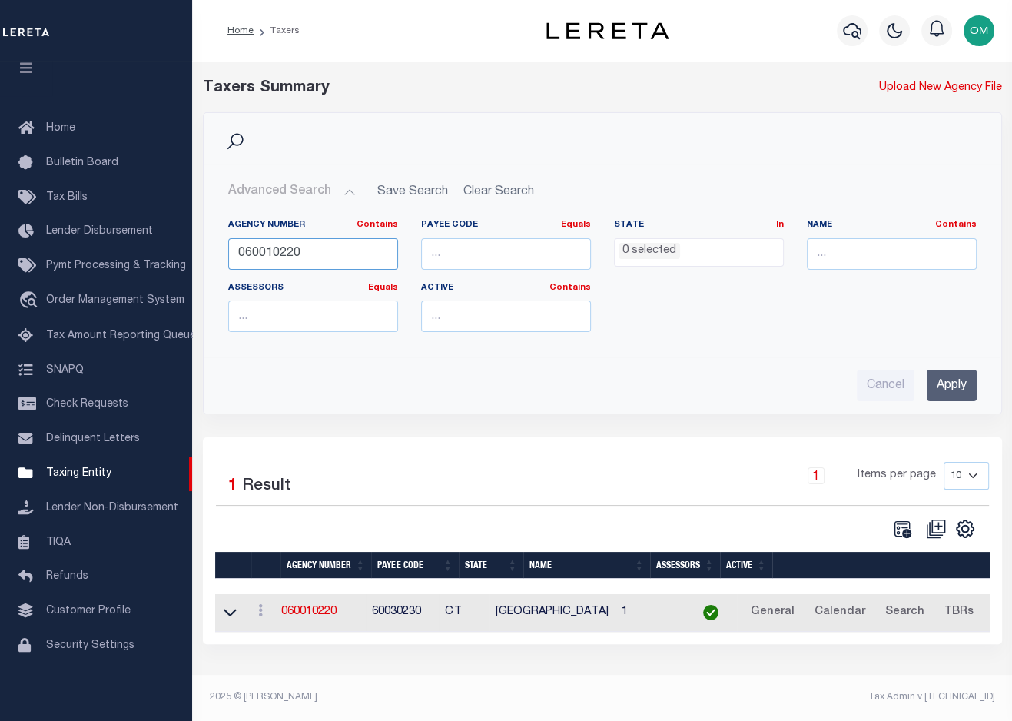
click at [330, 254] on input "060010220" at bounding box center [313, 254] width 170 height 32
drag, startPoint x: 336, startPoint y: 252, endPoint x: 218, endPoint y: 267, distance: 119.4
click at [218, 267] on div "Agency Number Contains Contains Is 060010220" at bounding box center [313, 250] width 193 height 63
click at [855, 349] on div "Agency Number Contains Contains Is 060010220 Payee Code Equals Equals Is Not Eq…" at bounding box center [602, 304] width 773 height 194
drag, startPoint x: 327, startPoint y: 254, endPoint x: 173, endPoint y: 267, distance: 154.3
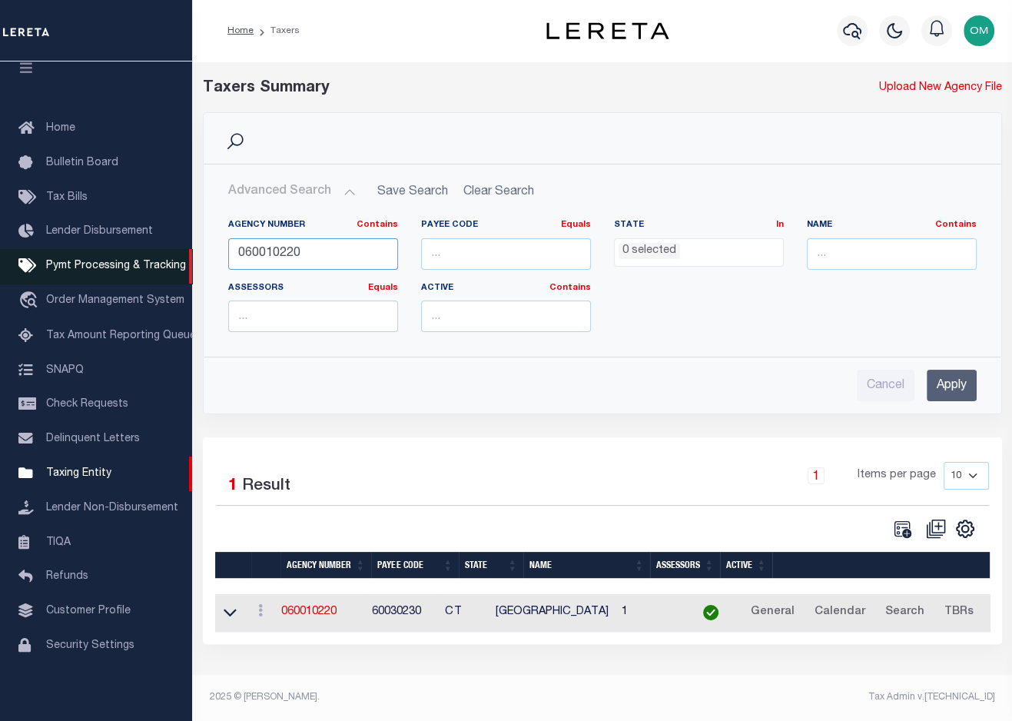
click at [173, 267] on div "Home Taxers Profile" at bounding box center [506, 355] width 1012 height 710
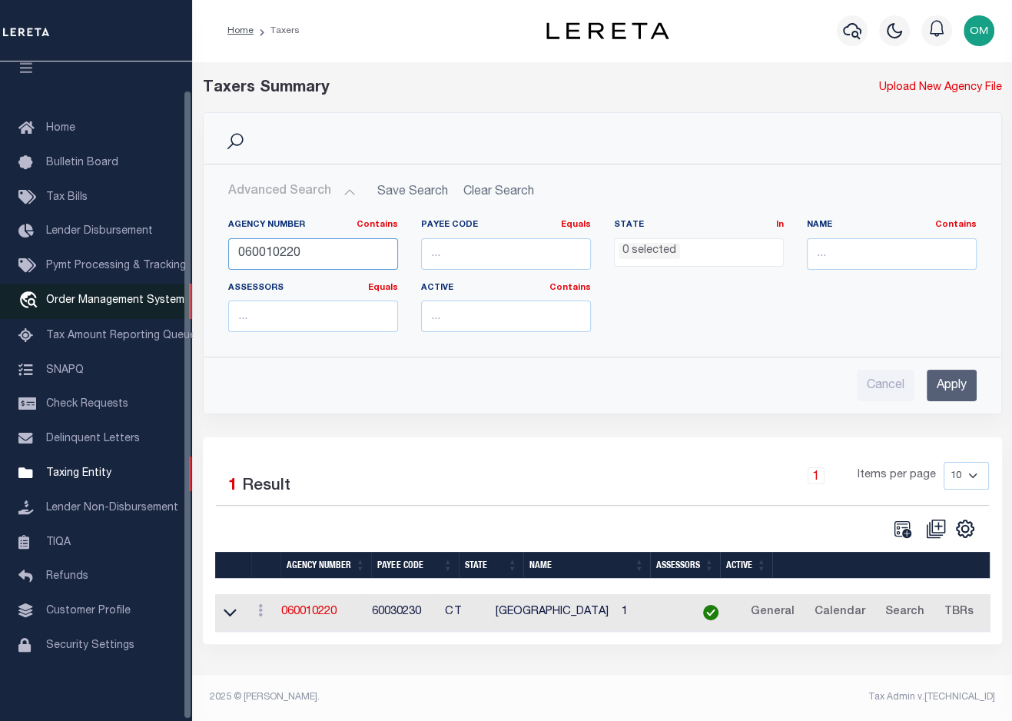
paste input "30201"
click at [945, 388] on input "Apply" at bounding box center [952, 386] width 50 height 32
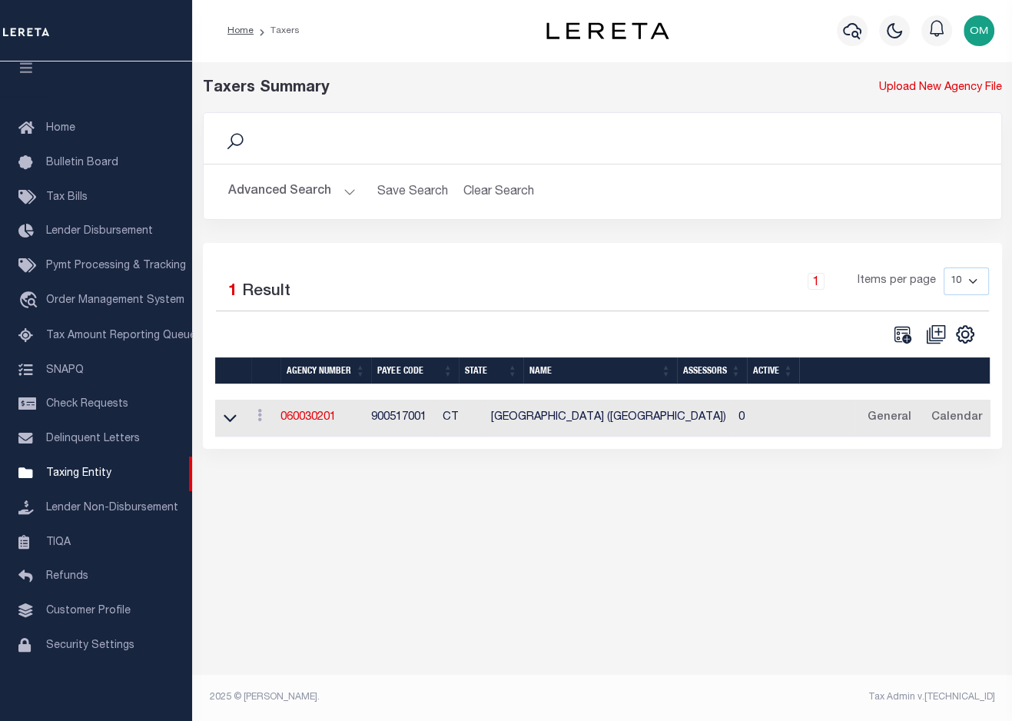
click at [240, 417] on td at bounding box center [230, 419] width 30 height 38
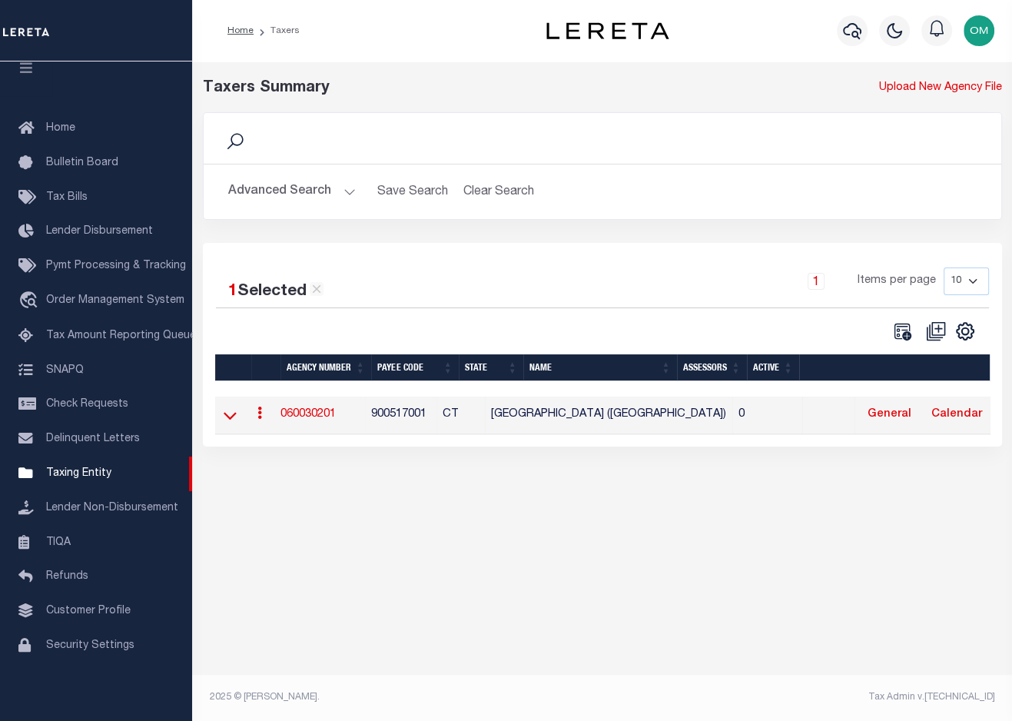
click at [236, 418] on icon at bounding box center [230, 415] width 13 height 16
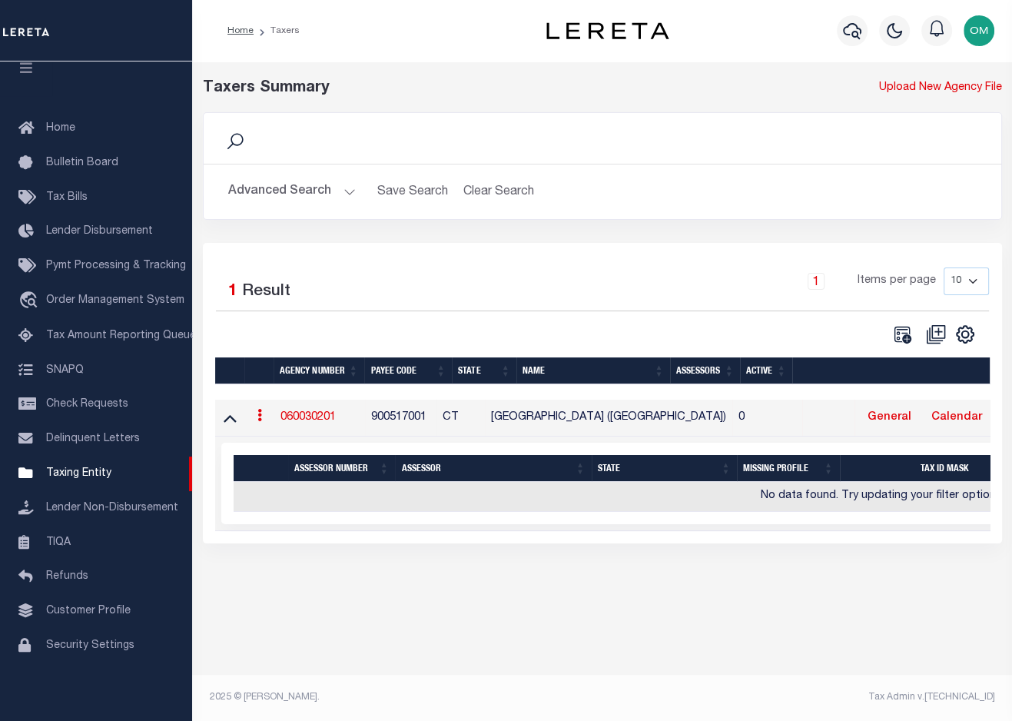
click at [302, 417] on link "060030201" at bounding box center [308, 417] width 55 height 11
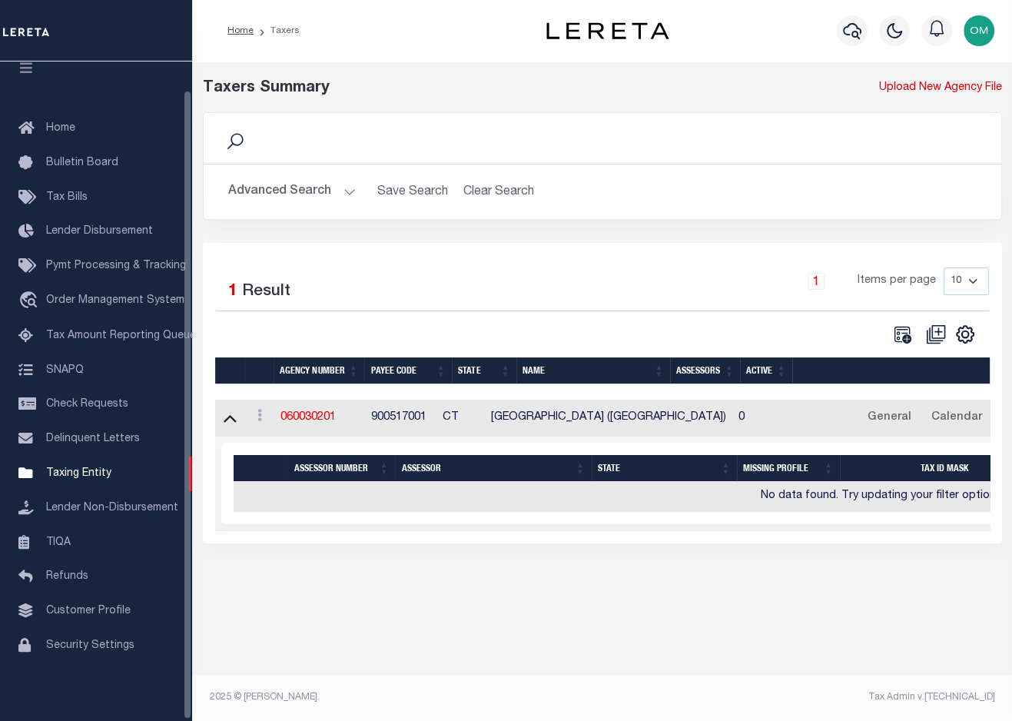
click at [341, 188] on button "Advanced Search" at bounding box center [292, 192] width 128 height 30
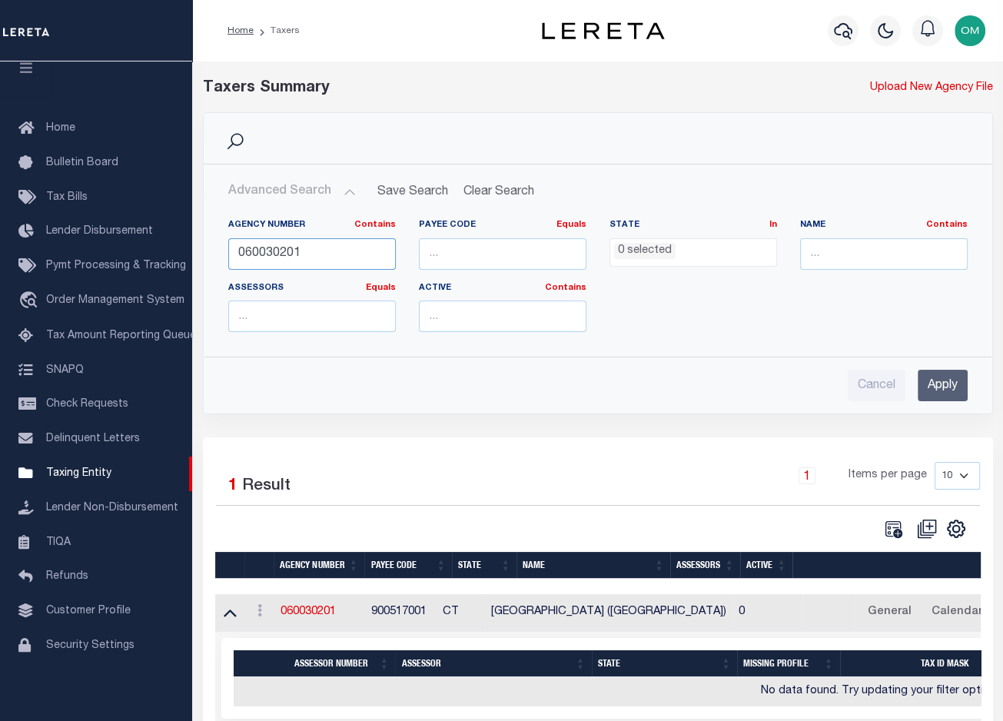
drag, startPoint x: 325, startPoint y: 263, endPoint x: 218, endPoint y: 268, distance: 107.7
click at [218, 268] on div "Agency Number Contains Contains Is 060030201" at bounding box center [312, 250] width 191 height 63
paste input "50109"
click at [941, 384] on input "Apply" at bounding box center [943, 386] width 50 height 32
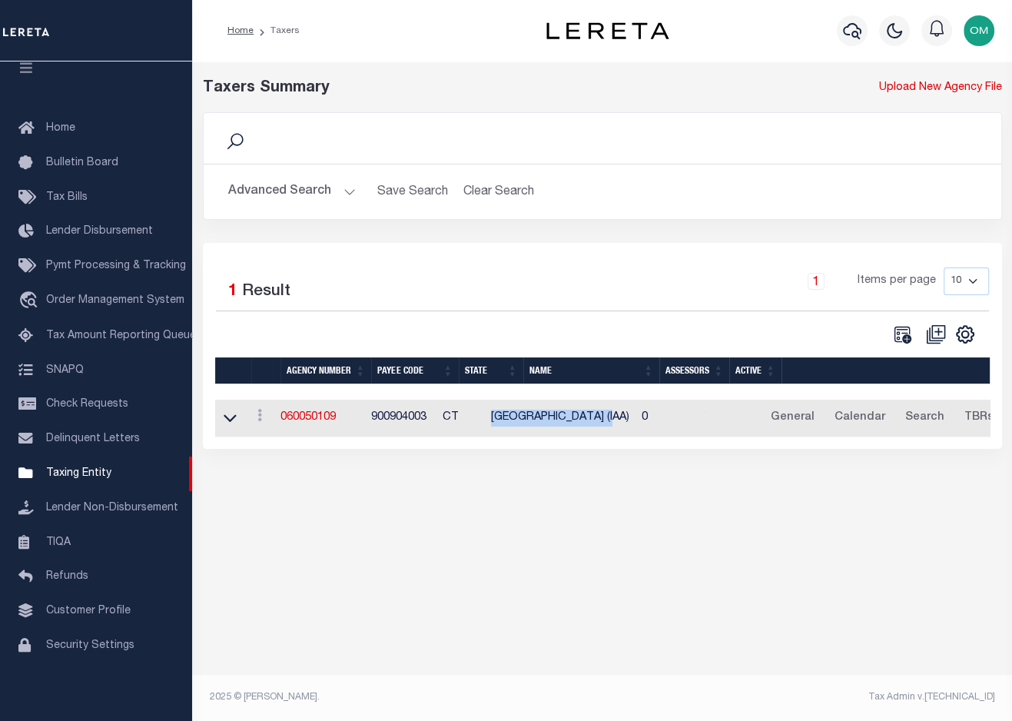
drag, startPoint x: 526, startPoint y: 418, endPoint x: 658, endPoint y: 421, distance: 132.2
click at [636, 421] on td "WATERBURY CITY (IAA)" at bounding box center [560, 419] width 151 height 38
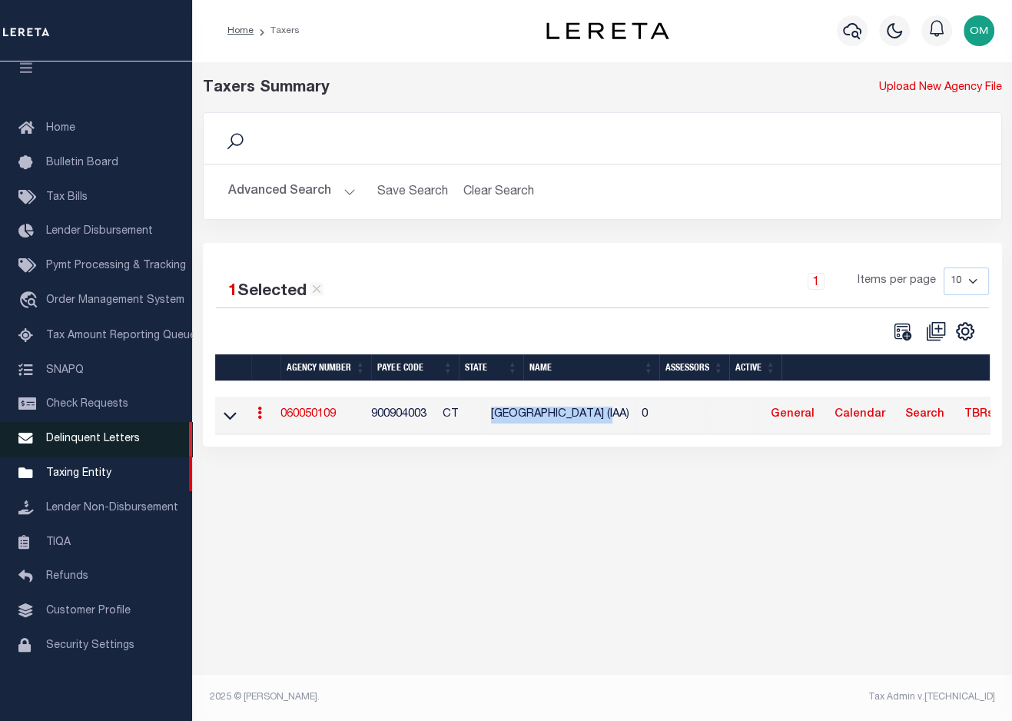
copy td "WATERBURY CITY (IAA)"
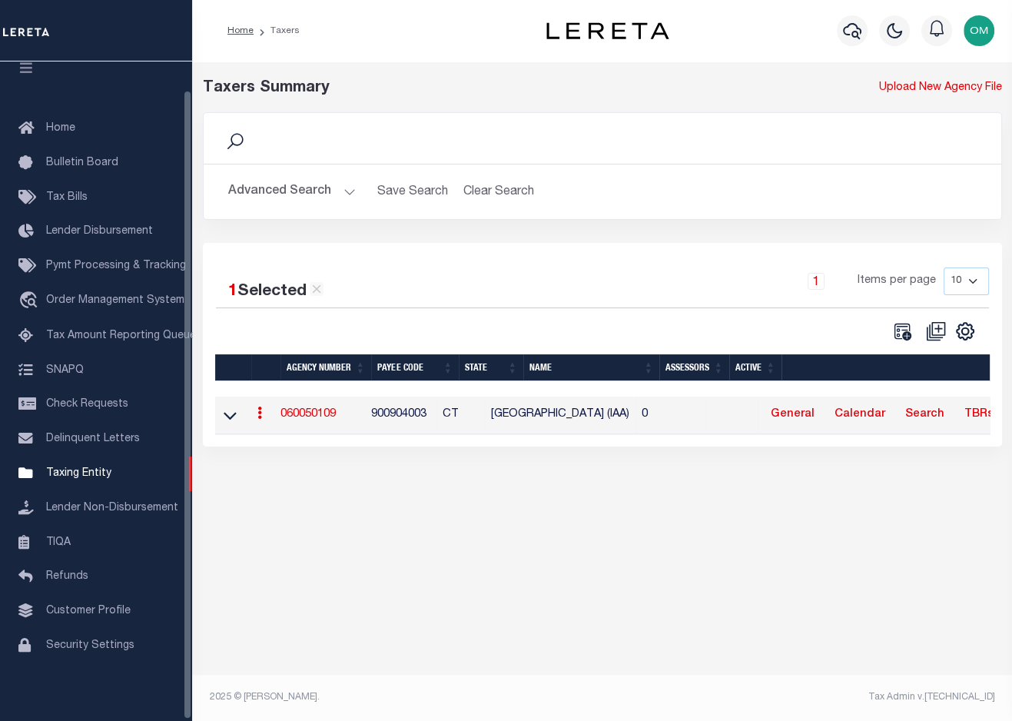
click at [879, 589] on div "Taxers Summary Upload New Agency File Search Advanced Search Save Search Clear …" at bounding box center [602, 385] width 820 height 649
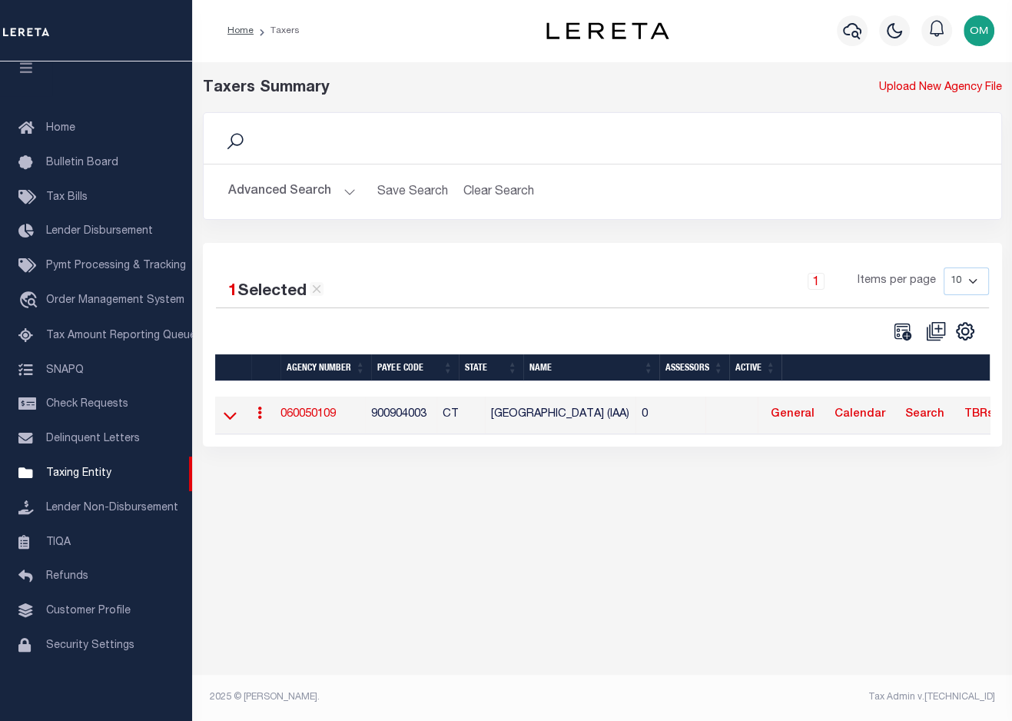
click at [231, 418] on icon at bounding box center [230, 416] width 13 height 8
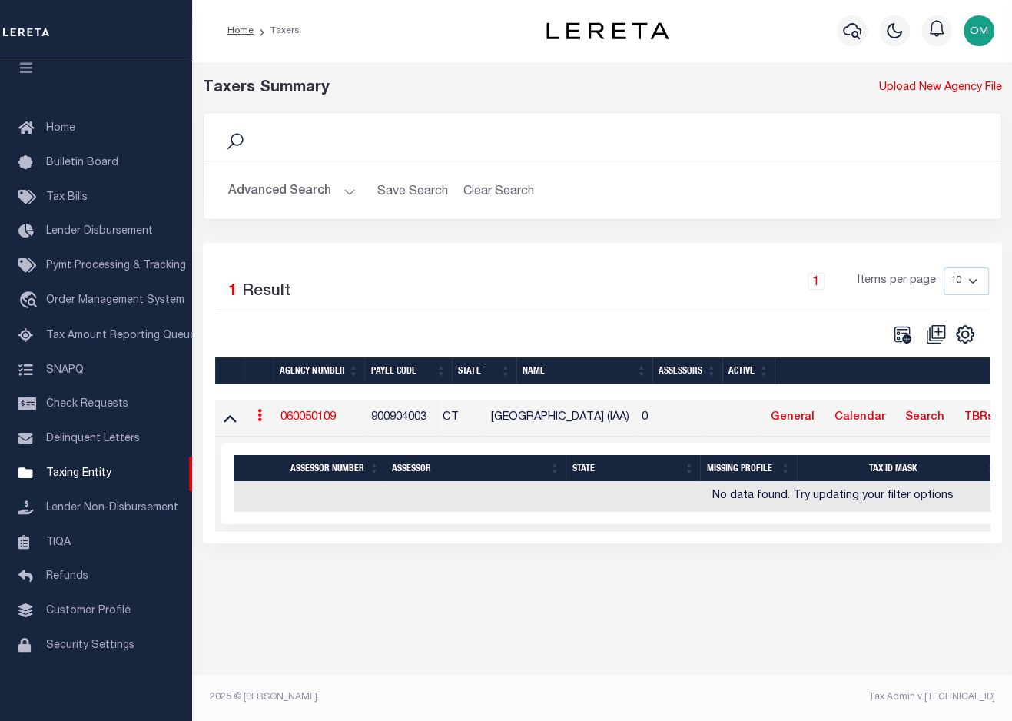
click at [231, 418] on icon at bounding box center [230, 419] width 13 height 8
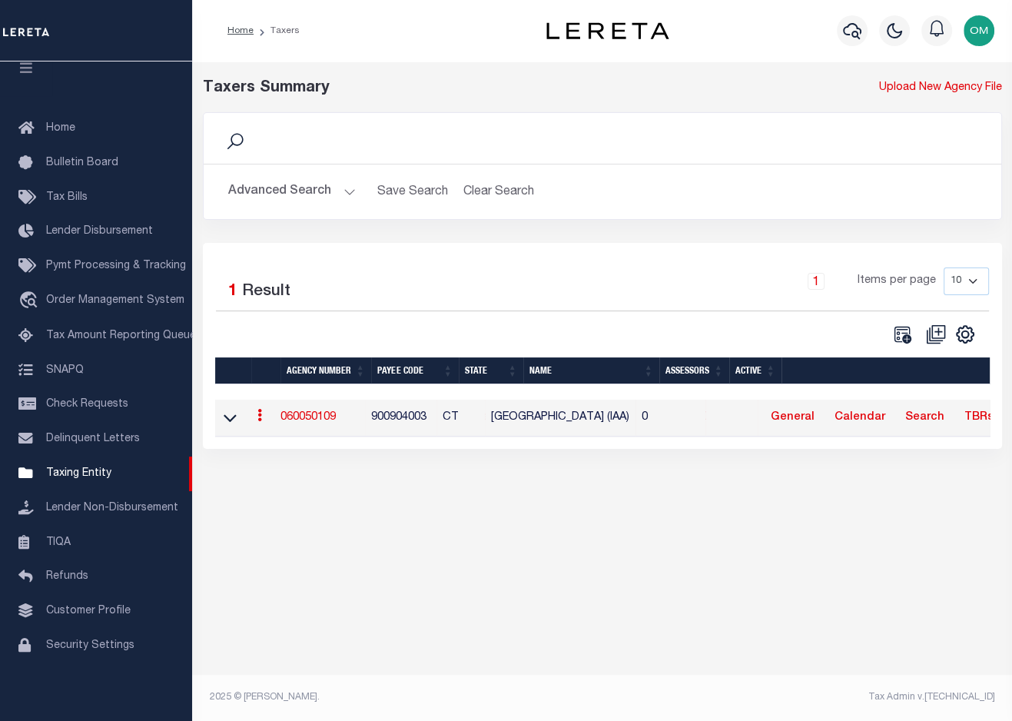
click at [306, 412] on link "060050109" at bounding box center [308, 417] width 55 height 11
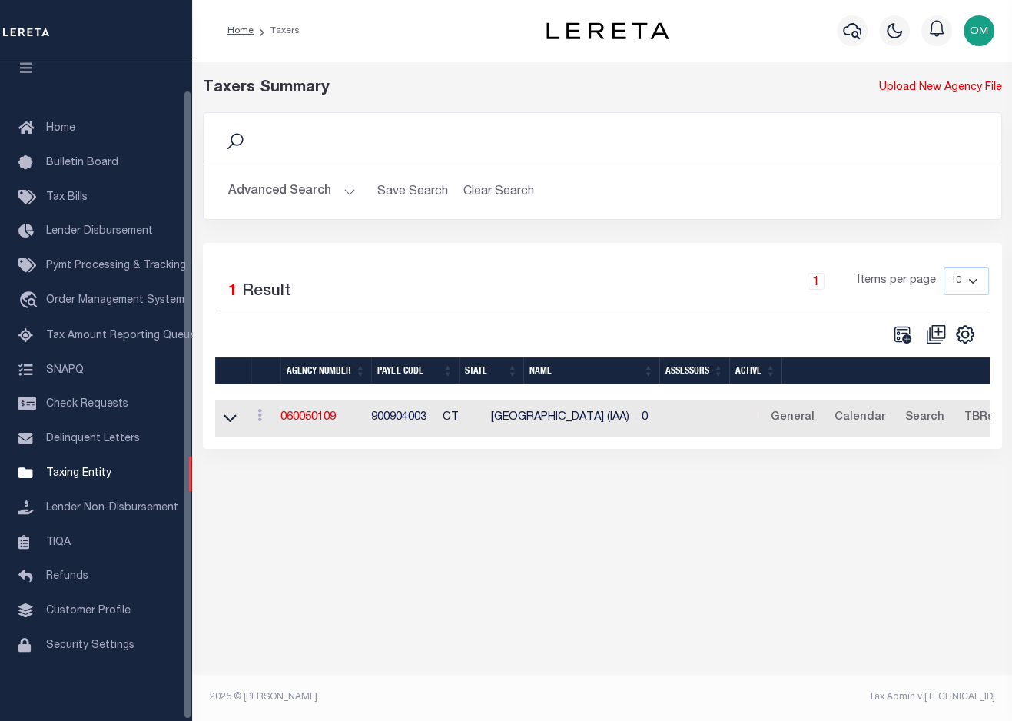
click at [347, 191] on button "Advanced Search" at bounding box center [292, 192] width 128 height 30
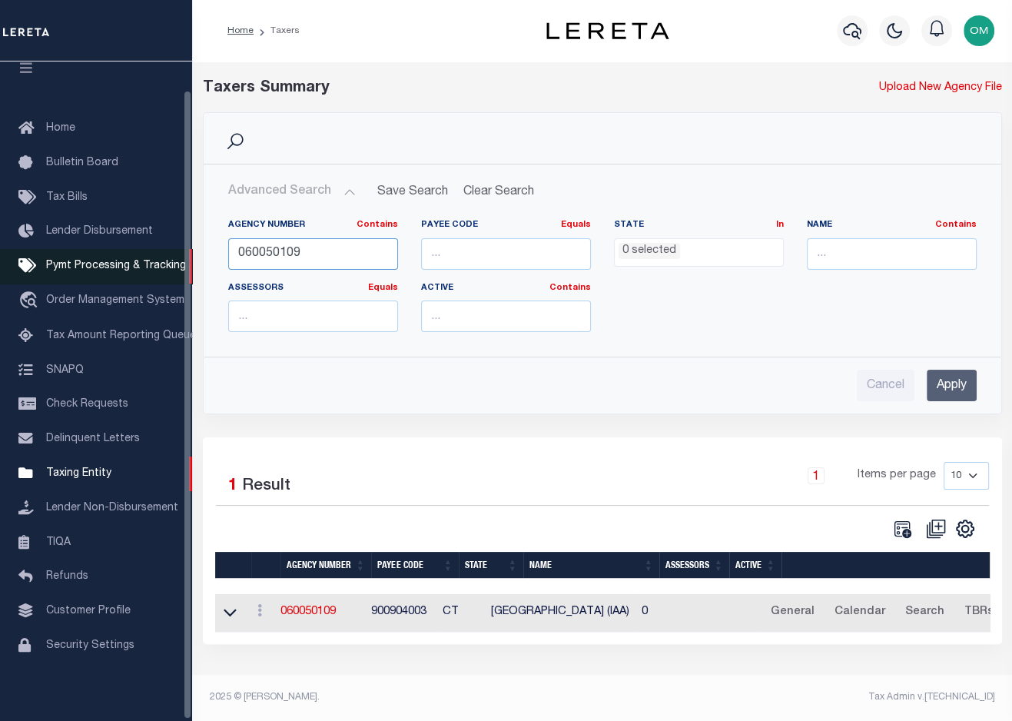
drag, startPoint x: 337, startPoint y: 250, endPoint x: 176, endPoint y: 263, distance: 161.2
click at [176, 263] on div "Home Taxers Profile" at bounding box center [506, 355] width 1012 height 710
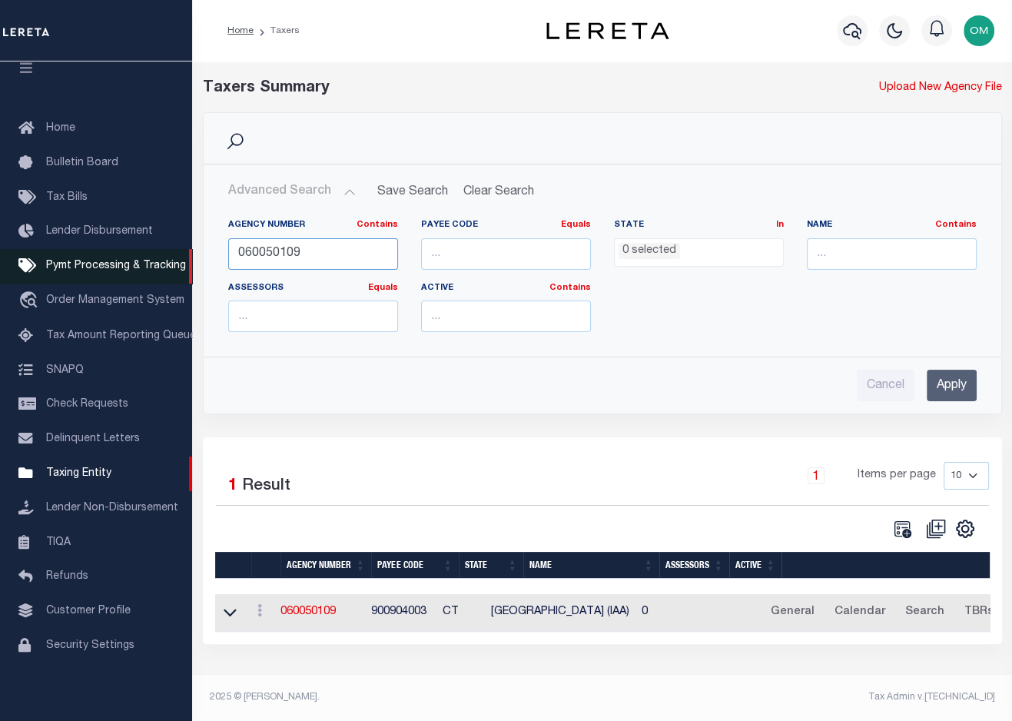
paste input "9"
click at [945, 377] on input "Apply" at bounding box center [952, 386] width 50 height 32
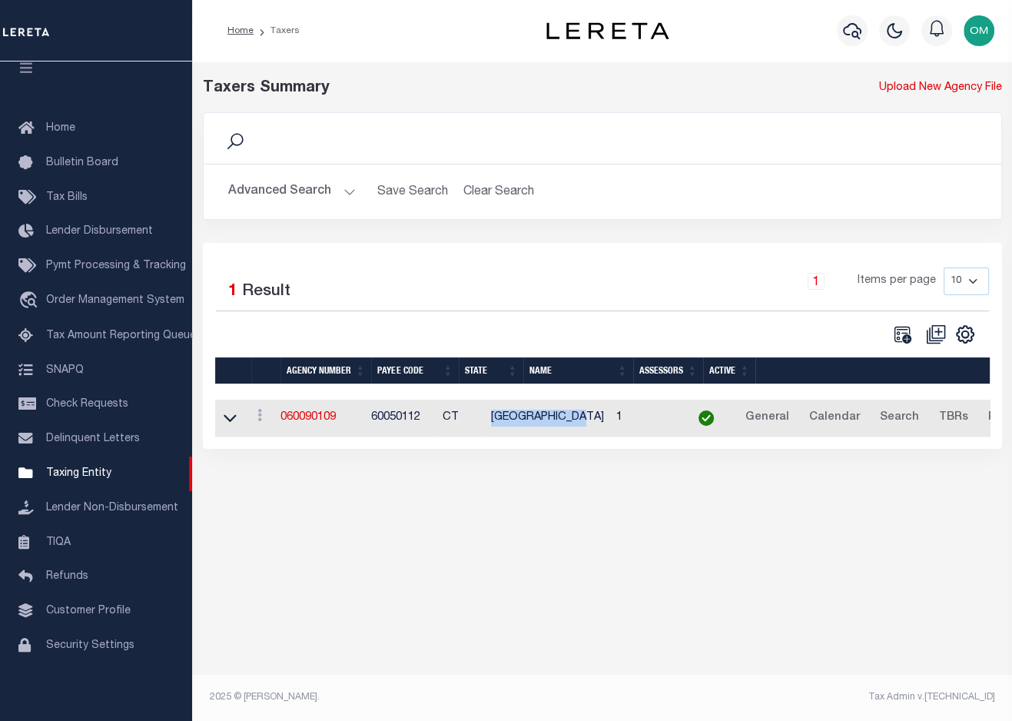
drag, startPoint x: 630, startPoint y: 418, endPoint x: 529, endPoint y: 427, distance: 101.9
click at [529, 427] on td "WATERBURY CITY" at bounding box center [547, 419] width 125 height 38
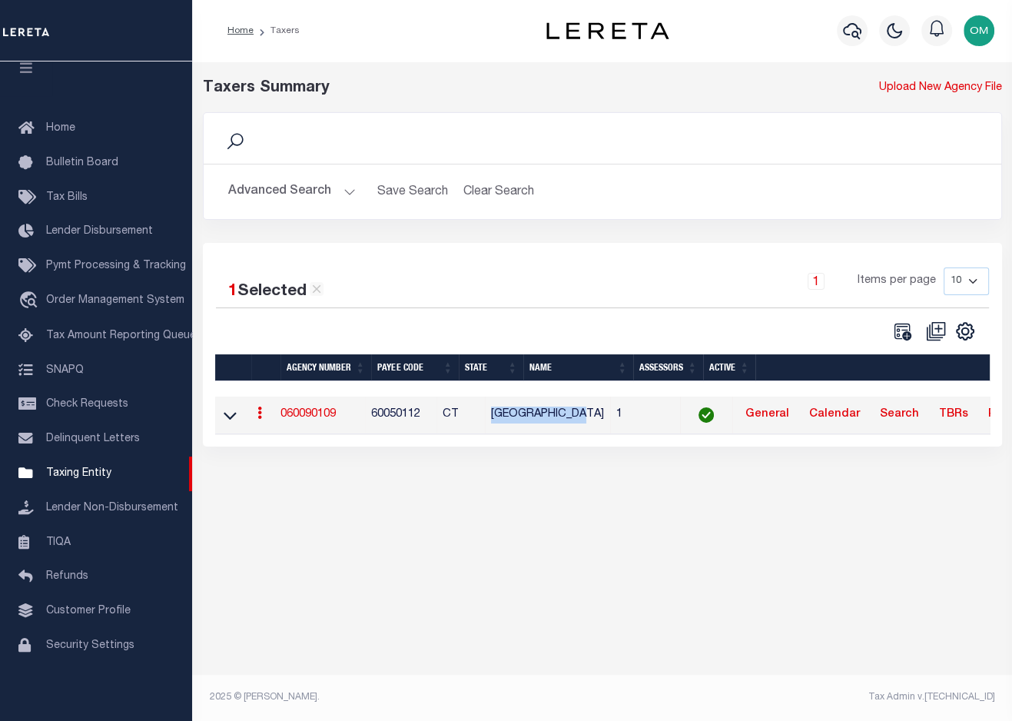
copy td "WATERBURY CITY"
click at [818, 612] on div "Taxers Summary Upload New Agency File Search Advanced Search Save Search Clear …" at bounding box center [602, 385] width 820 height 649
click at [311, 412] on link "060090109" at bounding box center [308, 414] width 55 height 11
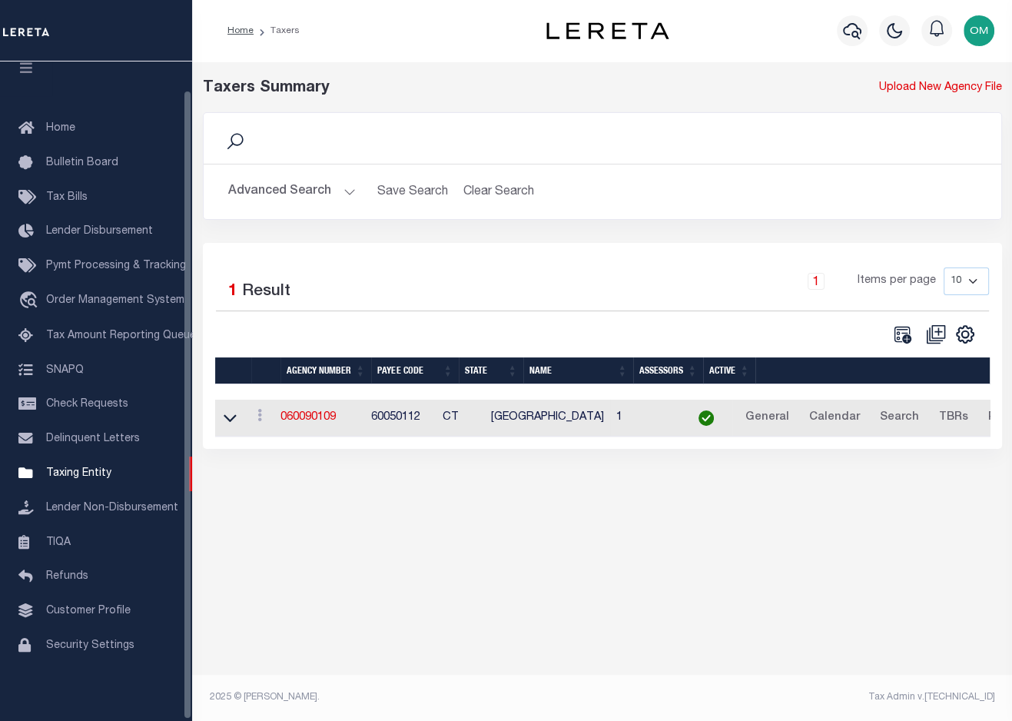
click at [354, 198] on h2 "Advanced Search Save Search Clear Search tblPayees_dynamictable_____DefaultSave…" at bounding box center [602, 192] width 773 height 30
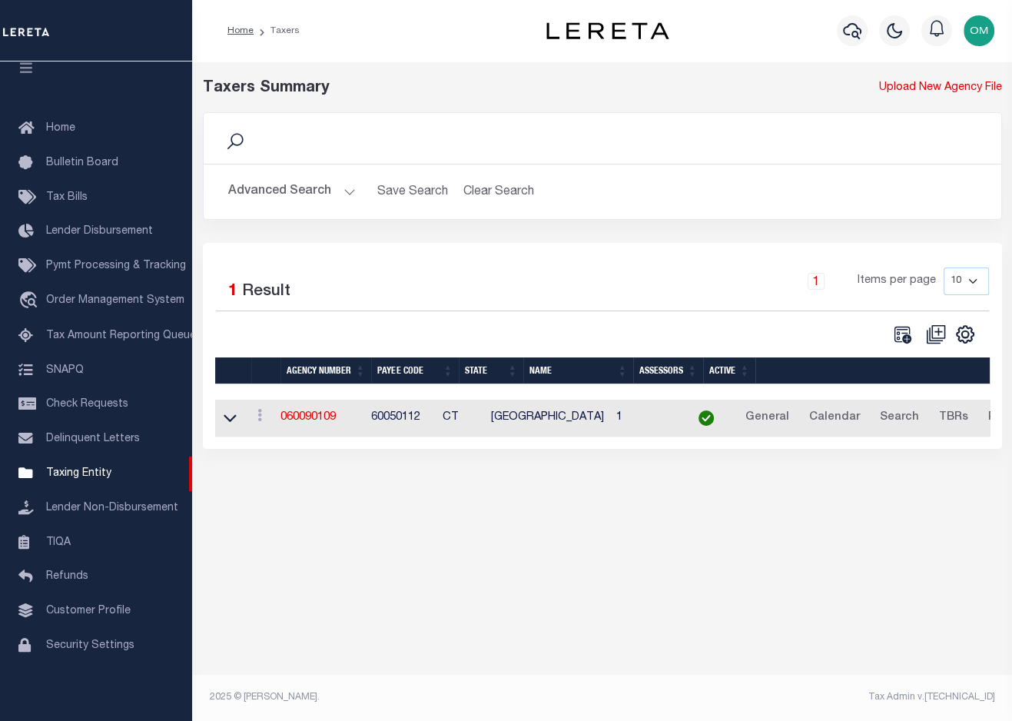
click at [345, 188] on button "Advanced Search" at bounding box center [292, 192] width 128 height 30
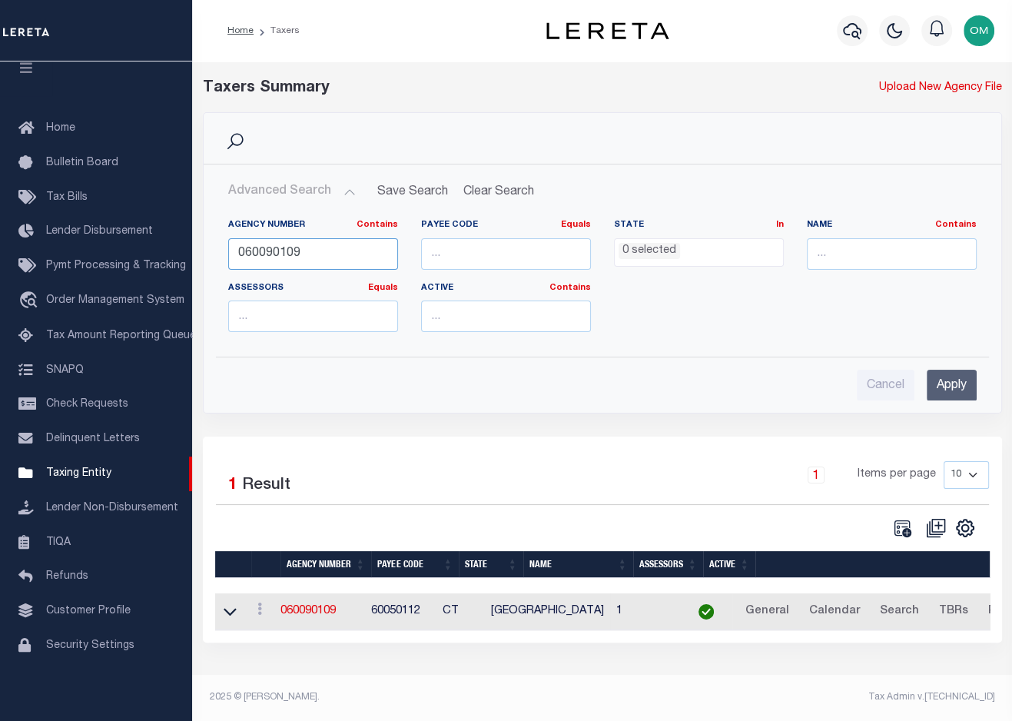
drag, startPoint x: 330, startPoint y: 253, endPoint x: 207, endPoint y: 264, distance: 124.2
click at [207, 264] on div "Agency Number Contains Contains Is 060090109 Payee Code Equals Equals Is Not Eq…" at bounding box center [602, 276] width 796 height 138
paste input "50105"
click at [953, 384] on input "Apply" at bounding box center [952, 386] width 50 height 32
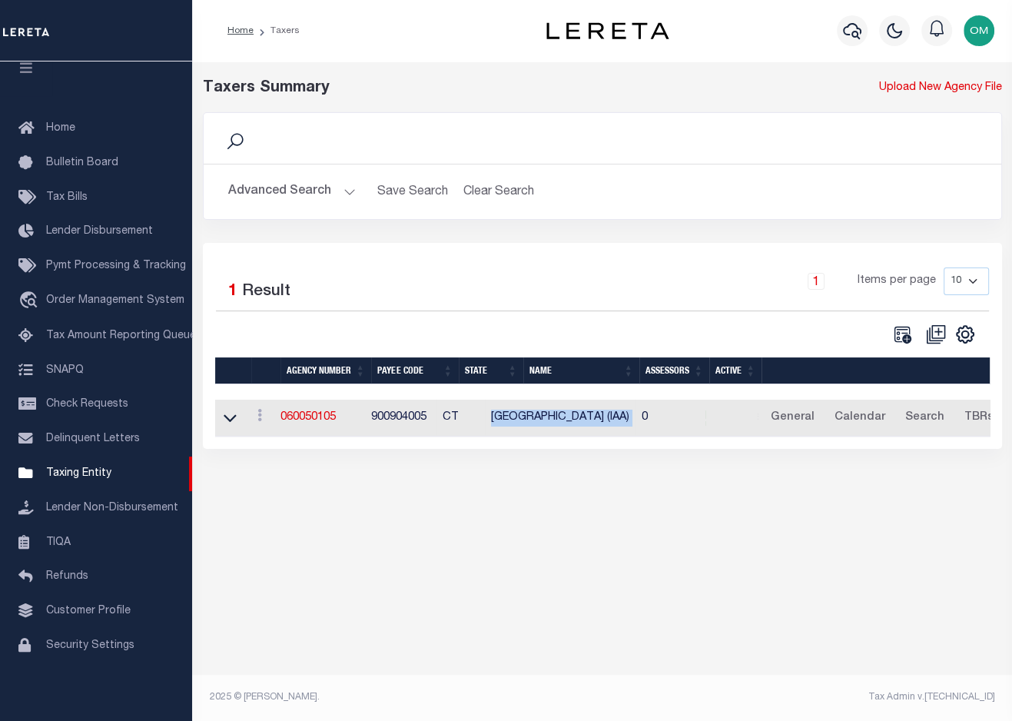
drag, startPoint x: 527, startPoint y: 423, endPoint x: 643, endPoint y: 427, distance: 115.4
click at [643, 427] on tr "View Clone agency 060050105 900904005 CT ANSONIA CITY (IAA) 0 General Calendar …" at bounding box center [833, 419] width 1236 height 38
copy td "ANSONIA CITY (IAA)"
click at [735, 271] on div "1 Items per page 10 25 50 100" at bounding box center [702, 287] width 574 height 40
click at [228, 415] on icon at bounding box center [230, 418] width 13 height 16
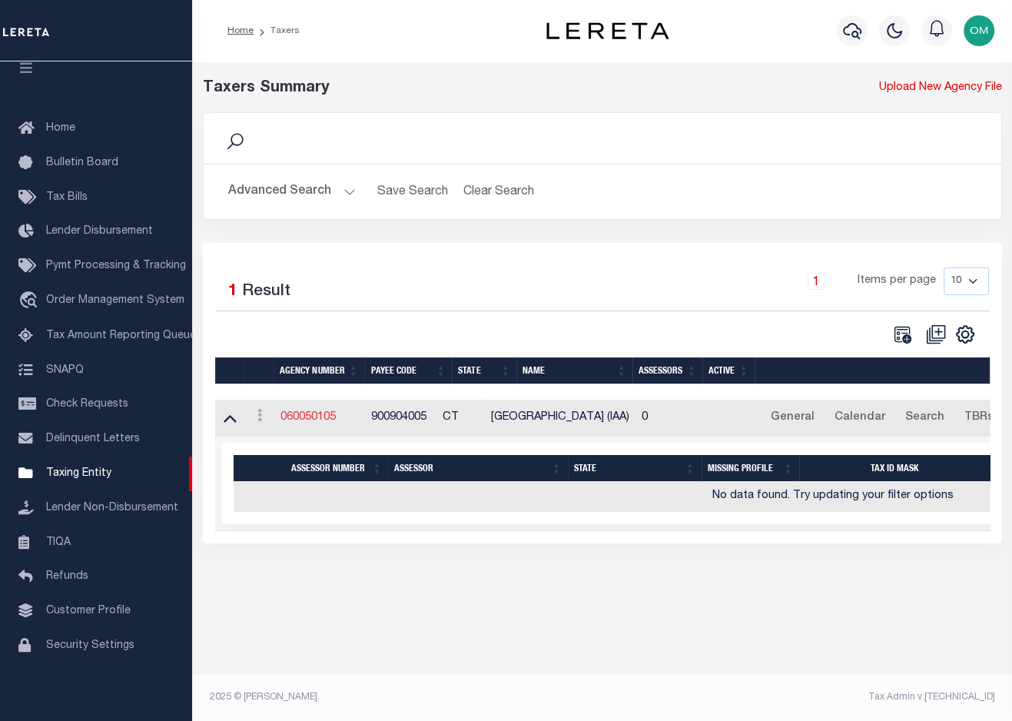
click at [320, 414] on link "060050105" at bounding box center [308, 417] width 55 height 11
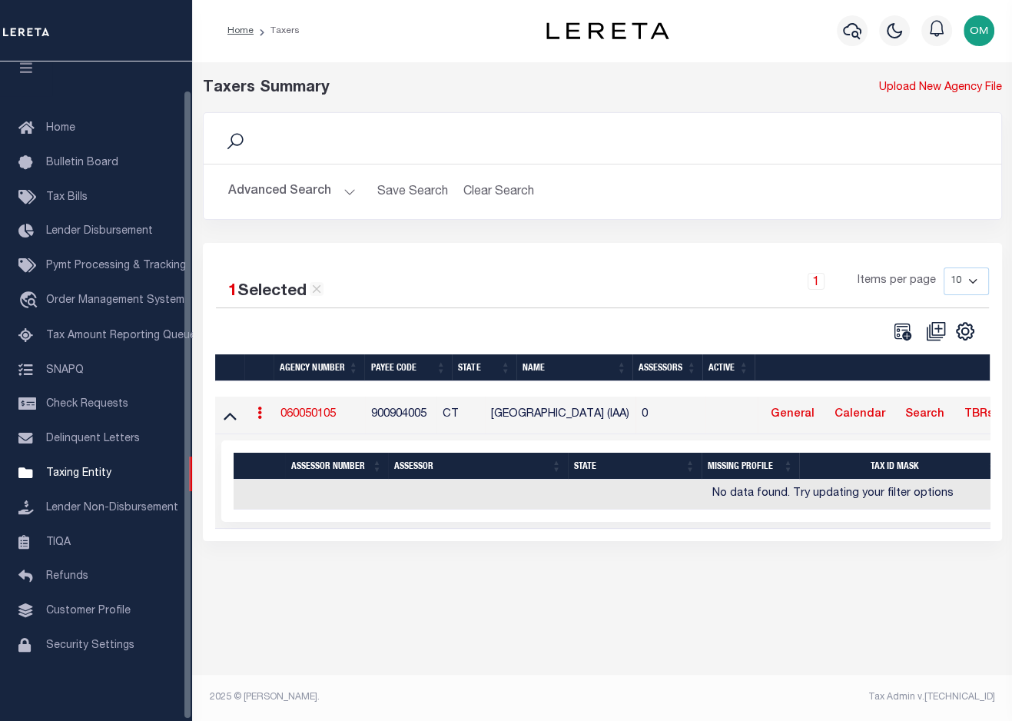
click at [351, 191] on button "Advanced Search" at bounding box center [292, 192] width 128 height 30
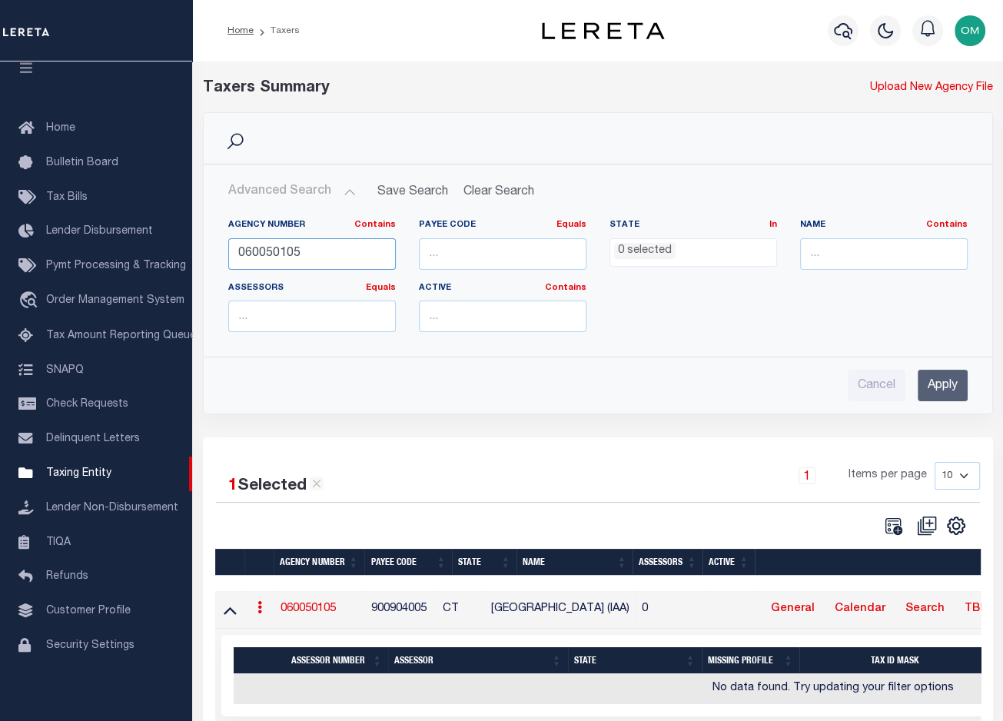
drag, startPoint x: 332, startPoint y: 252, endPoint x: 206, endPoint y: 266, distance: 126.8
click at [206, 266] on div "Agency Number Contains Contains Is 060050105 Payee Code Equals Equals Is Not Eq…" at bounding box center [597, 276] width 787 height 138
paste input "9"
click at [944, 384] on input "Apply" at bounding box center [943, 386] width 50 height 32
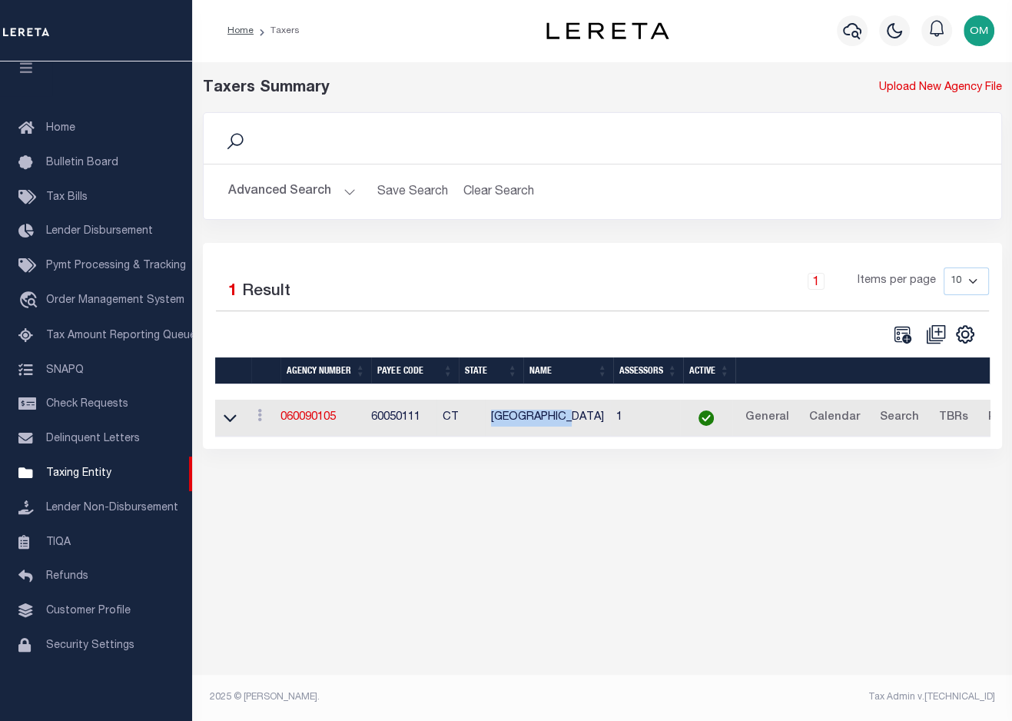
drag, startPoint x: 607, startPoint y: 418, endPoint x: 528, endPoint y: 423, distance: 79.3
click at [528, 423] on td "ANSONIA CITY" at bounding box center [547, 419] width 125 height 38
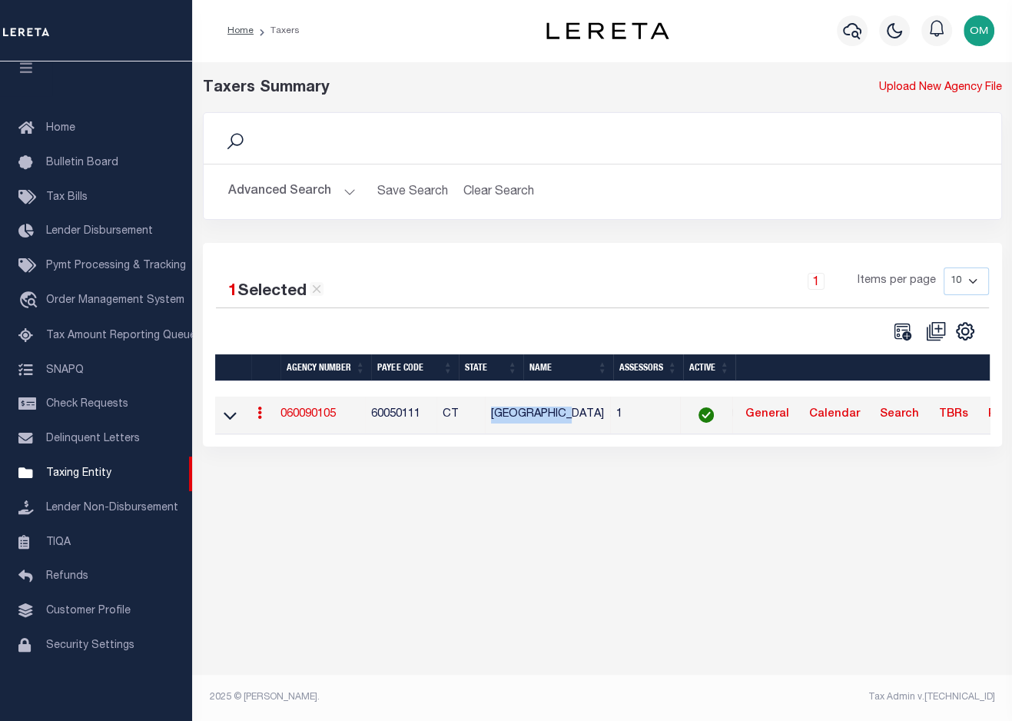
copy td "ANSONIA CITY"
click at [816, 593] on div "Taxers Summary Upload New Agency File Search Advanced Search Save Search Clear …" at bounding box center [602, 385] width 820 height 649
click at [344, 194] on button "Advanced Search" at bounding box center [292, 192] width 128 height 30
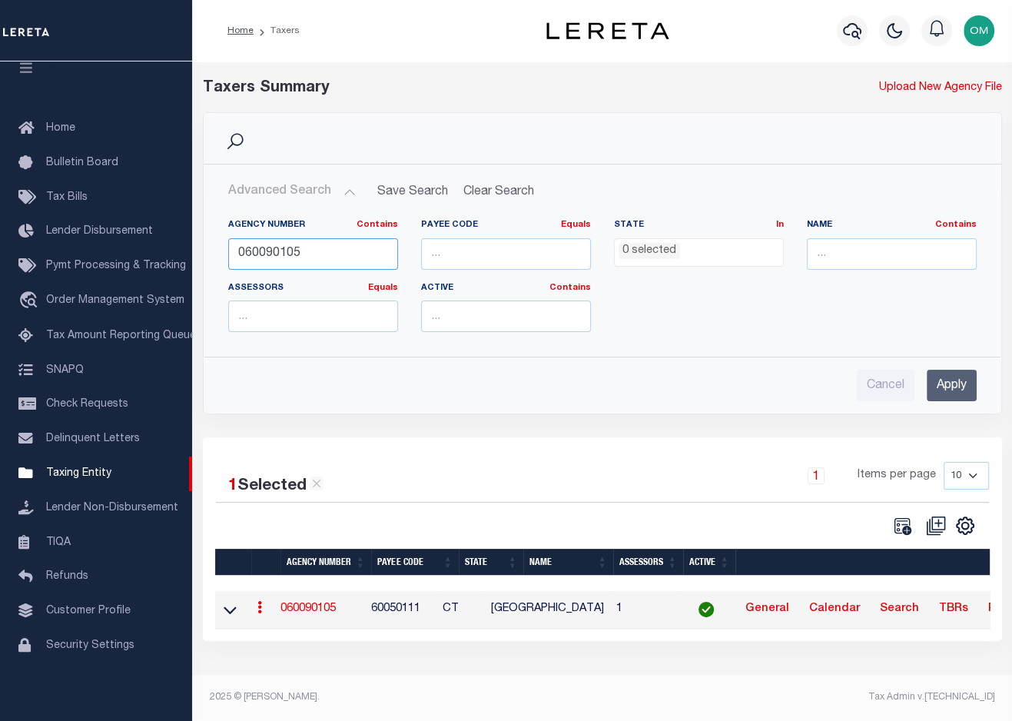
drag, startPoint x: 324, startPoint y: 254, endPoint x: 221, endPoint y: 264, distance: 102.7
click at [221, 264] on div "Agency Number Contains Contains Is 060090105" at bounding box center [313, 250] width 193 height 63
paste input "50103"
type input "060050103"
click at [947, 382] on input "Apply" at bounding box center [952, 386] width 50 height 32
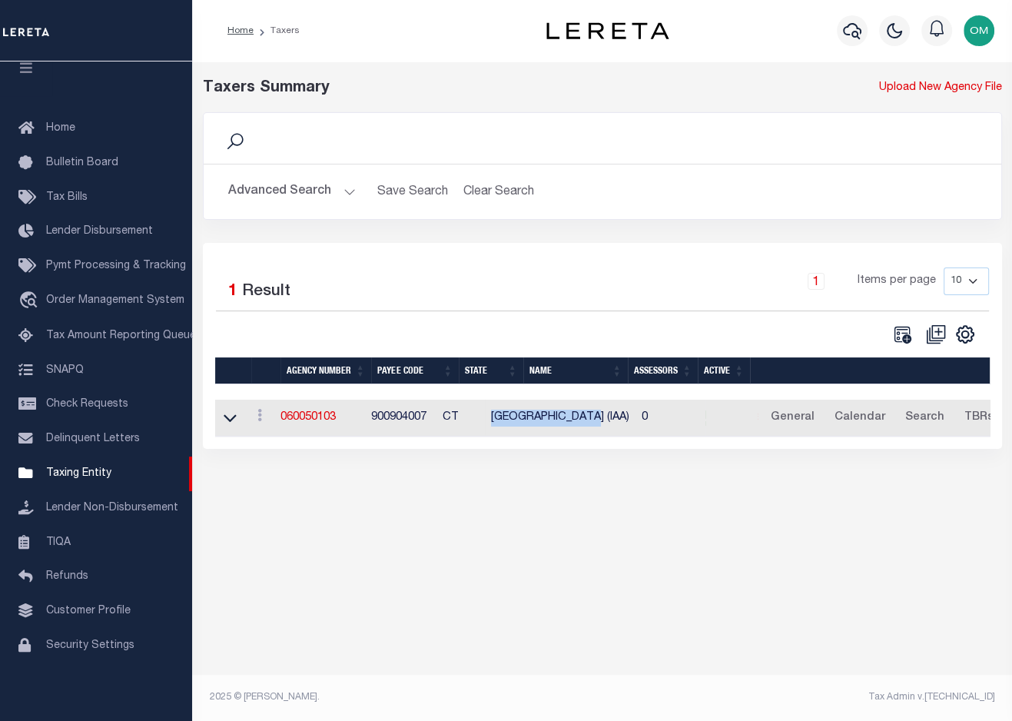
drag, startPoint x: 530, startPoint y: 415, endPoint x: 624, endPoint y: 419, distance: 94.6
click at [624, 419] on td "DERBY CITY (IAA)" at bounding box center [560, 419] width 151 height 38
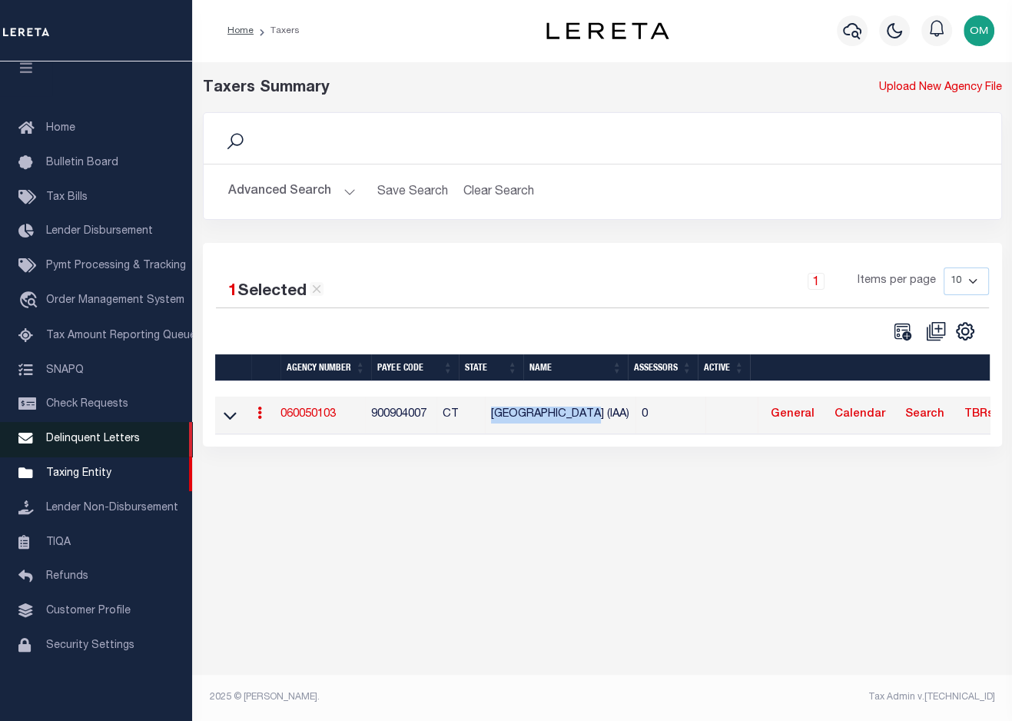
copy td "DERBY CITY (IAA)"
click at [877, 516] on div "Taxers Summary Upload New Agency File Search Advanced Search Save Search Clear …" at bounding box center [602, 385] width 820 height 649
click at [320, 415] on link "060050103" at bounding box center [308, 414] width 55 height 11
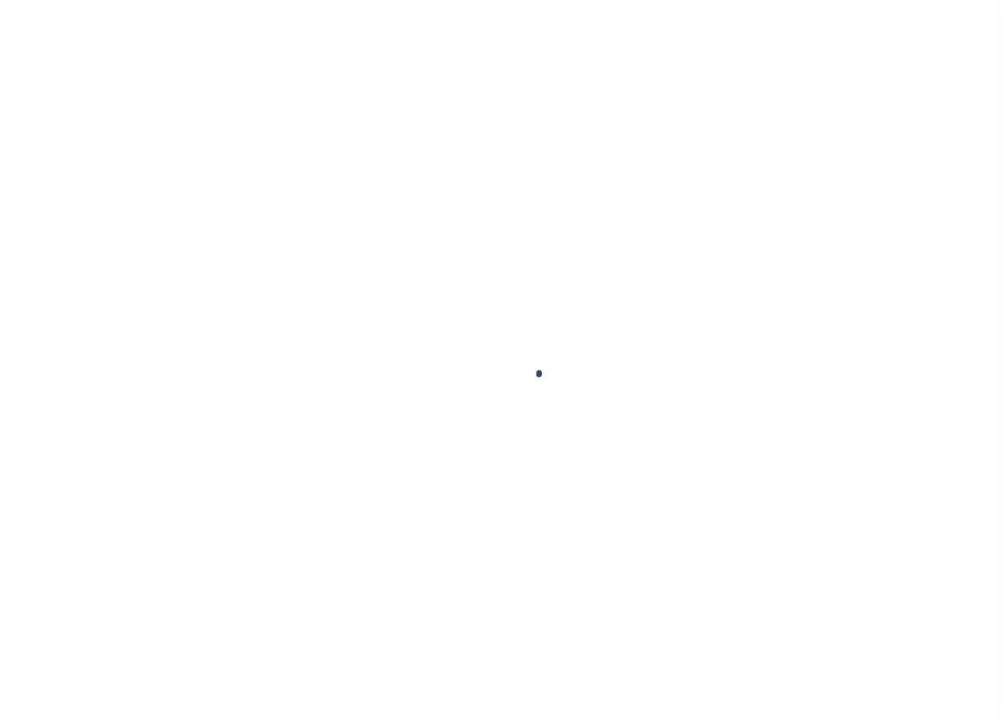
select select
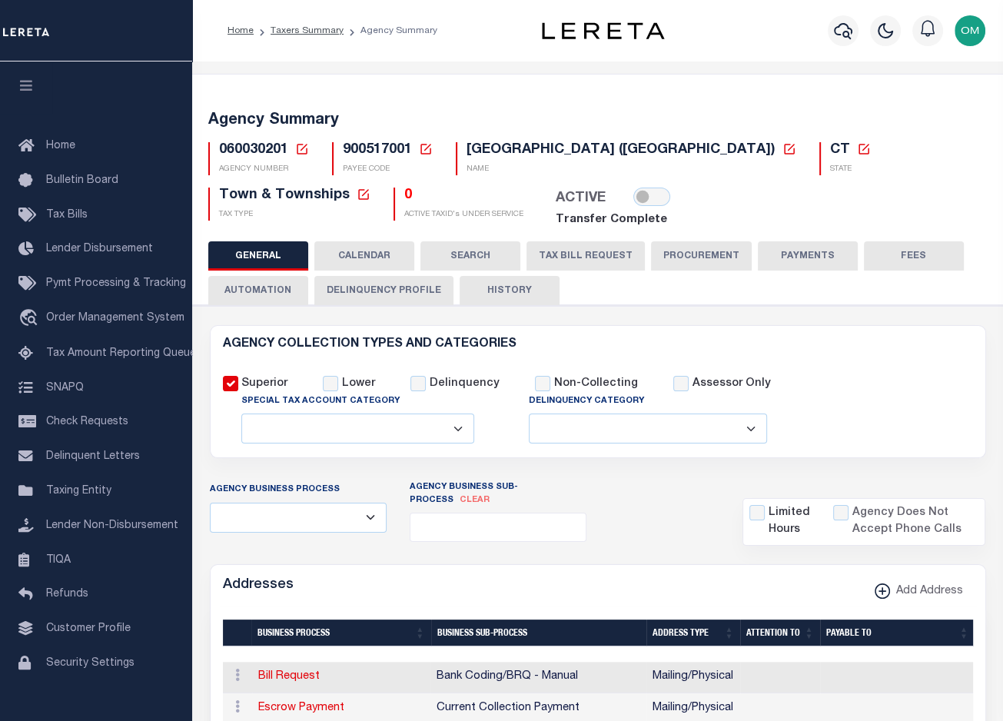
click at [830, 360] on div "Superior Lower Delinquency Non-Collecting Assessor Only" at bounding box center [597, 401] width 773 height 88
click at [950, 394] on div "Superior Lower Delinquency Non-Collecting Assessor Only" at bounding box center [597, 401] width 773 height 88
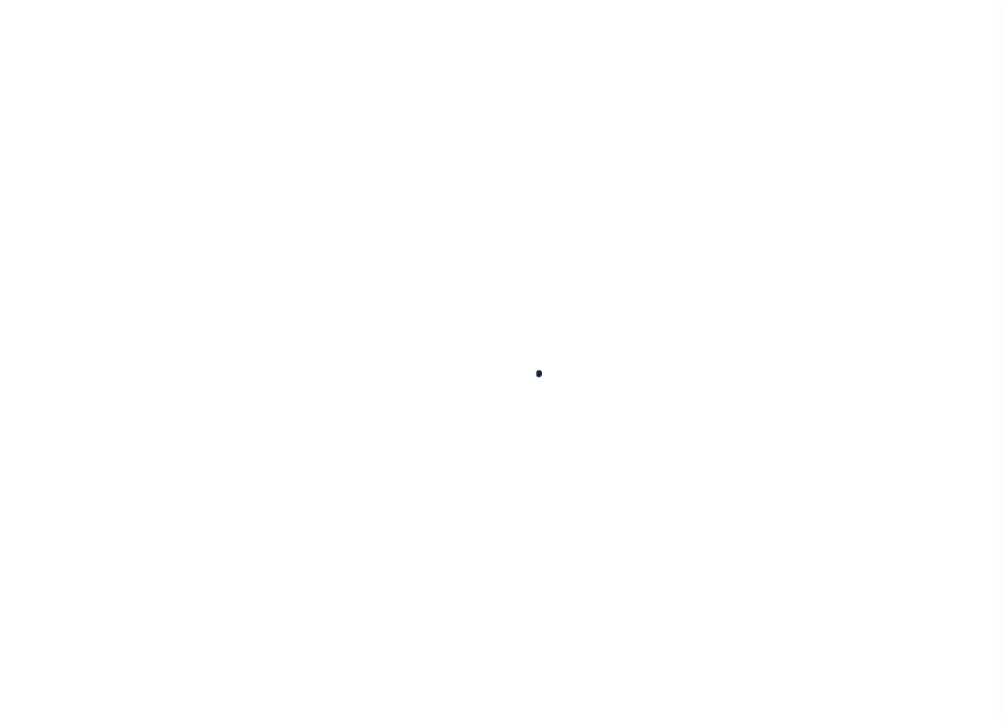
select select
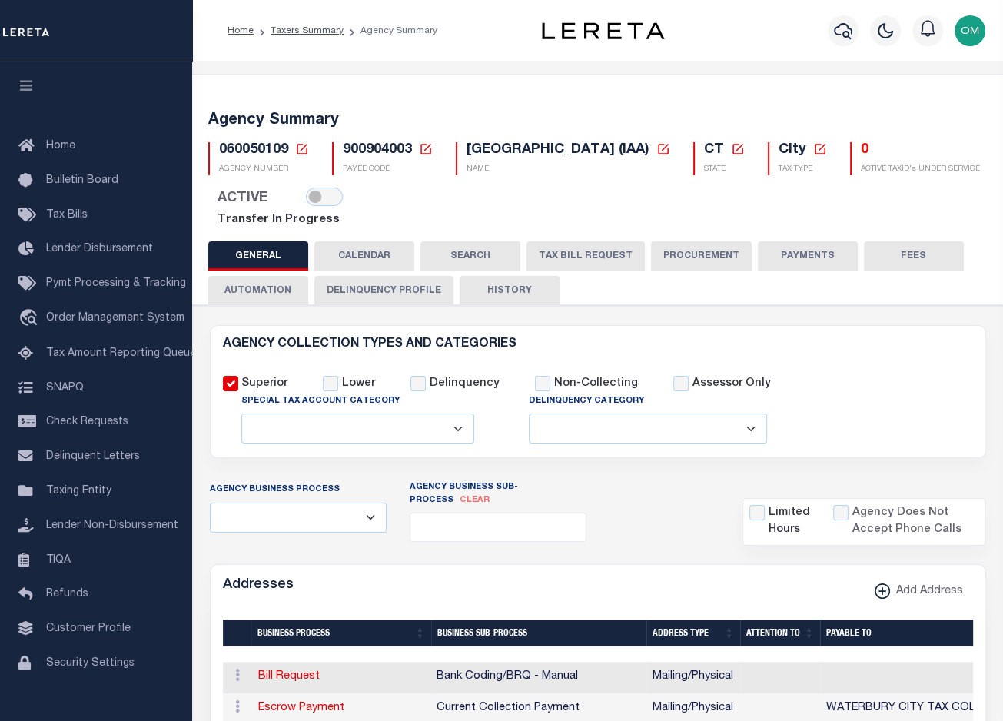
click at [839, 422] on div "Superior Lower Delinquency Non-Collecting Assessor Only" at bounding box center [597, 401] width 773 height 88
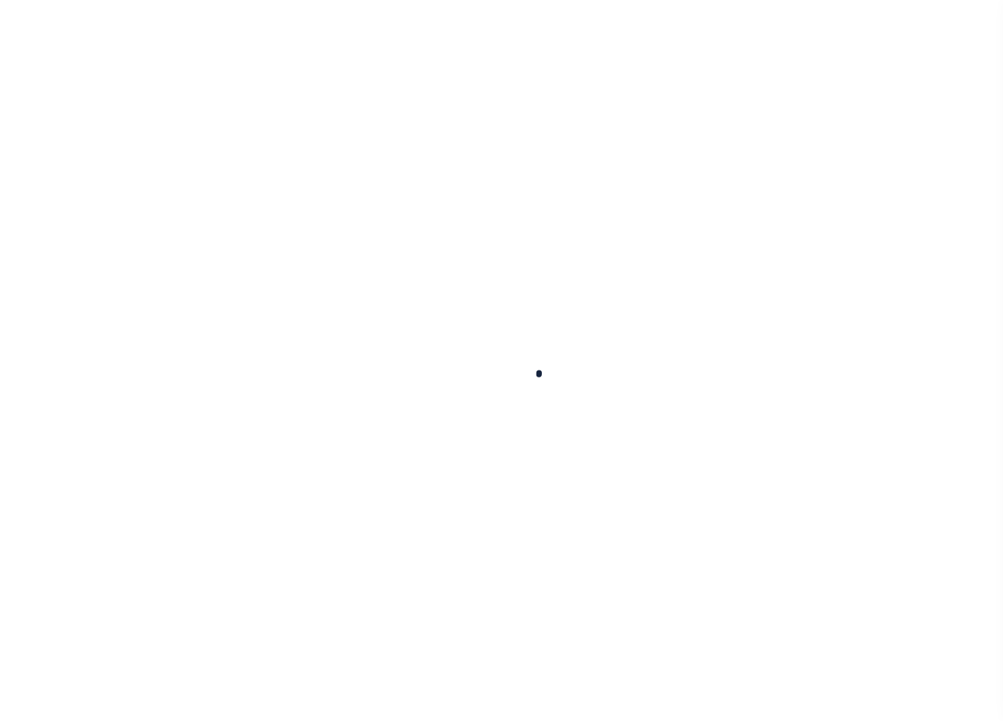
select select
checkbox input "false"
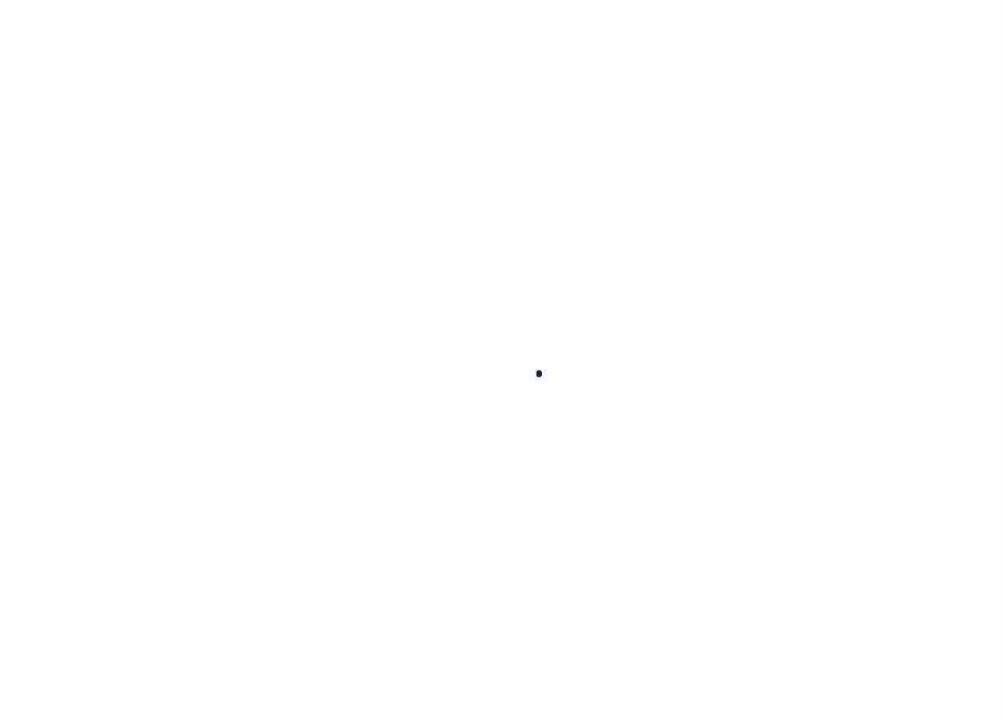
checkbox input "false"
type input "900904003"
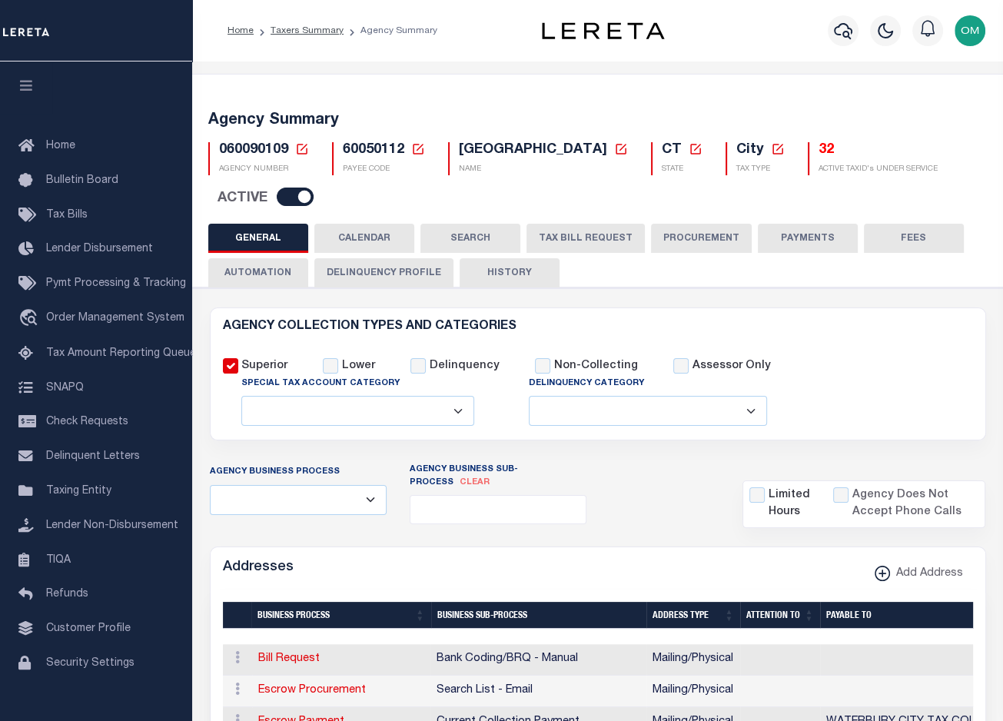
click at [862, 342] on div "Superior Lower Delinquency Non-Collecting Assessor Only" at bounding box center [597, 384] width 773 height 88
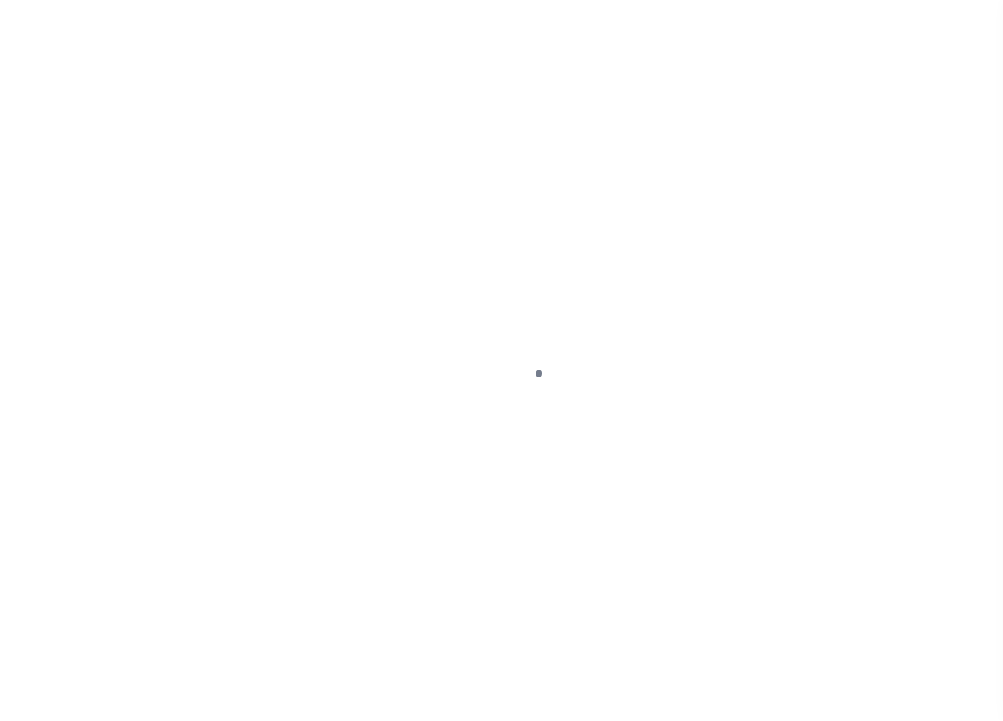
select select
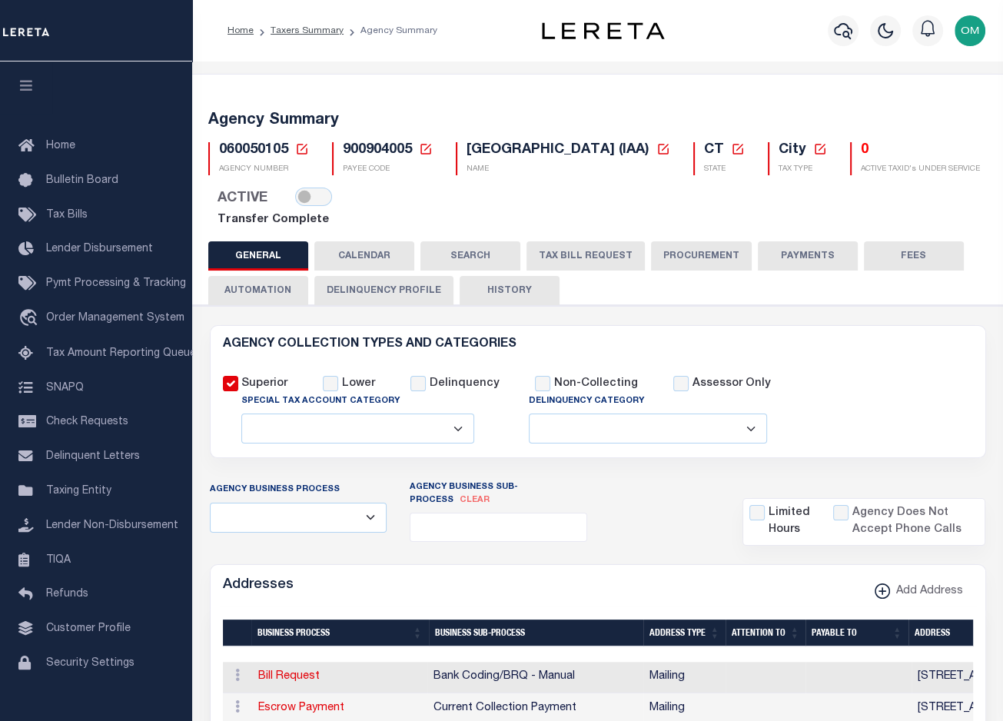
click at [840, 380] on div "Superior Lower Delinquency Non-Collecting Assessor Only" at bounding box center [597, 401] width 773 height 88
click at [952, 397] on div "Superior Lower Delinquency Non-Collecting Assessor Only" at bounding box center [597, 401] width 773 height 88
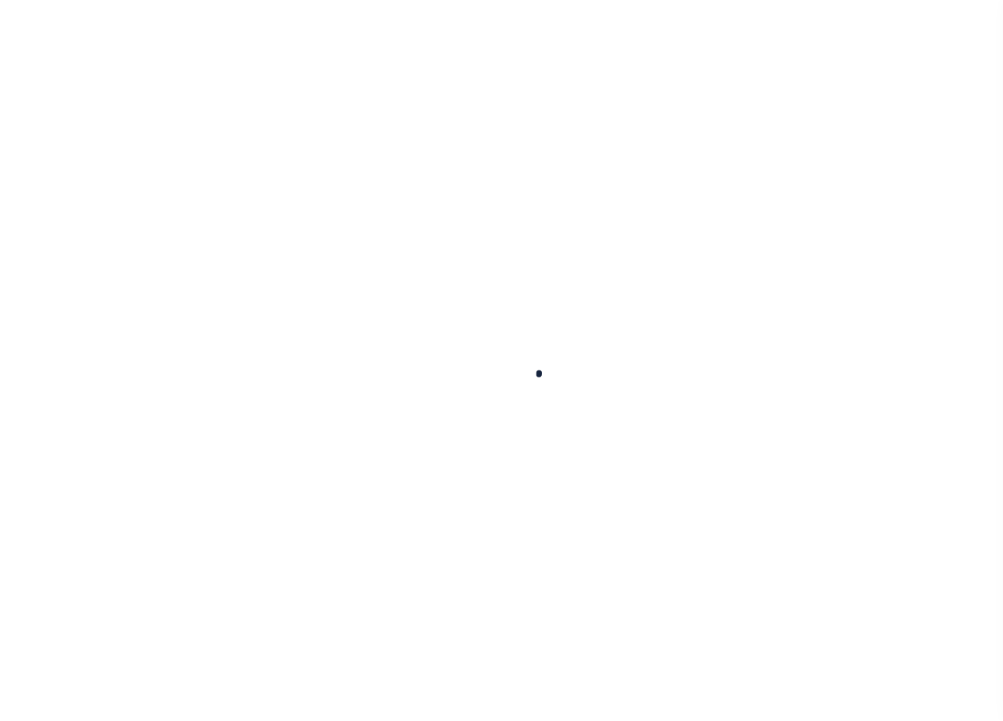
select select
checkbox input "false"
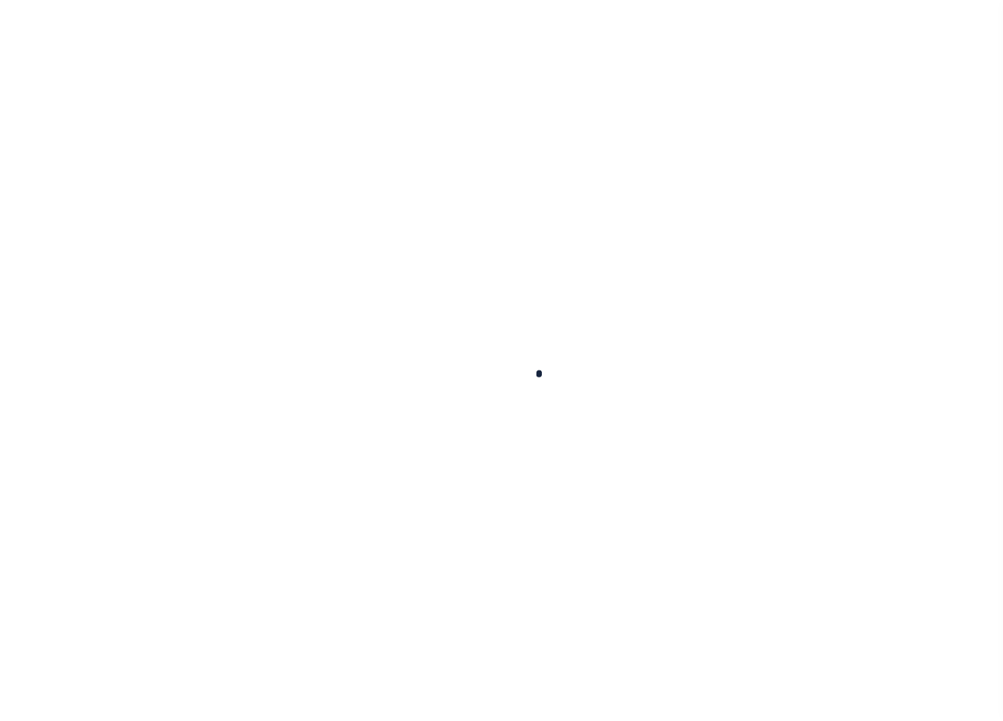
checkbox input "false"
type input "900904007"
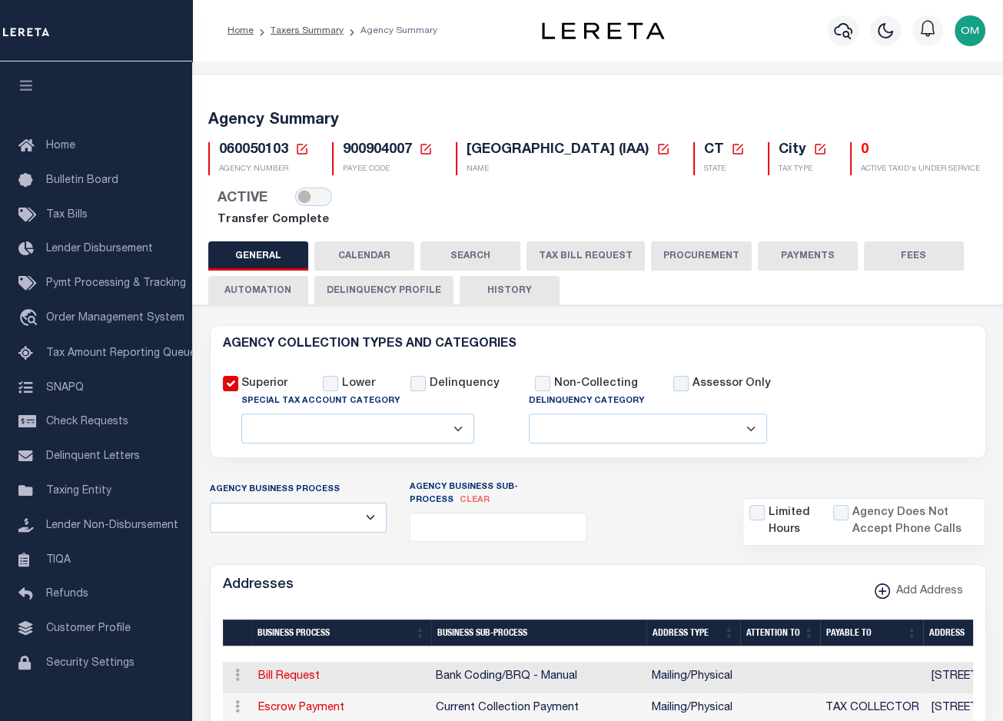
click at [871, 408] on div "Superior Lower Delinquency Non-Collecting Assessor Only" at bounding box center [597, 401] width 773 height 88
click at [323, 31] on link "Taxers Summary" at bounding box center [307, 30] width 73 height 9
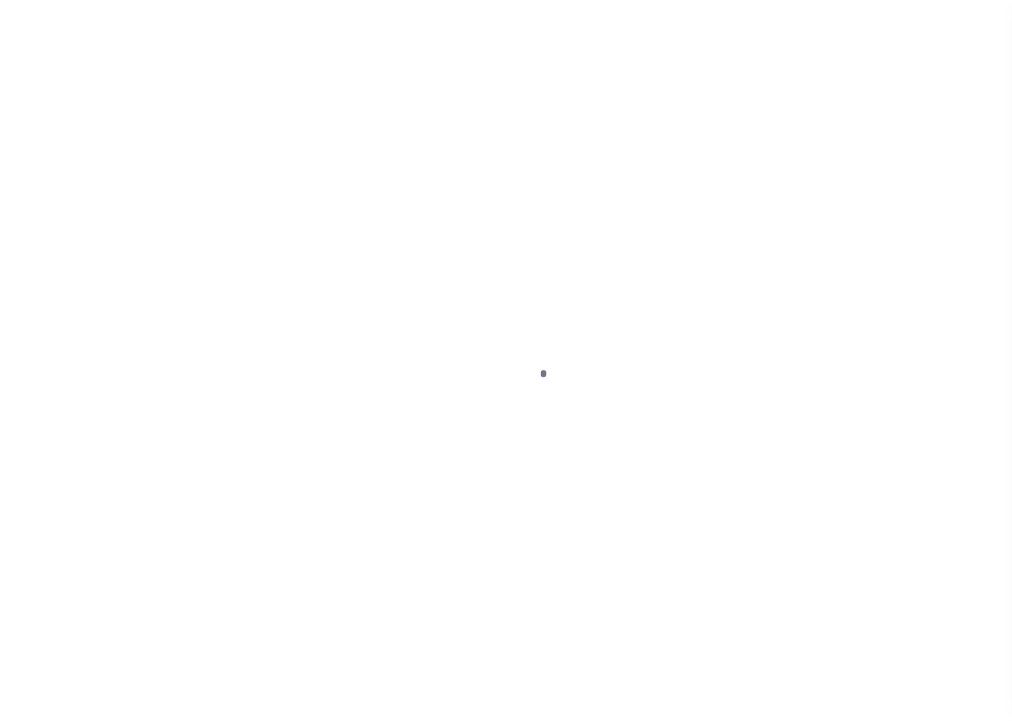
select select
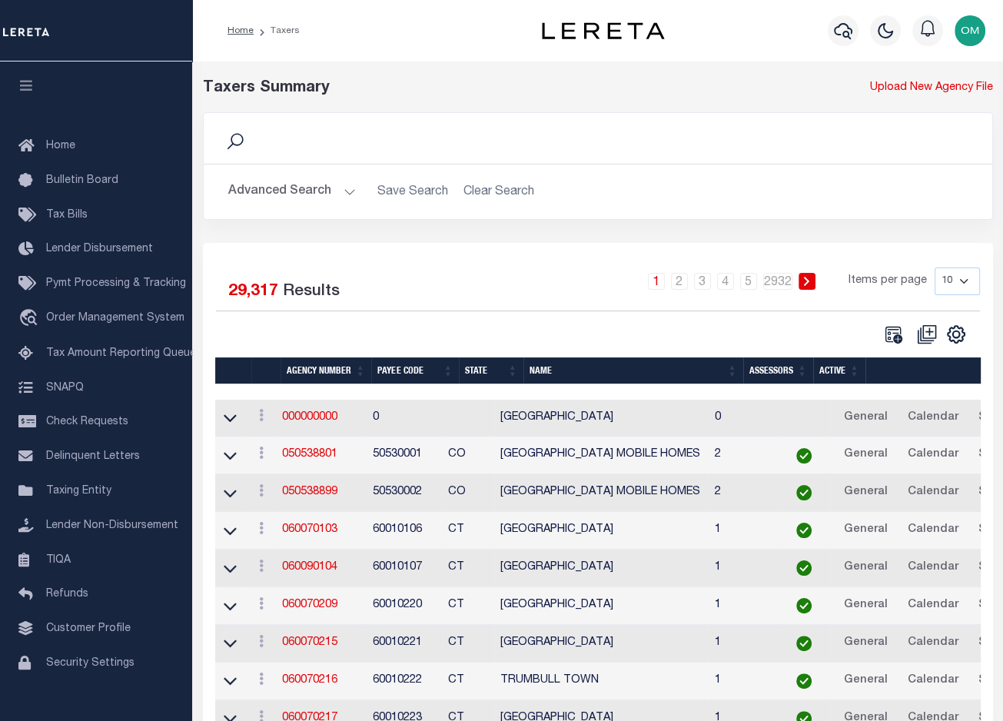
click at [343, 189] on button "Advanced Search" at bounding box center [292, 192] width 128 height 30
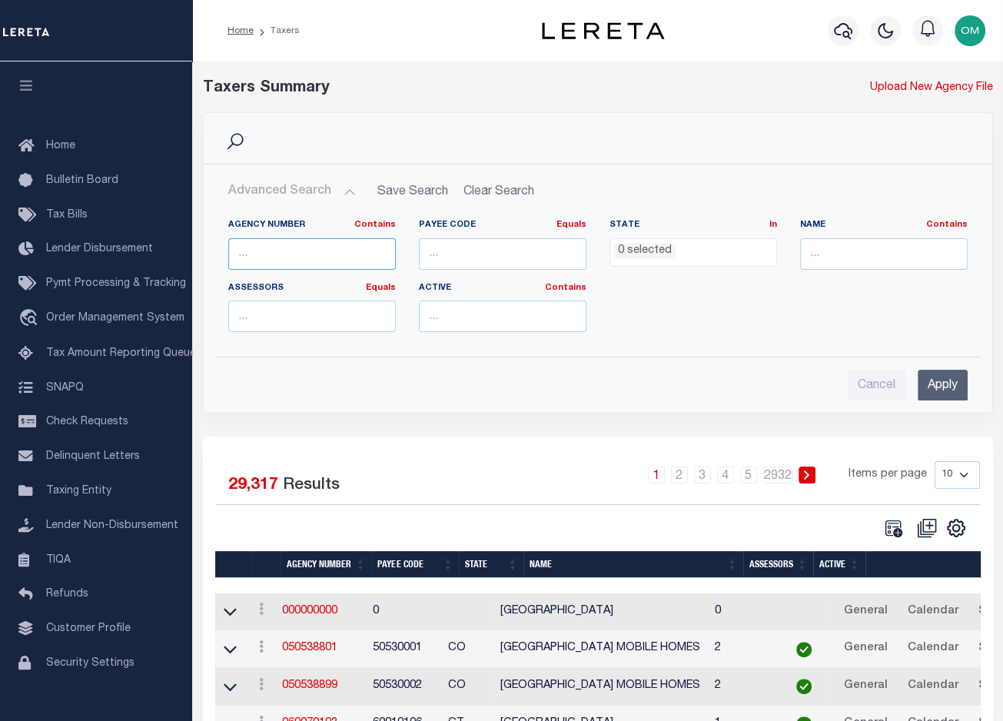
click at [320, 255] on input "text" at bounding box center [312, 254] width 168 height 32
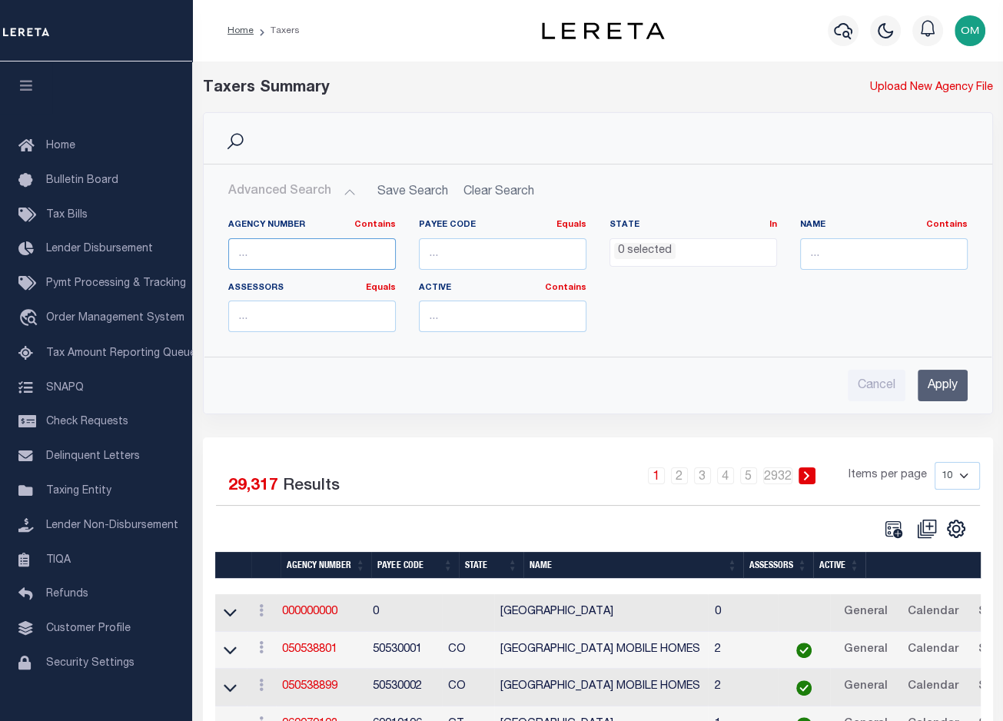
paste input "060090106"
click at [951, 387] on input "Apply" at bounding box center [943, 386] width 50 height 32
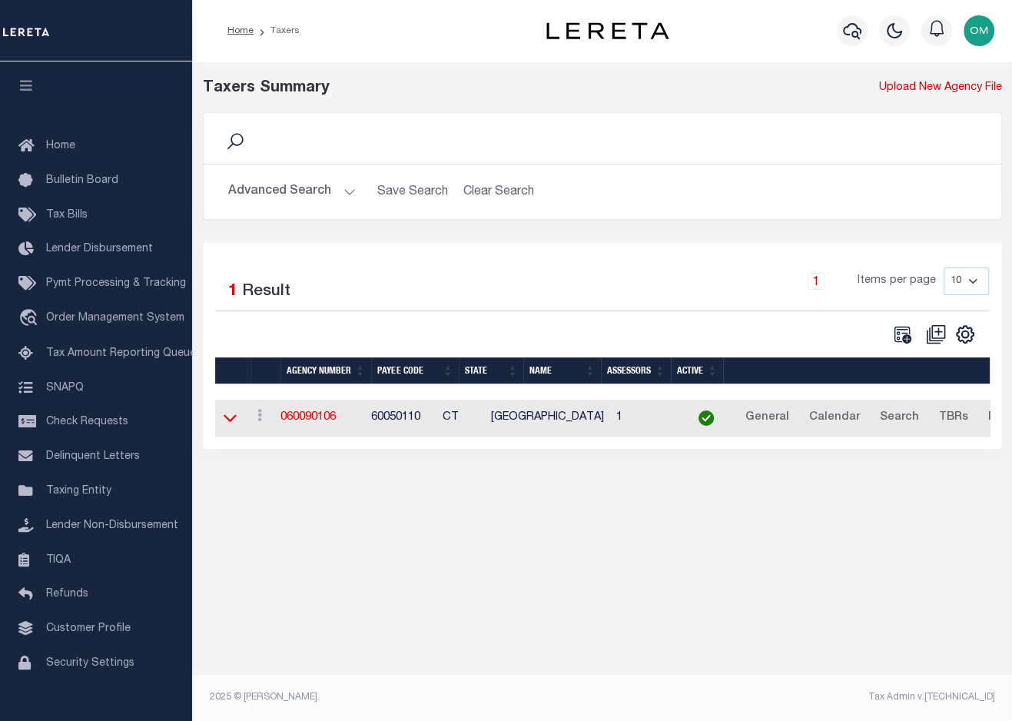
click at [225, 420] on icon at bounding box center [230, 418] width 13 height 16
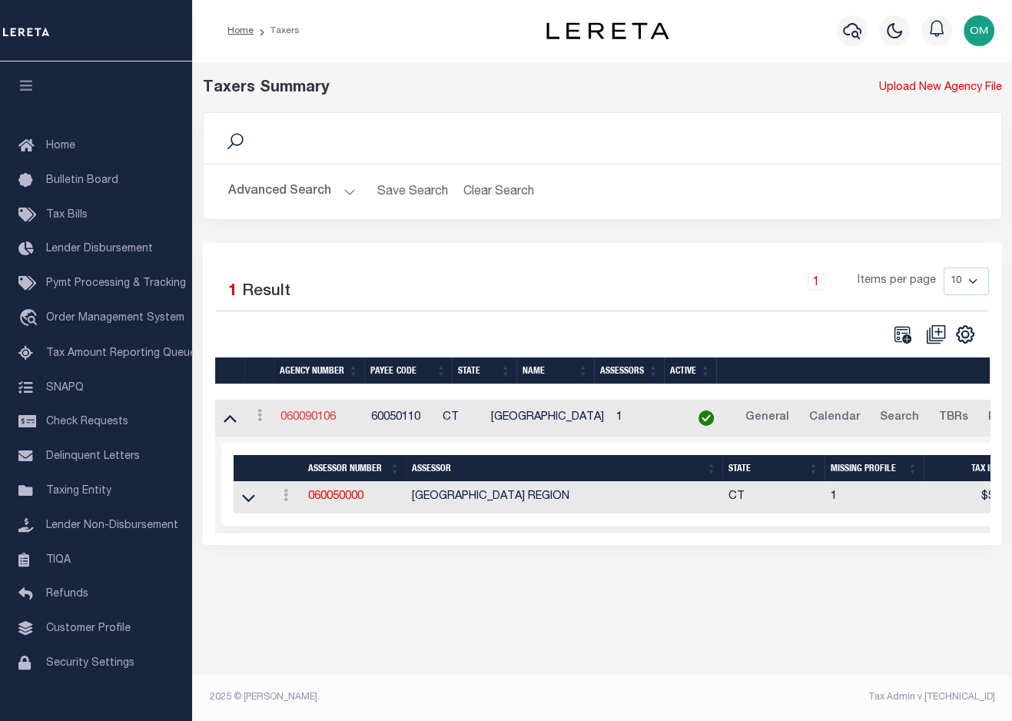
click at [314, 414] on link "060090106" at bounding box center [308, 417] width 55 height 11
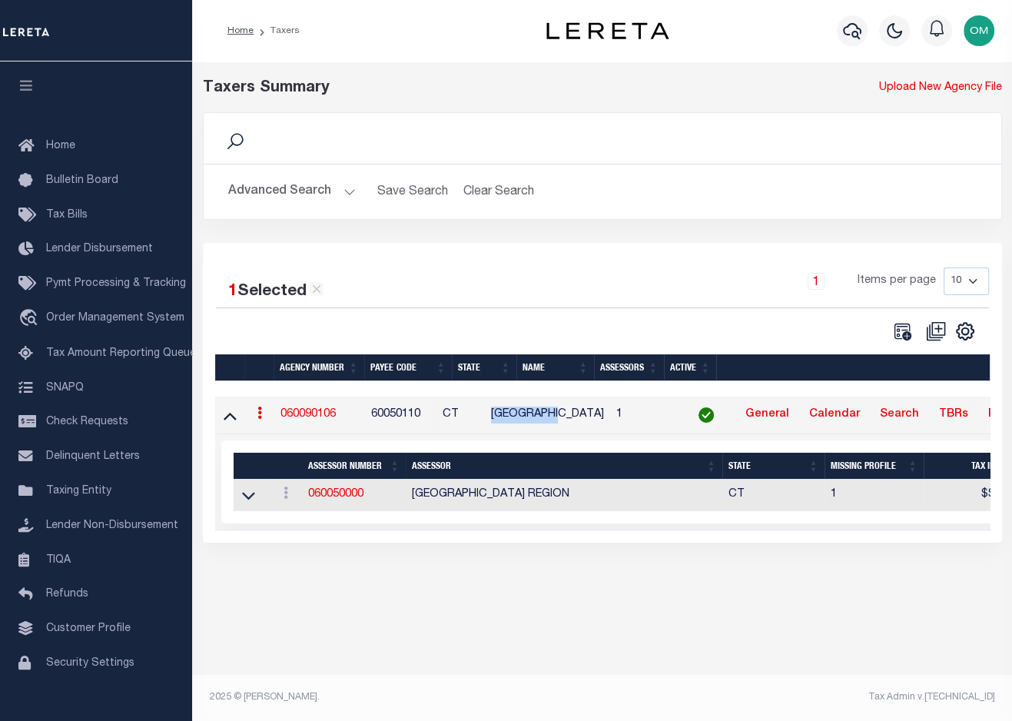
drag, startPoint x: 520, startPoint y: 413, endPoint x: 588, endPoint y: 416, distance: 68.5
click at [588, 416] on td "[GEOGRAPHIC_DATA]" at bounding box center [547, 416] width 125 height 38
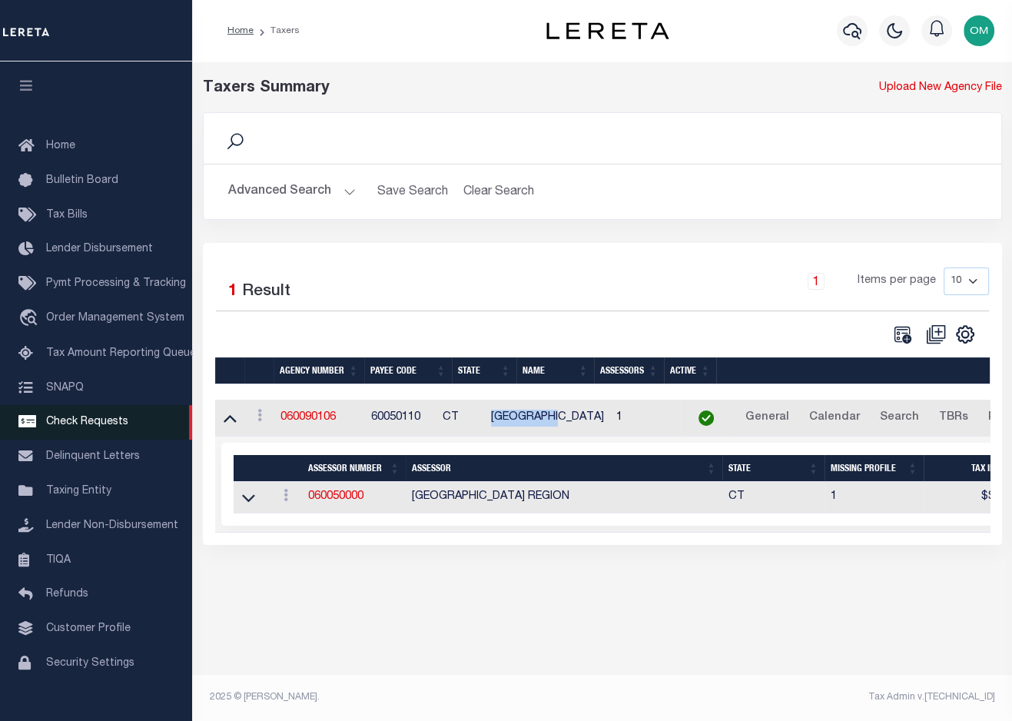
copy td "[GEOGRAPHIC_DATA]"
click at [835, 583] on div "Taxers Summary Upload New Agency File Search Advanced Search Save Search Clear …" at bounding box center [602, 326] width 820 height 530
click at [345, 189] on button "Advanced Search" at bounding box center [292, 192] width 128 height 30
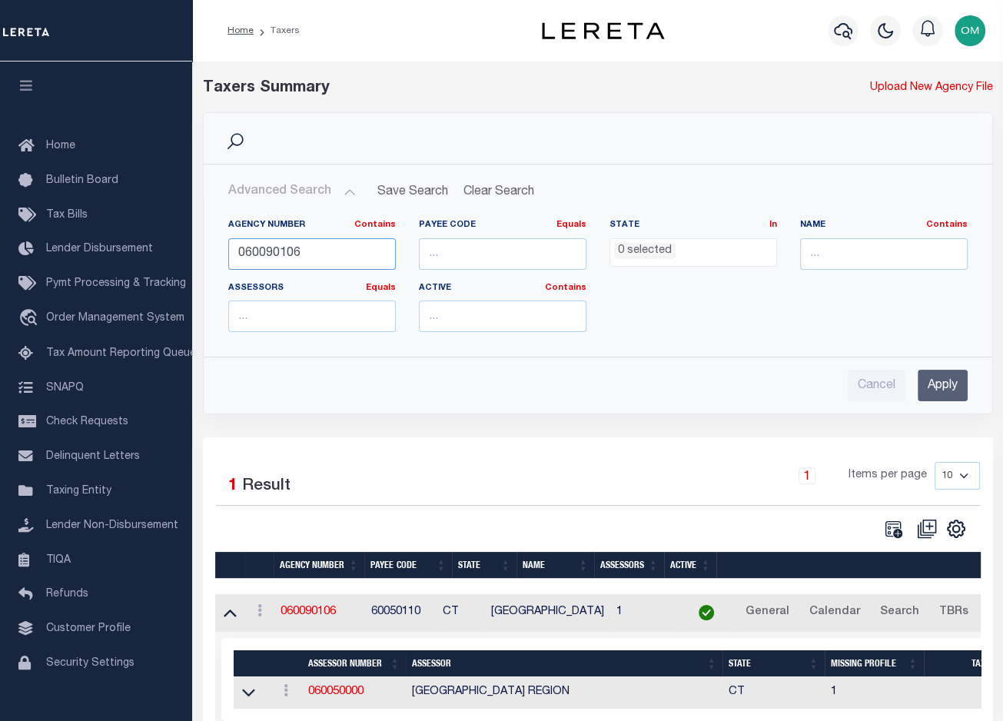
drag, startPoint x: 337, startPoint y: 248, endPoint x: 234, endPoint y: 255, distance: 104.0
click at [234, 255] on input "060090106" at bounding box center [312, 254] width 168 height 32
paste input "70201"
click at [952, 388] on input "Apply" at bounding box center [943, 386] width 50 height 32
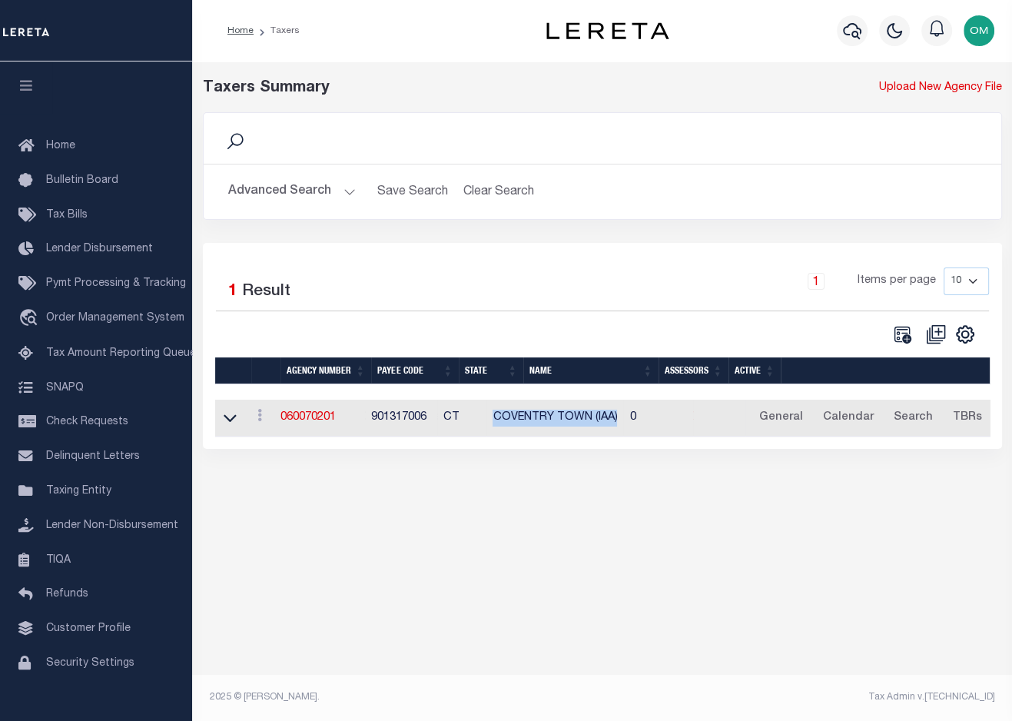
drag, startPoint x: 654, startPoint y: 418, endPoint x: 523, endPoint y: 427, distance: 131.0
click at [523, 427] on td "COVENTRY TOWN (IAA)" at bounding box center [555, 419] width 137 height 38
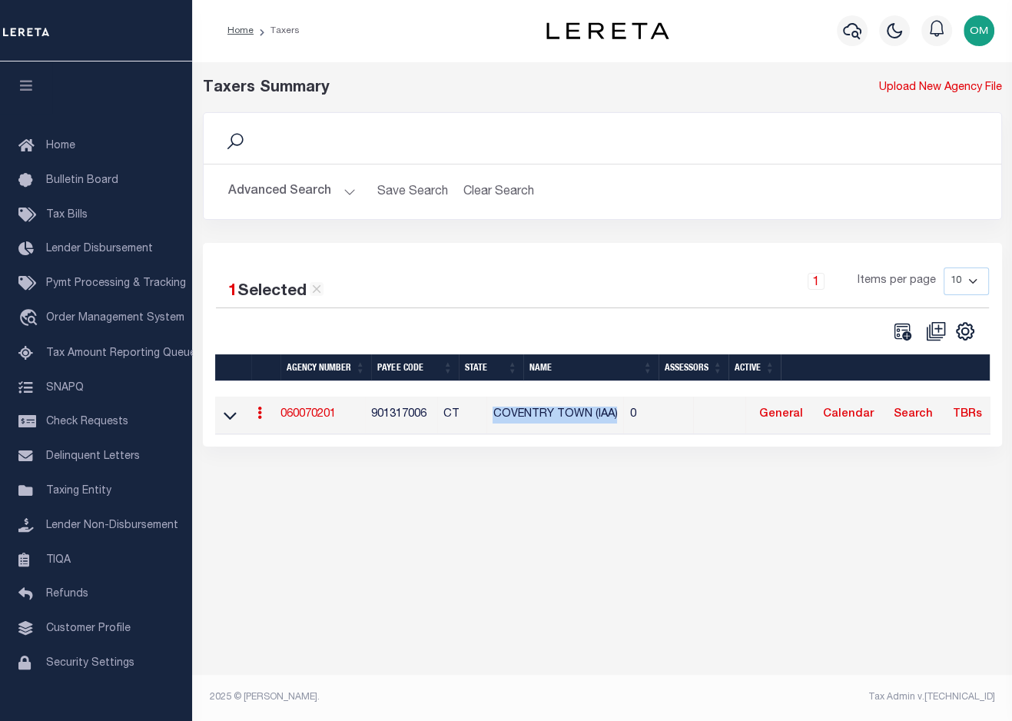
copy td "COVENTRY TOWN (IAA)"
click at [779, 515] on div "Taxers Summary Upload New Agency File Search Advanced Search Save Search Clear …" at bounding box center [602, 385] width 820 height 649
click at [234, 421] on icon at bounding box center [230, 415] width 13 height 16
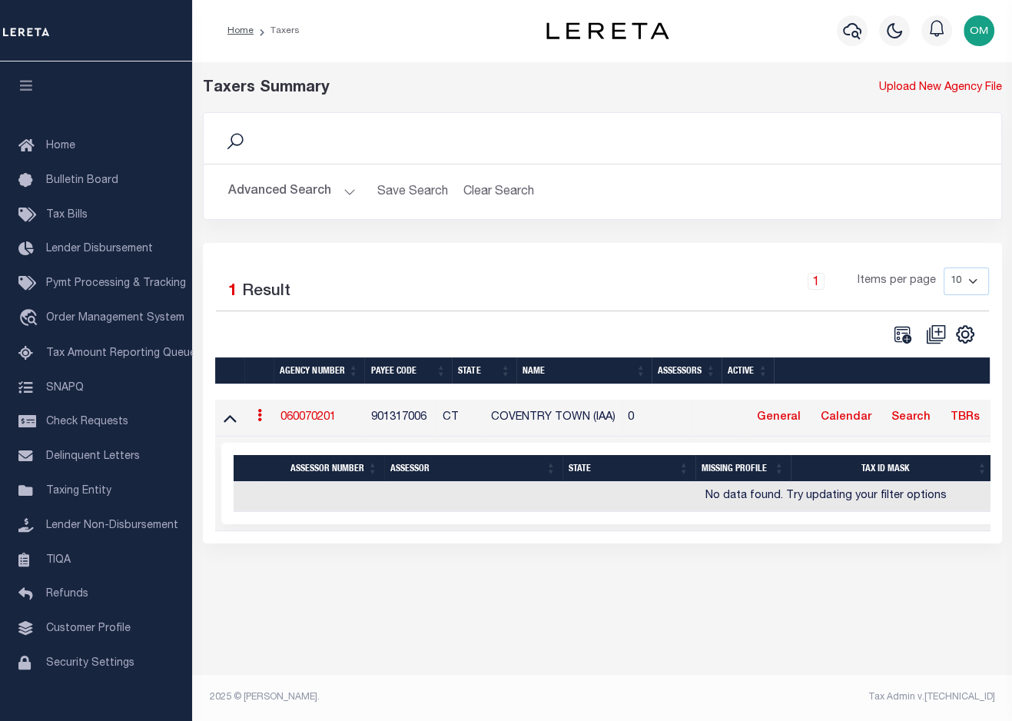
click at [311, 418] on link "060070201" at bounding box center [308, 417] width 55 height 11
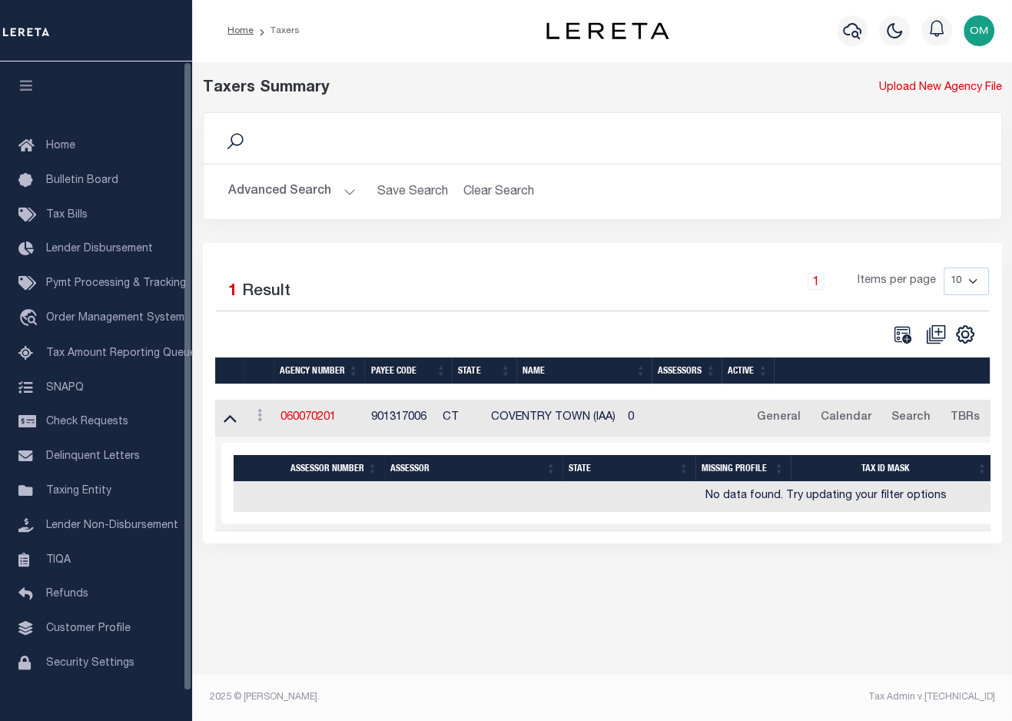
click at [342, 188] on button "Advanced Search" at bounding box center [292, 192] width 128 height 30
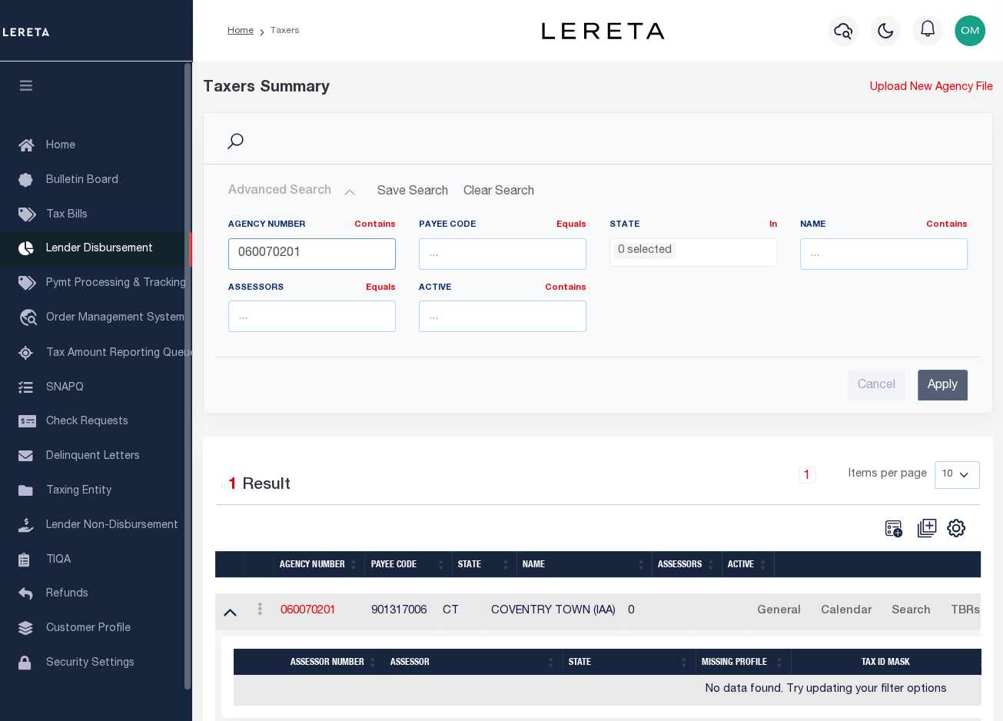
drag, startPoint x: 330, startPoint y: 253, endPoint x: 152, endPoint y: 269, distance: 178.3
click at [152, 269] on div "Home Taxers Profile" at bounding box center [501, 391] width 1003 height 783
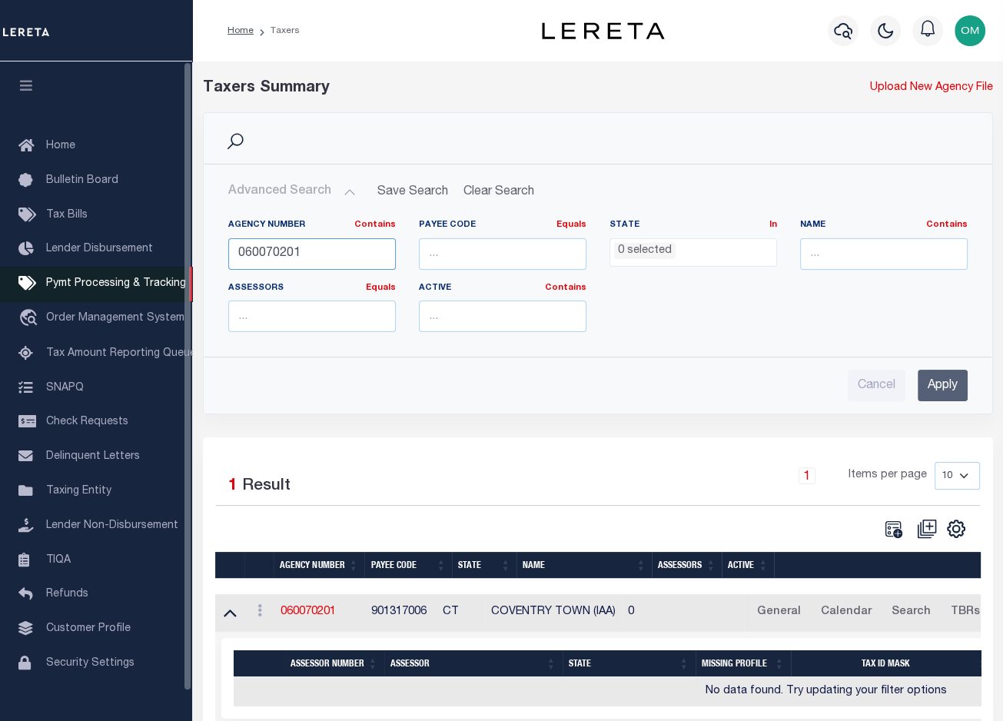
paste input "2023"
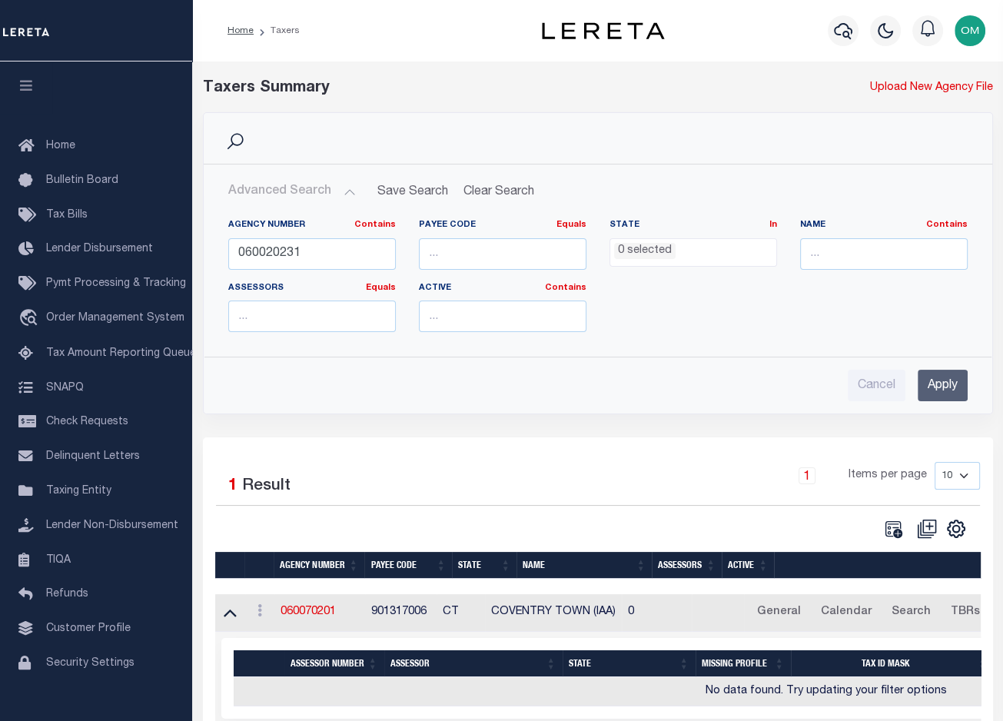
click at [945, 381] on input "Apply" at bounding box center [943, 386] width 50 height 32
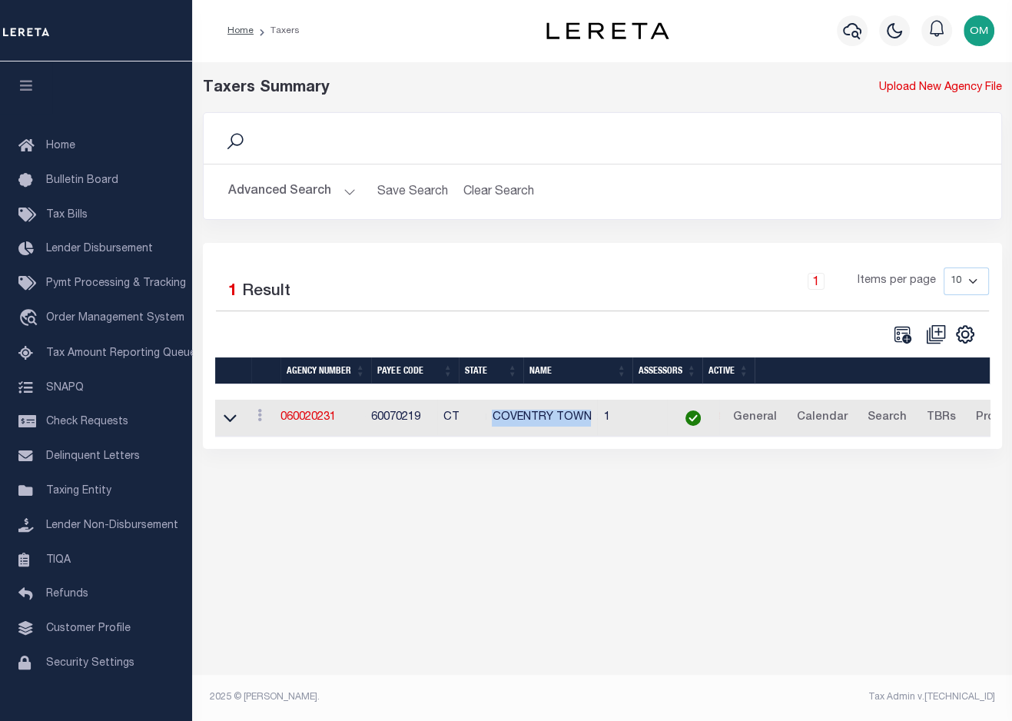
drag, startPoint x: 628, startPoint y: 418, endPoint x: 521, endPoint y: 422, distance: 106.9
click at [521, 422] on tr "View Clone agency 060020231 60070219 CT COVENTRY TOWN 1 General Calendar Search…" at bounding box center [814, 419] width 1198 height 38
copy tr "COVENTRY TOWN"
click at [833, 560] on div "Taxers Summary Upload New Agency File Search Advanced Search Save Search Clear …" at bounding box center [602, 385] width 820 height 649
drag, startPoint x: 334, startPoint y: 188, endPoint x: 334, endPoint y: 198, distance: 10.8
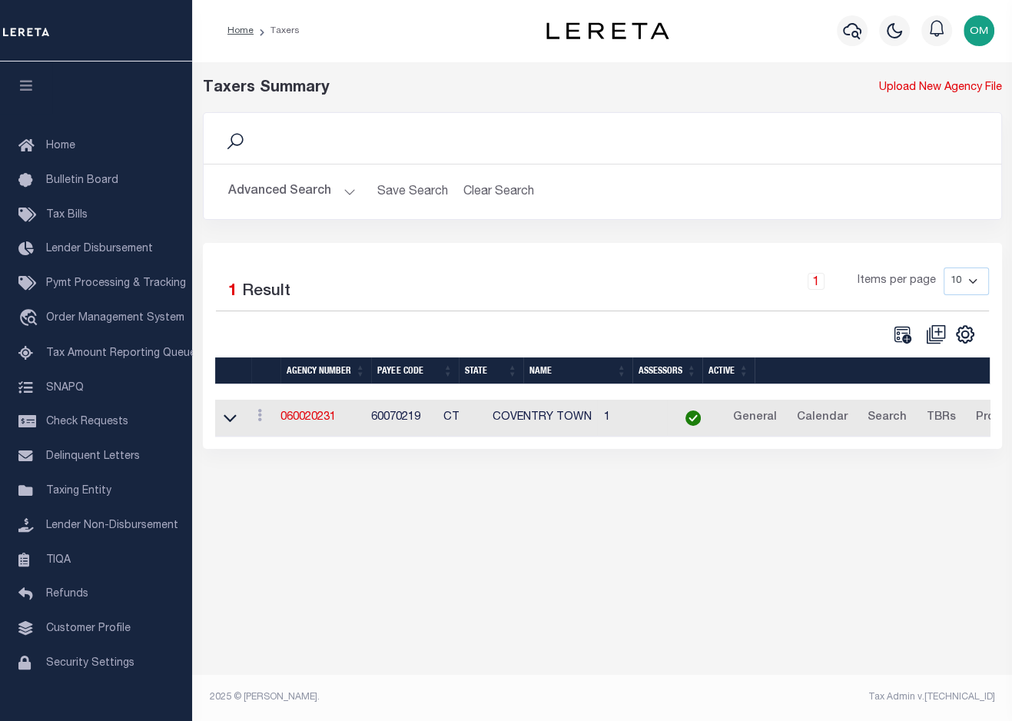
click at [334, 188] on button "Advanced Search" at bounding box center [292, 192] width 128 height 30
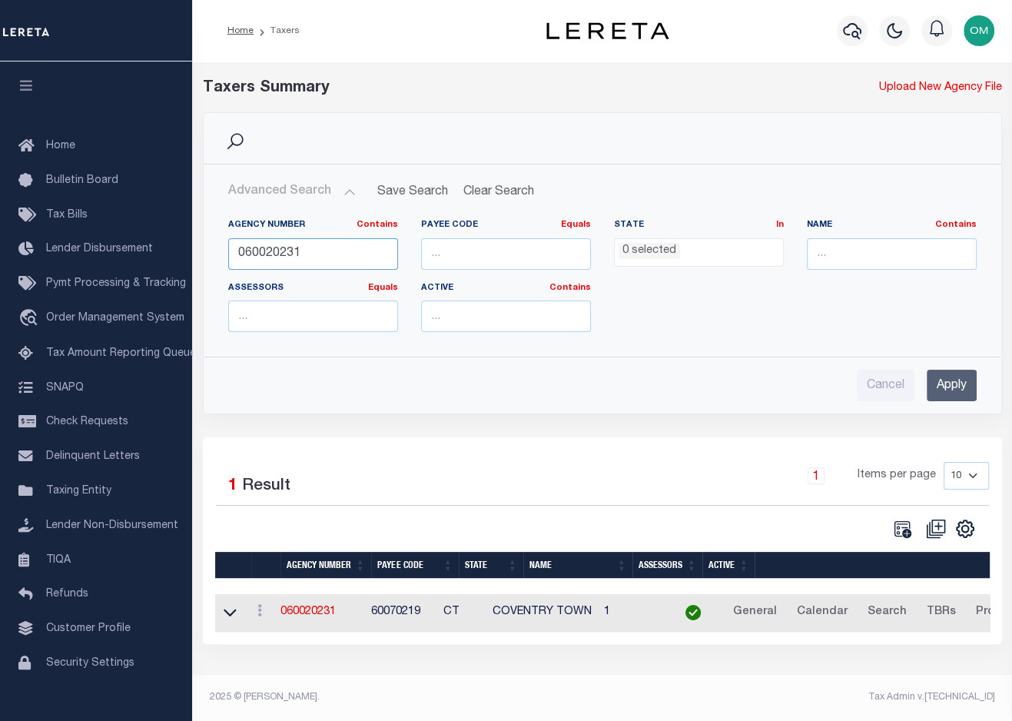
drag, startPoint x: 317, startPoint y: 257, endPoint x: 202, endPoint y: 267, distance: 115.8
click at [203, 267] on div "Search Advanced Search Save Search Clear Search tblPayees_dynamictable_____Defa…" at bounding box center [602, 263] width 799 height 302
paste input "70202"
click at [961, 381] on input "Apply" at bounding box center [952, 386] width 50 height 32
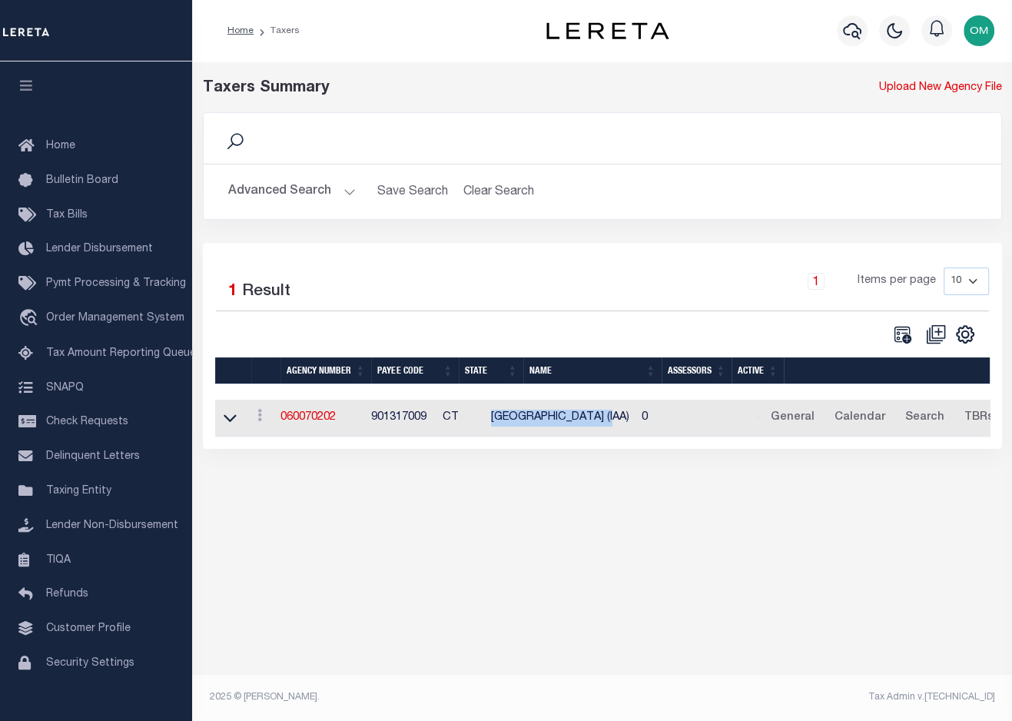
drag, startPoint x: 655, startPoint y: 419, endPoint x: 530, endPoint y: 434, distance: 126.2
click at [529, 431] on td "MANSFIELD TOWN (IAA)" at bounding box center [560, 419] width 151 height 38
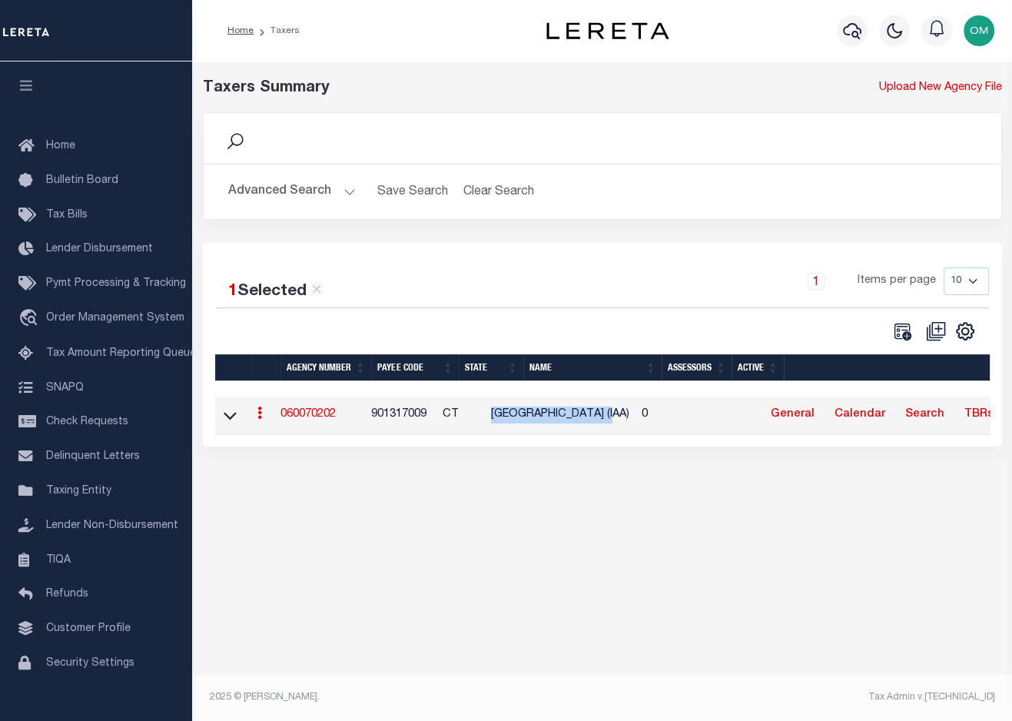
copy td "MANSFIELD TOWN (IAA)"
click at [575, 507] on div "Taxers Summary Upload New Agency File Search Advanced Search Save Search Clear …" at bounding box center [602, 385] width 820 height 649
click at [943, 542] on div "Taxers Summary Upload New Agency File Search Advanced Search Save Search Clear …" at bounding box center [602, 385] width 820 height 649
click at [300, 413] on link "060070202" at bounding box center [308, 414] width 55 height 11
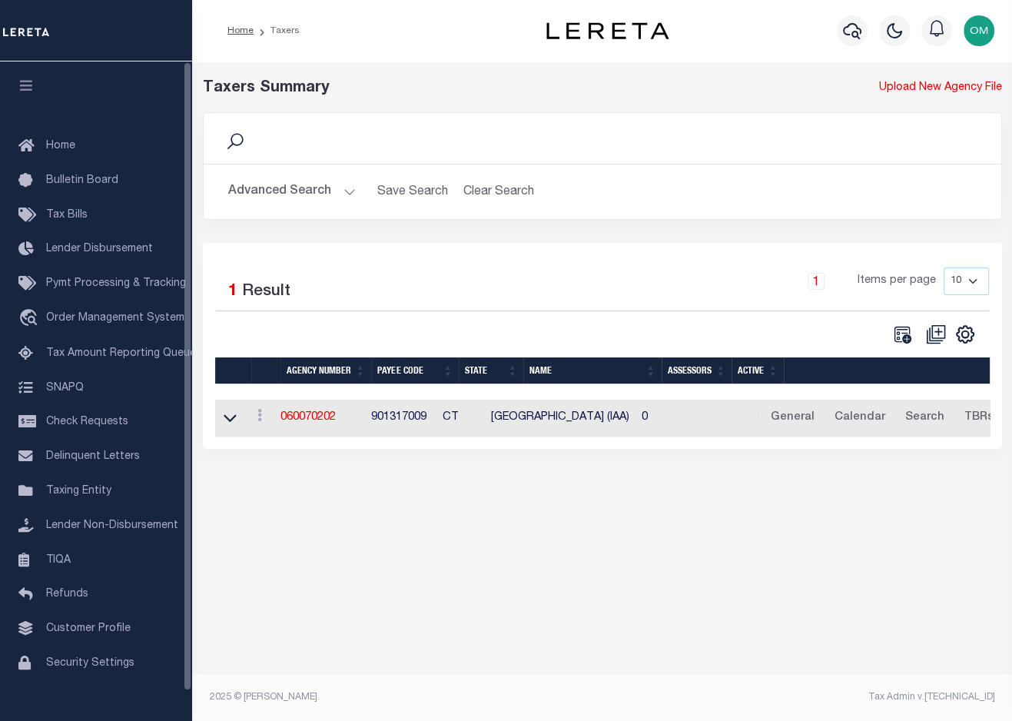
click at [341, 195] on button "Advanced Search" at bounding box center [292, 192] width 128 height 30
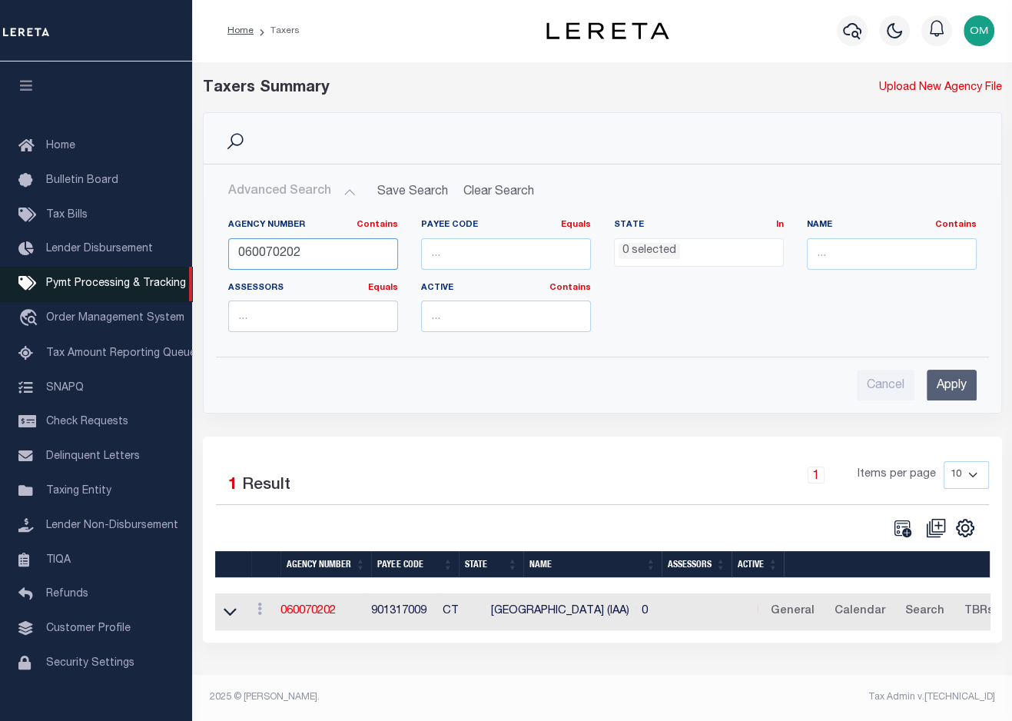
drag, startPoint x: 326, startPoint y: 249, endPoint x: 191, endPoint y: 279, distance: 138.6
click at [191, 279] on div "Home Taxers Profile" at bounding box center [506, 355] width 1012 height 710
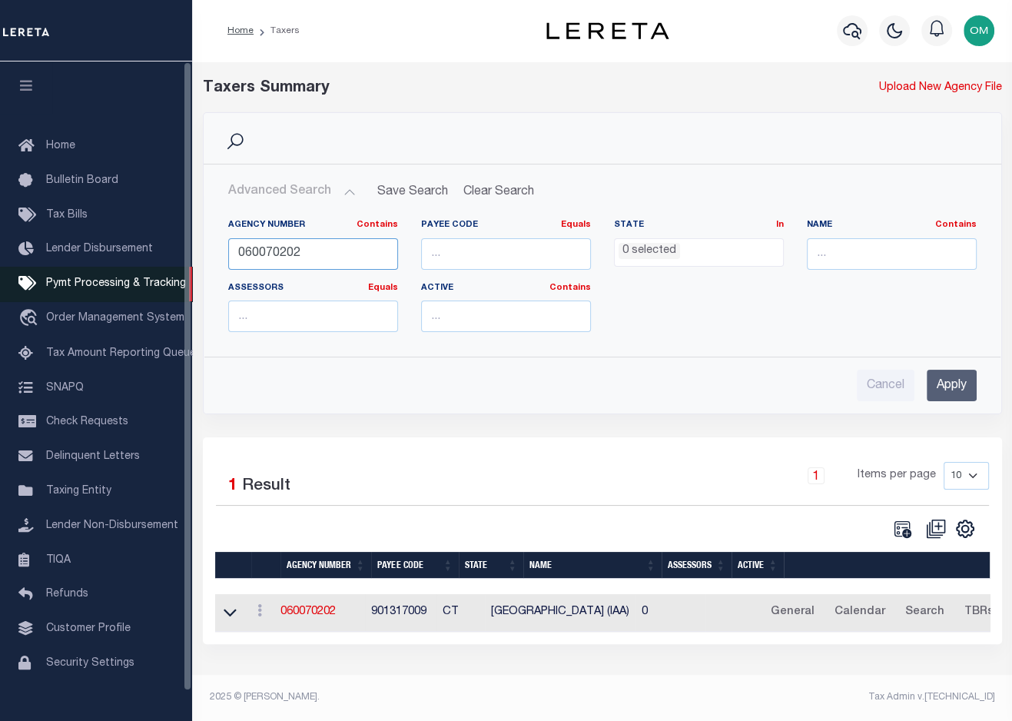
paste input "20233"
type input "060020233"
click at [957, 383] on input "Apply" at bounding box center [952, 386] width 50 height 32
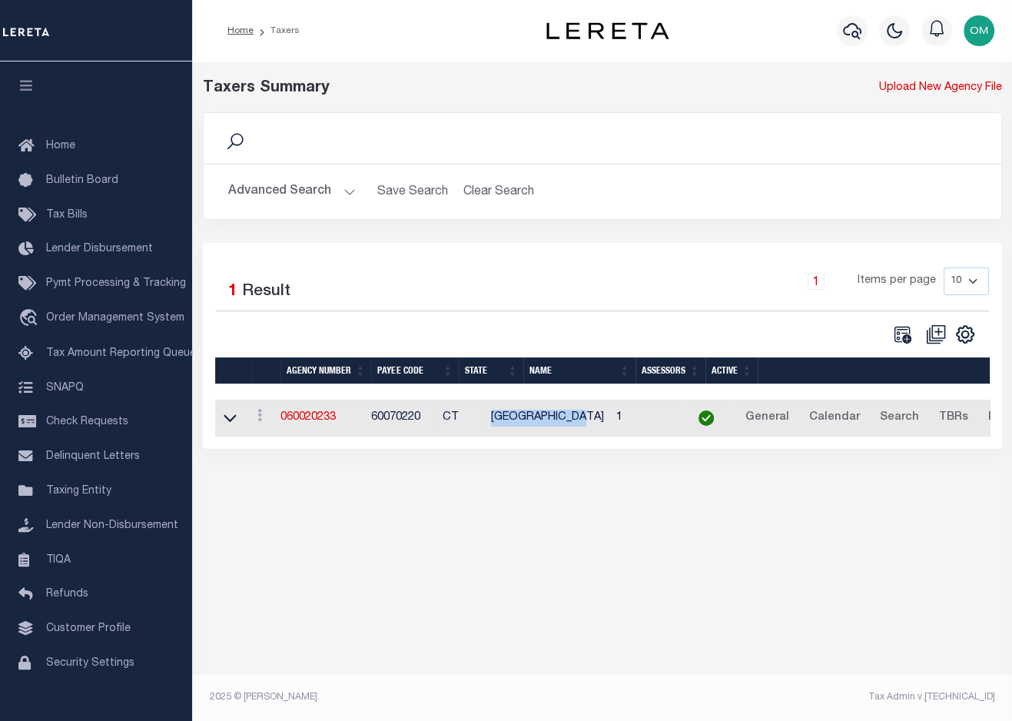
drag, startPoint x: 629, startPoint y: 421, endPoint x: 522, endPoint y: 430, distance: 108.0
click at [522, 430] on tr "View Clone agency 060020233 60070220 CT MANSFIELD TOWN 1 General Calendar Searc…" at bounding box center [820, 419] width 1211 height 38
copy tr "MANSFIELD TOWN"
click at [801, 572] on div "Taxers Summary Upload New Agency File Search Advanced Search Save Search Clear …" at bounding box center [602, 385] width 820 height 649
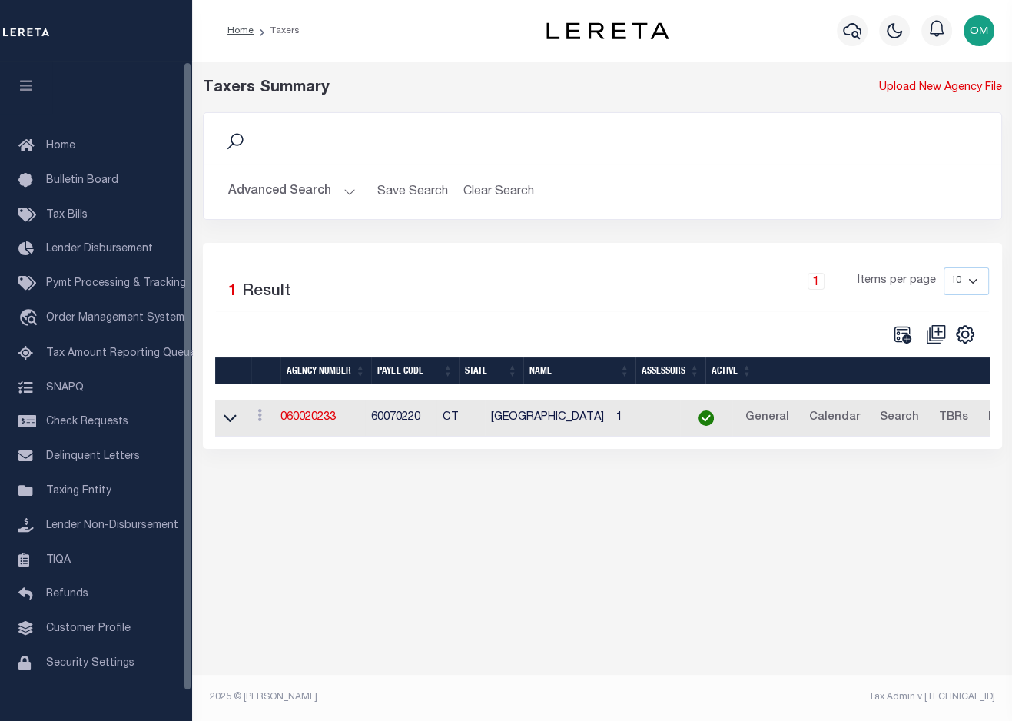
click at [146, 94] on div "Home Bulletin Board Tax Bills Lender Disbursement Pymt Processing & Tracking tr…" at bounding box center [96, 399] width 192 height 677
click at [212, 330] on div "1 Selected 1 Result 1 Items per page 10 25 50 100" at bounding box center [603, 306] width 798 height 78
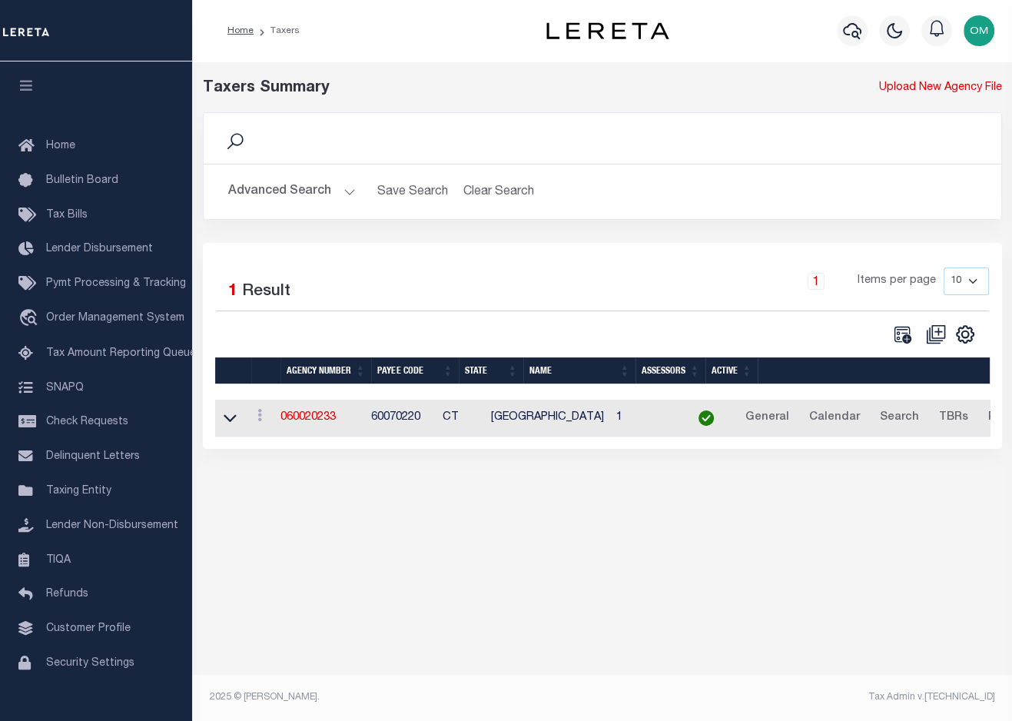
click at [731, 636] on div "Taxers Summary Upload New Agency File Search Advanced Search Save Search Clear …" at bounding box center [602, 385] width 820 height 649
click at [822, 612] on div "Taxers Summary Upload New Agency File Search Advanced Search Save Search Clear …" at bounding box center [602, 385] width 820 height 649
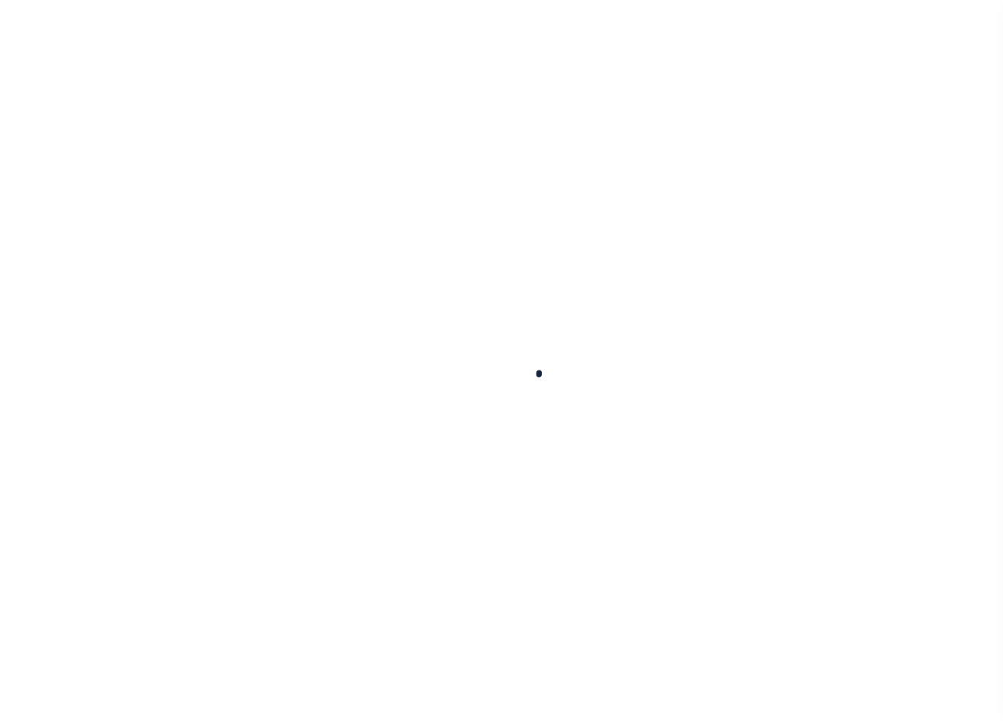
select select
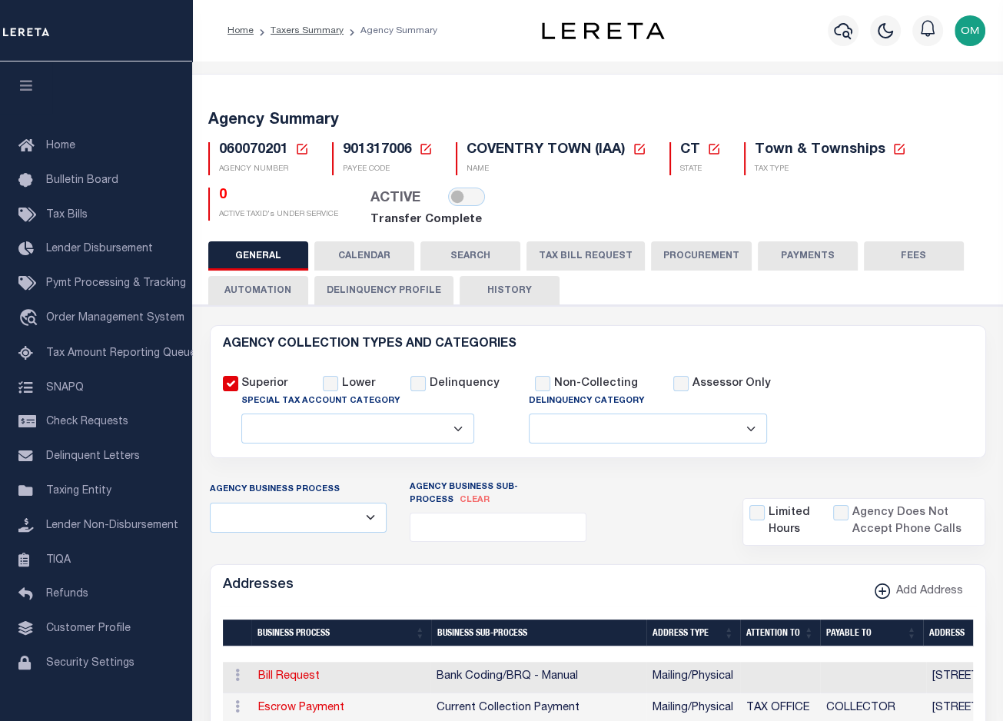
click at [856, 345] on h6 "AGENCY COLLECTION TYPES AND CATEGORIES" at bounding box center [598, 344] width 750 height 13
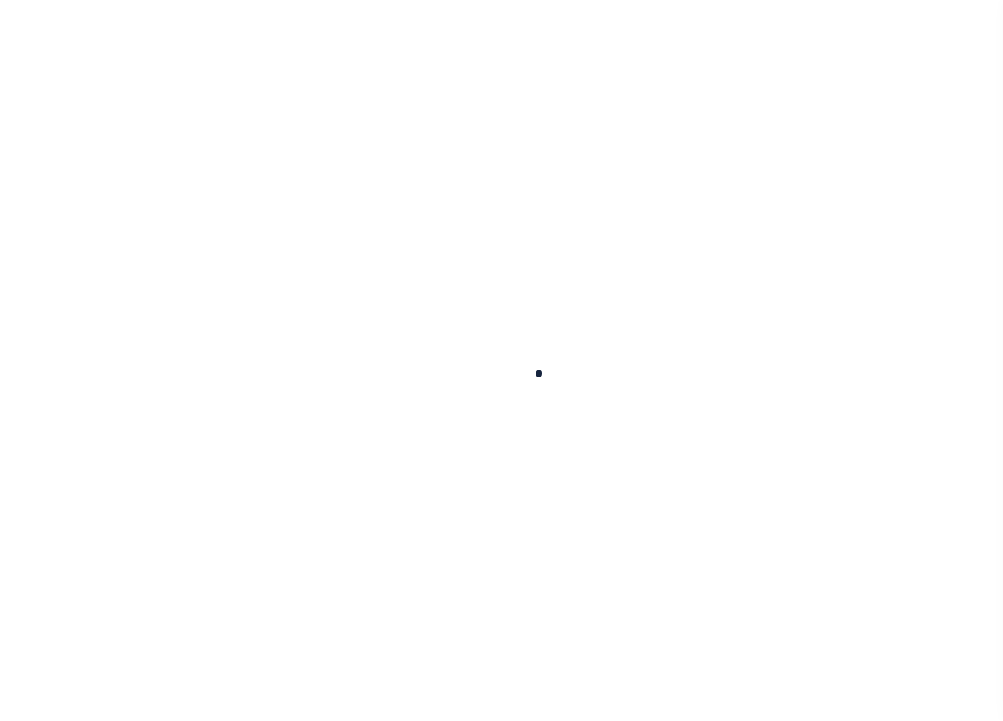
select select
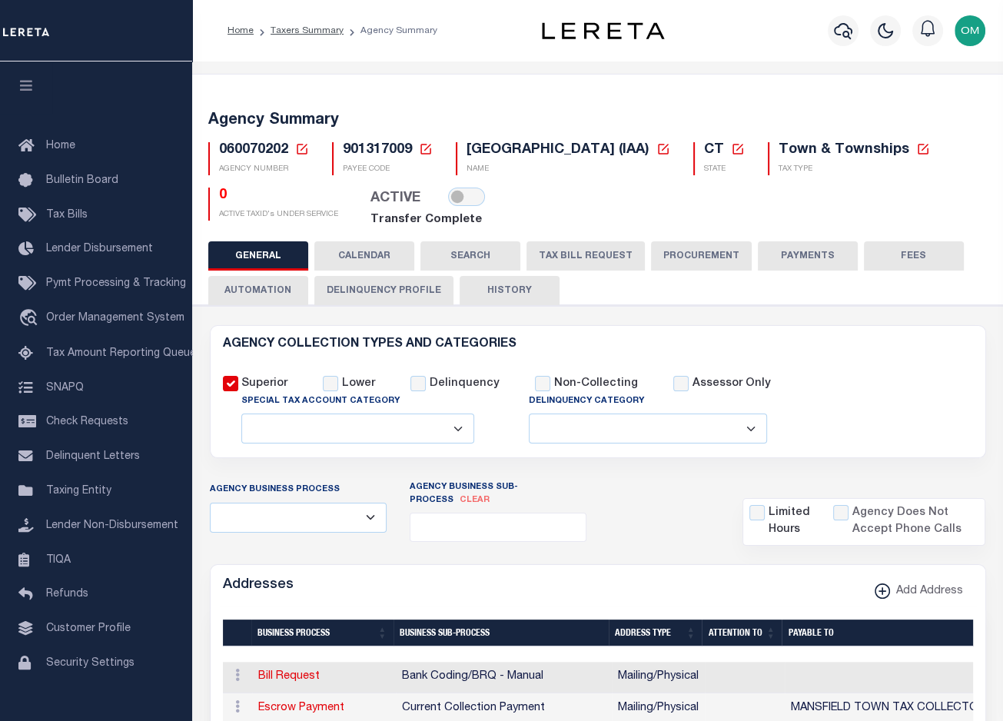
click at [850, 380] on div "Superior Lower Delinquency Non-Collecting Assessor Only" at bounding box center [597, 401] width 773 height 88
